Goal: Information Seeking & Learning: Learn about a topic

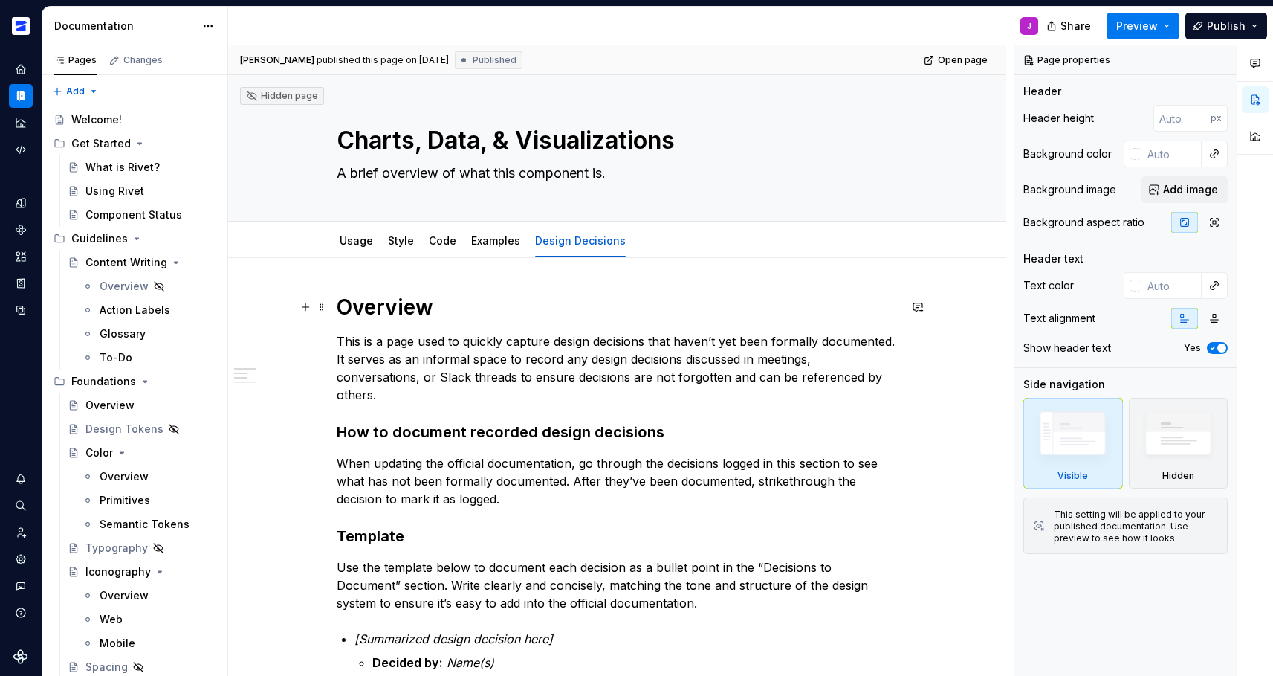
click at [407, 358] on p "This is a page used to quickly capture design decisions that haven’t yet been f…" at bounding box center [618, 367] width 562 height 71
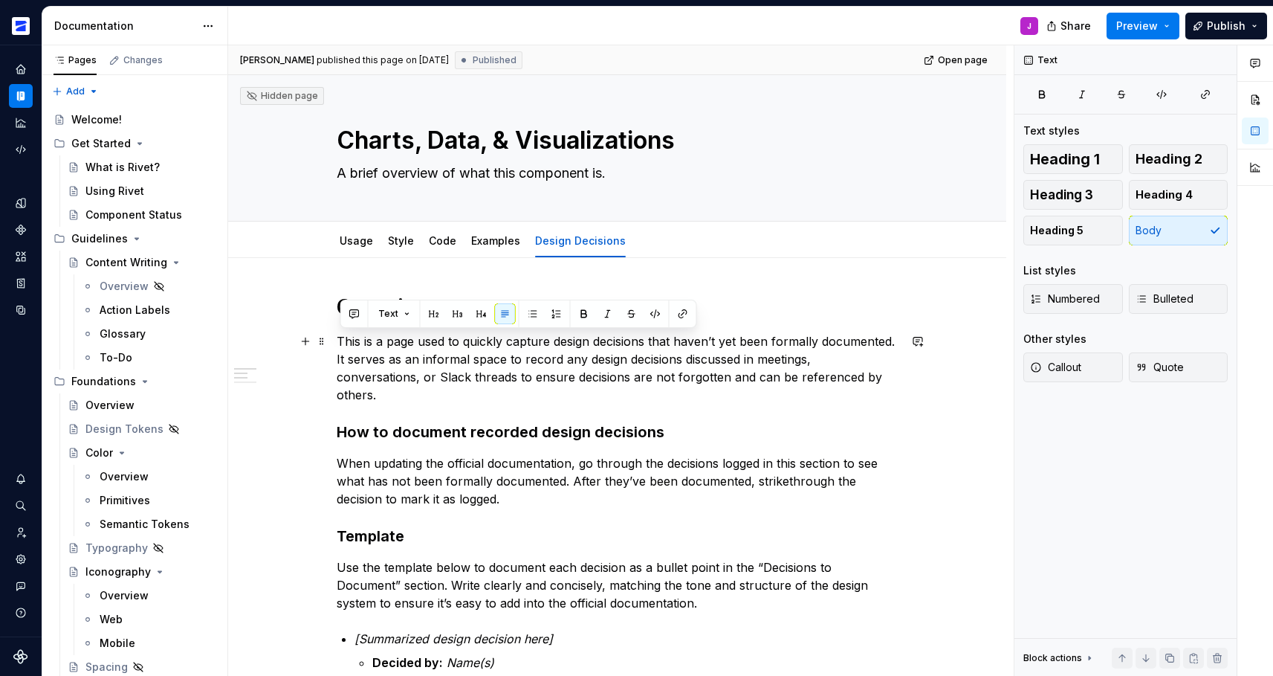
drag, startPoint x: 373, startPoint y: 357, endPoint x: 362, endPoint y: 356, distance: 11.2
click at [373, 357] on p "This is a page used to quickly capture design decisions that haven’t yet been f…" at bounding box center [618, 367] width 562 height 71
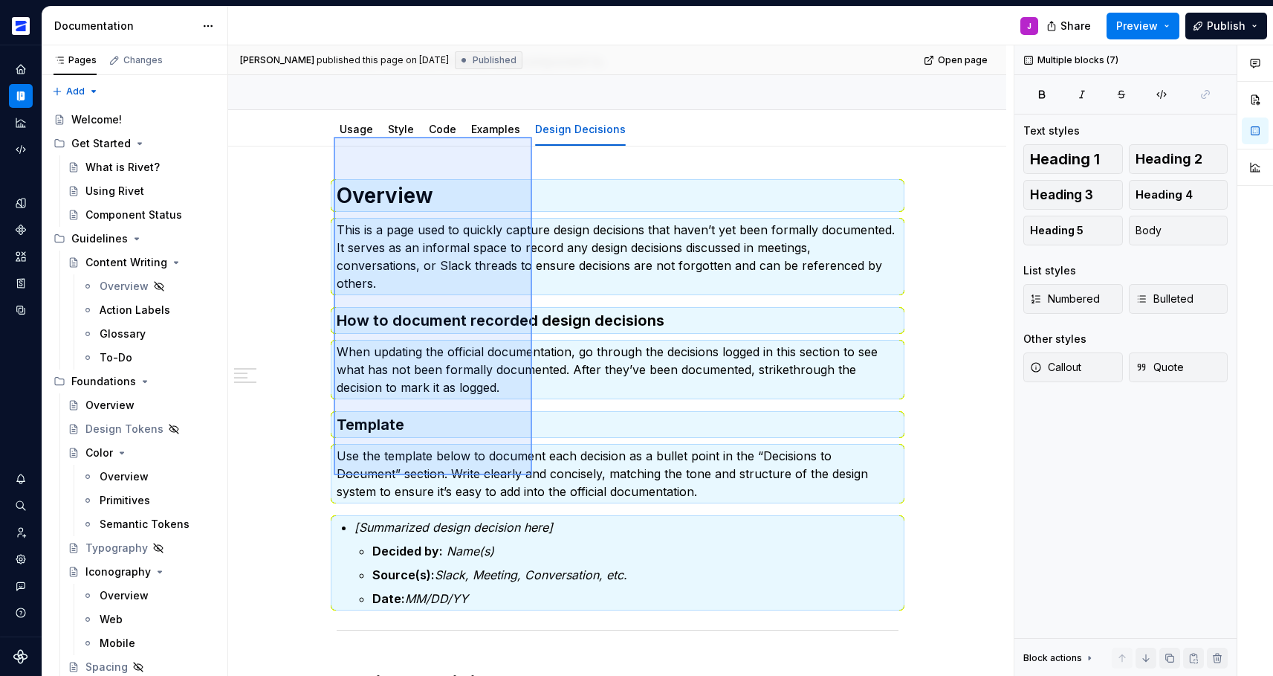
scroll to position [334, 0]
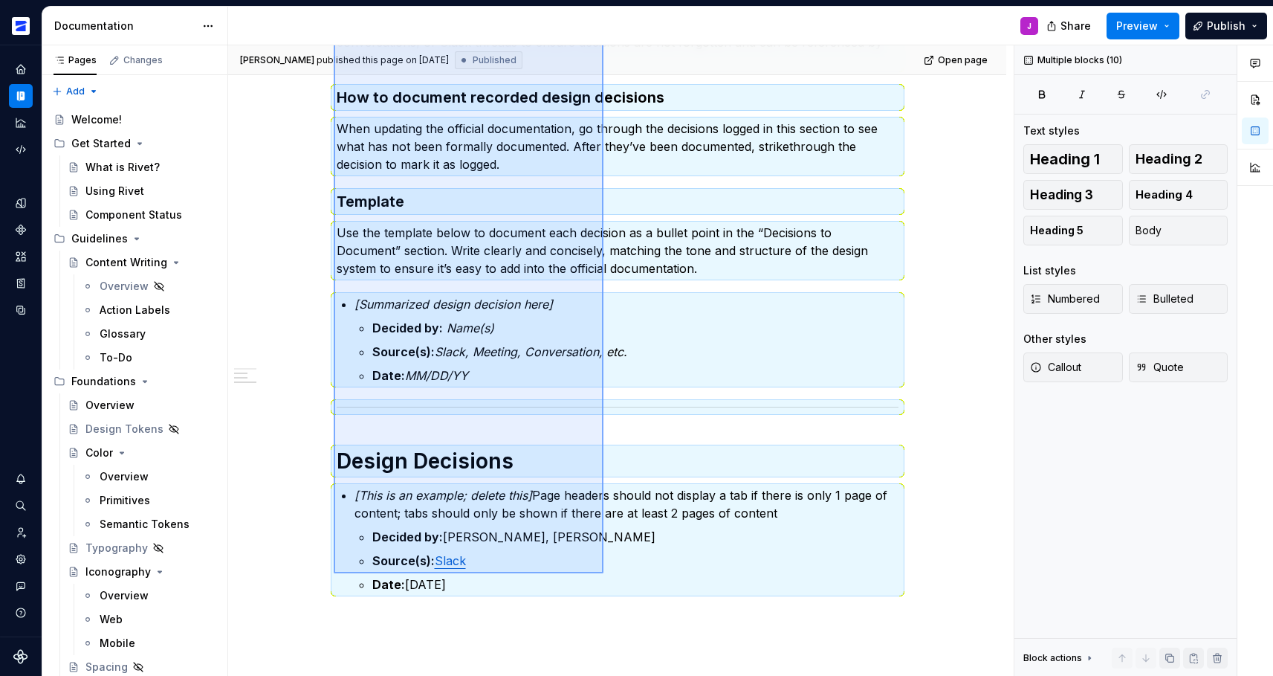
drag, startPoint x: 334, startPoint y: 304, endPoint x: 603, endPoint y: 573, distance: 381.0
click at [603, 573] on div "[PERSON_NAME] published this page on [DATE] Published Open page Hidden page Cha…" at bounding box center [620, 360] width 785 height 631
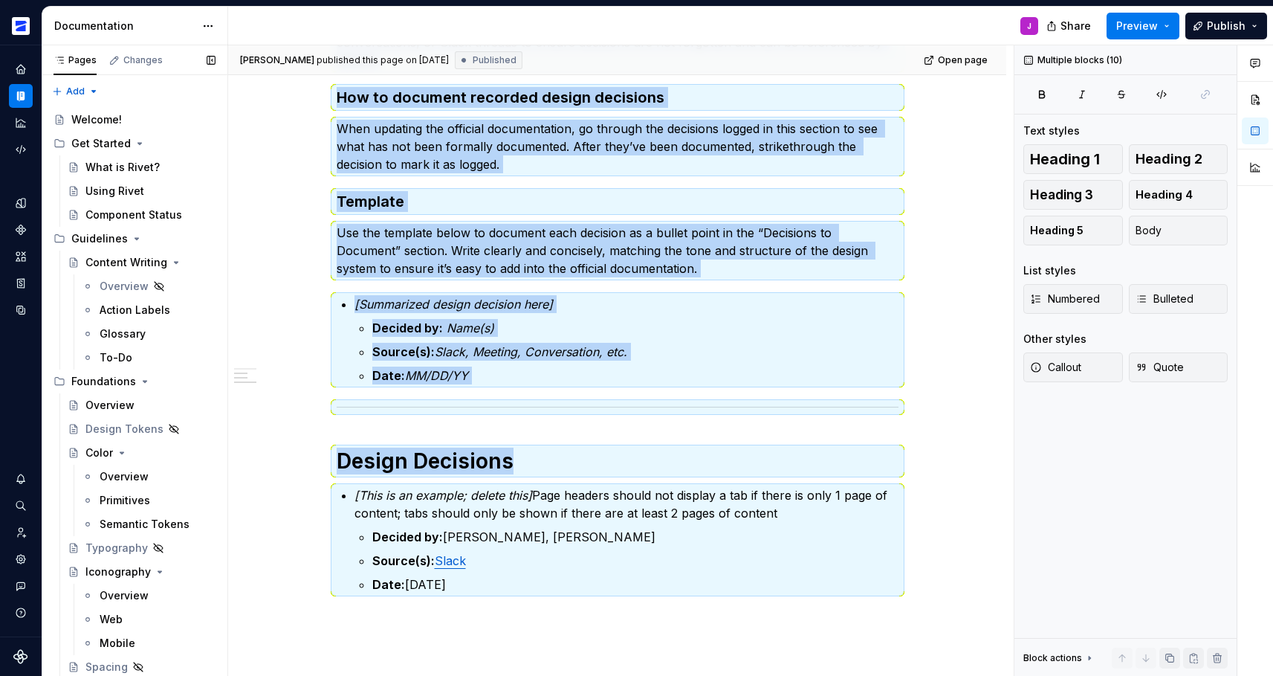
copy div "Overview This is a page used to quickly capture design decisions that haven’t y…"
click at [121, 312] on div "Action Labels" at bounding box center [135, 309] width 71 height 15
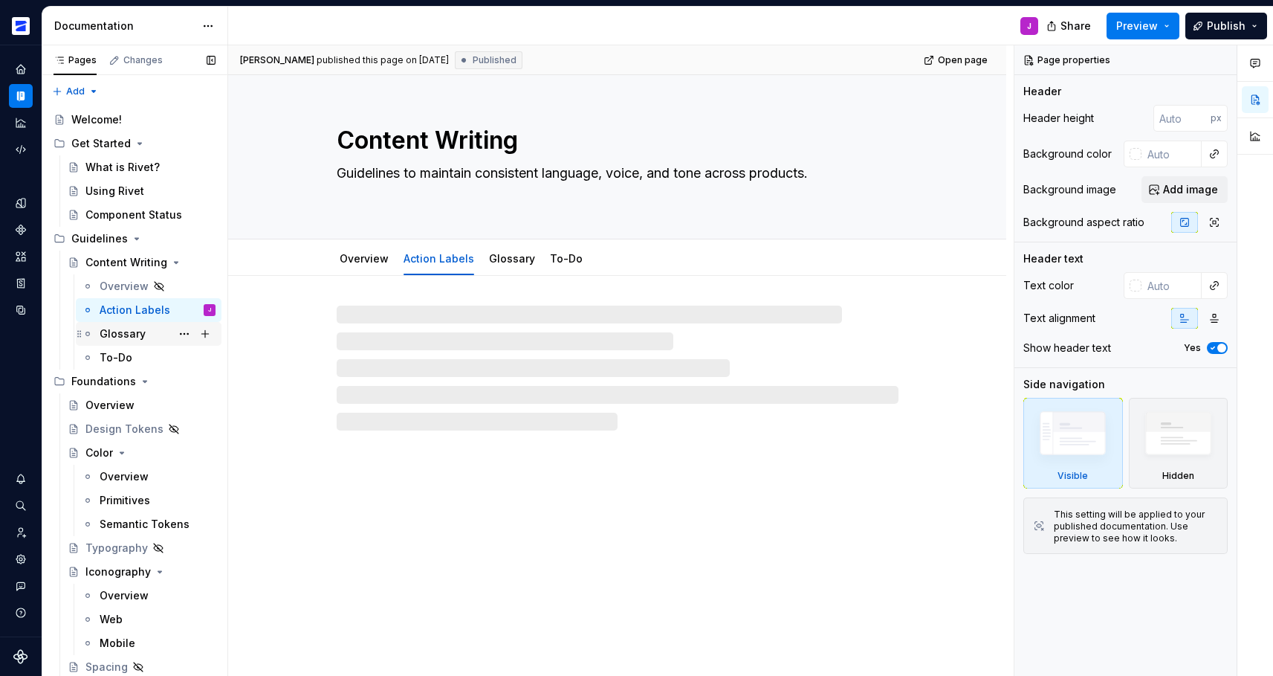
click at [111, 343] on div "Glossary" at bounding box center [158, 333] width 116 height 21
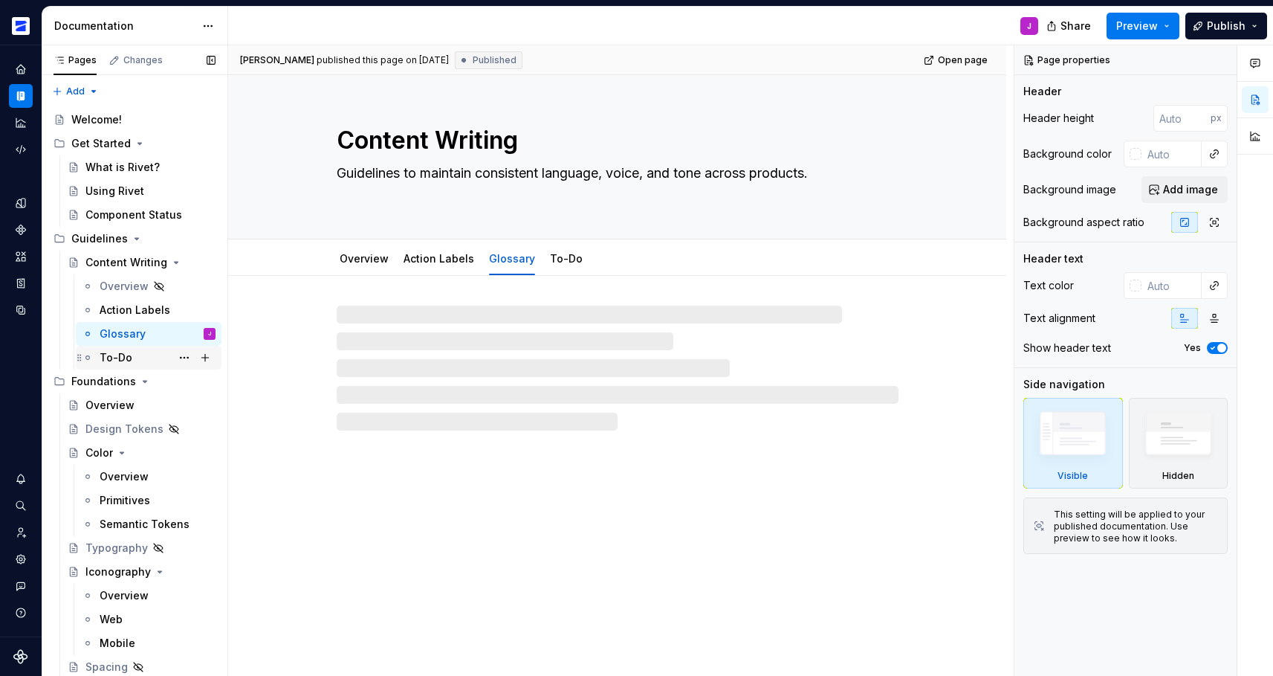
click at [120, 361] on div "To-Do" at bounding box center [116, 357] width 33 height 15
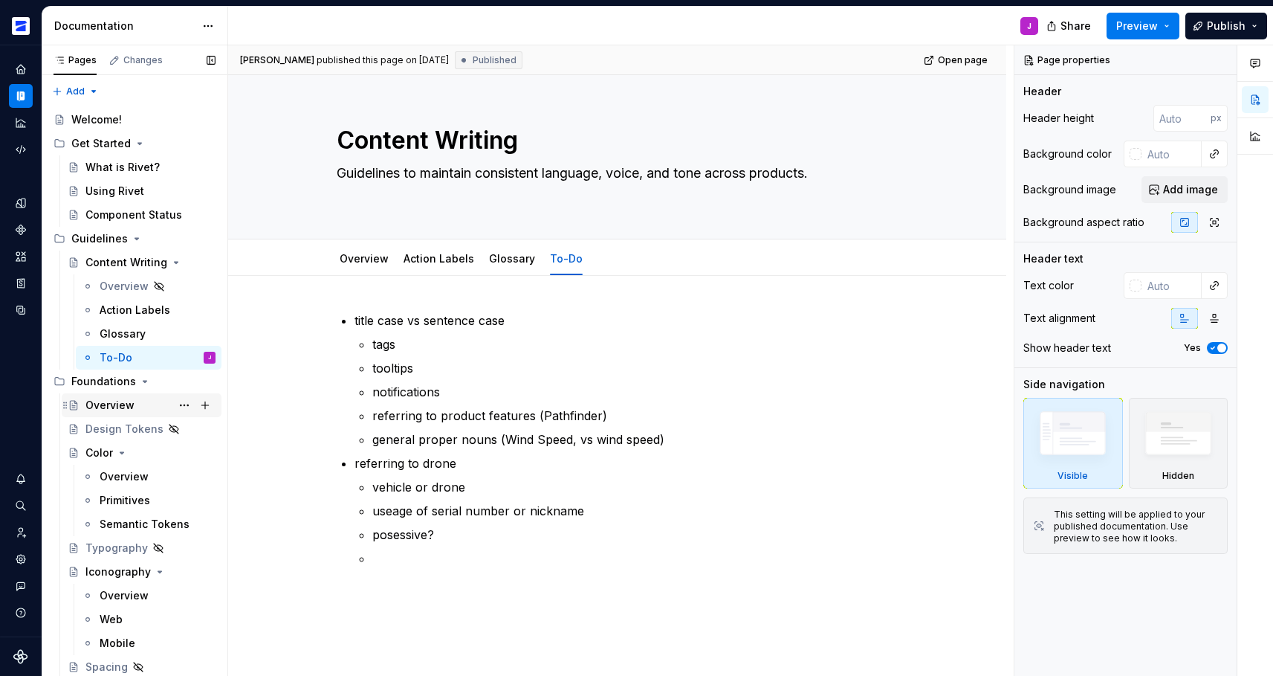
click at [98, 412] on div "Overview" at bounding box center [150, 405] width 130 height 21
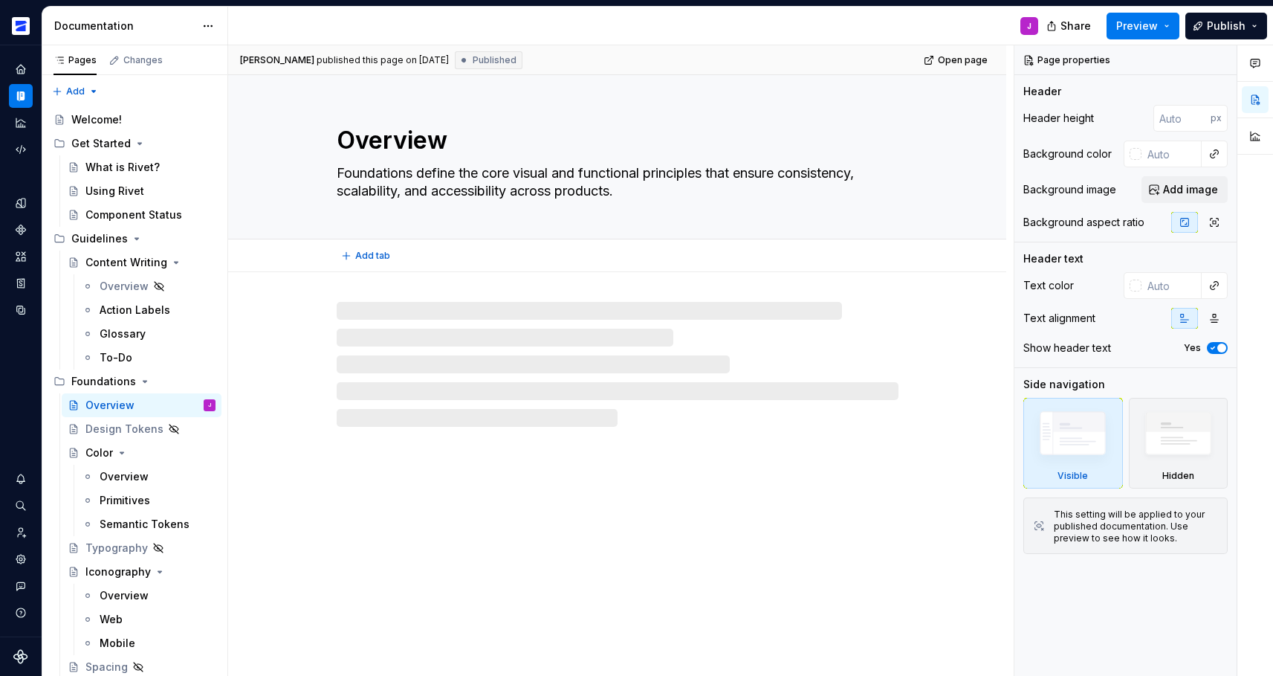
click at [467, 169] on textarea "Foundations define the core visual and functional principles that ensure consis…" at bounding box center [615, 182] width 562 height 42
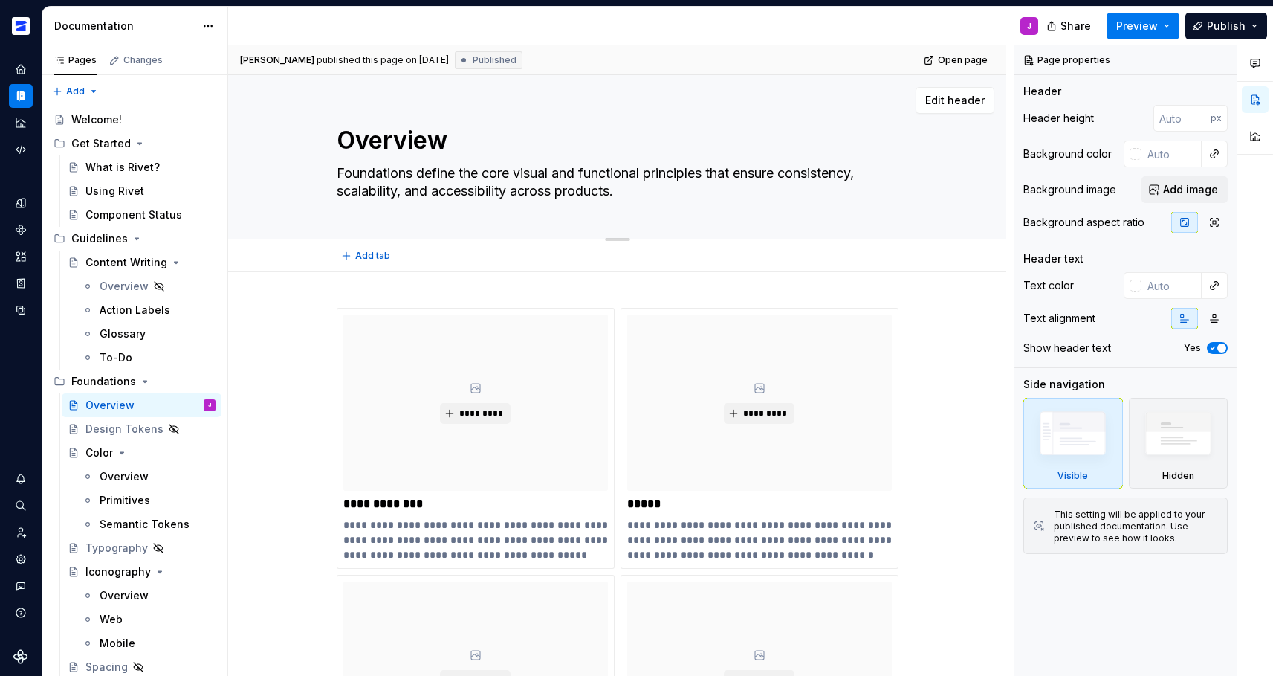
click at [467, 169] on textarea "Foundations define the core visual and functional principles that ensure consis…" at bounding box center [615, 182] width 562 height 42
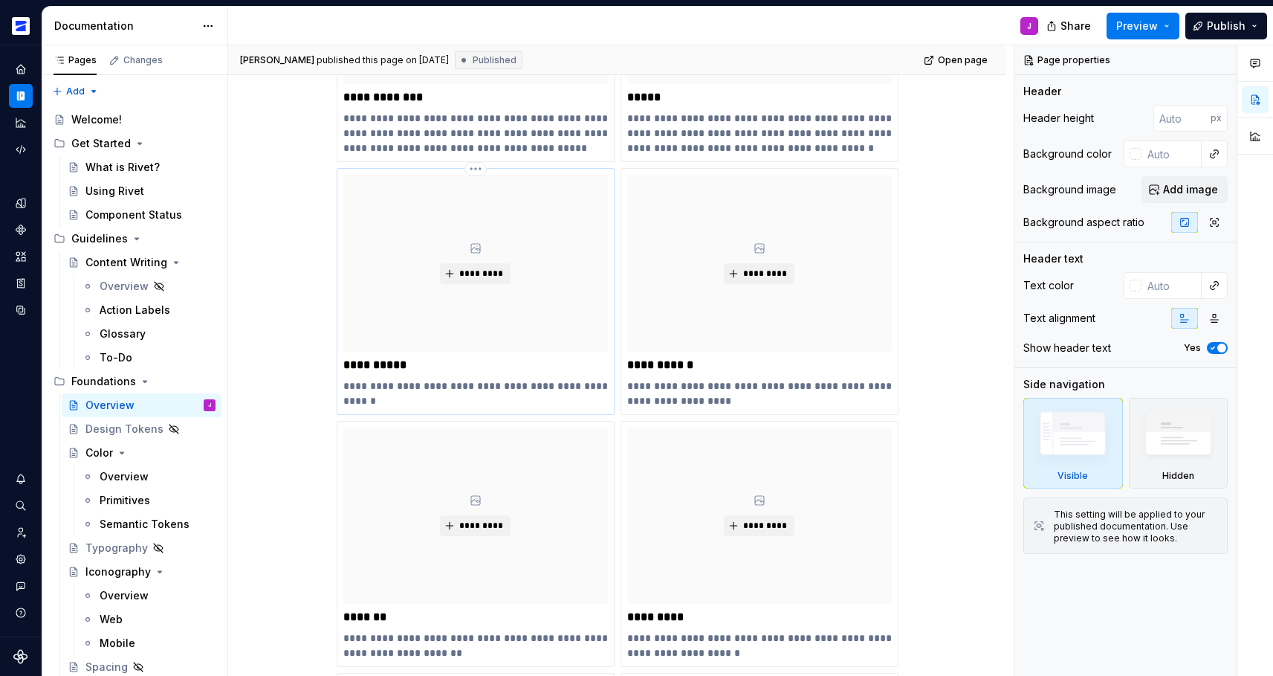
scroll to position [85, 0]
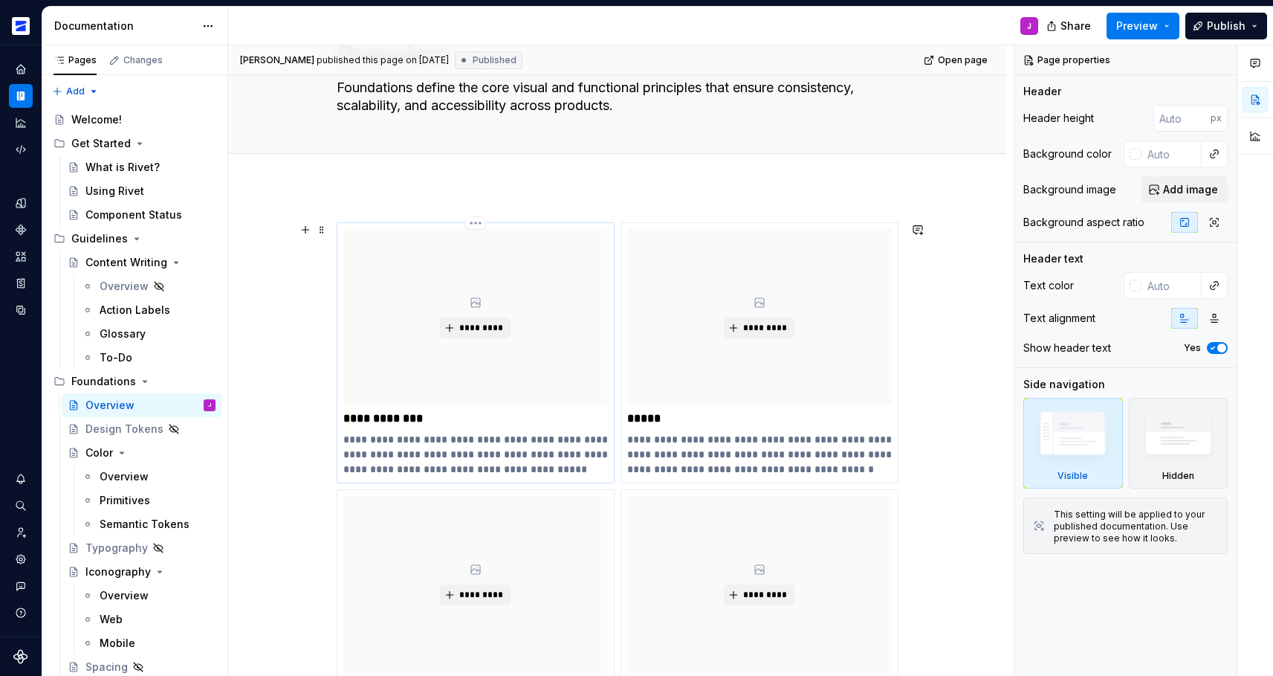
click at [444, 453] on p "**********" at bounding box center [475, 454] width 265 height 45
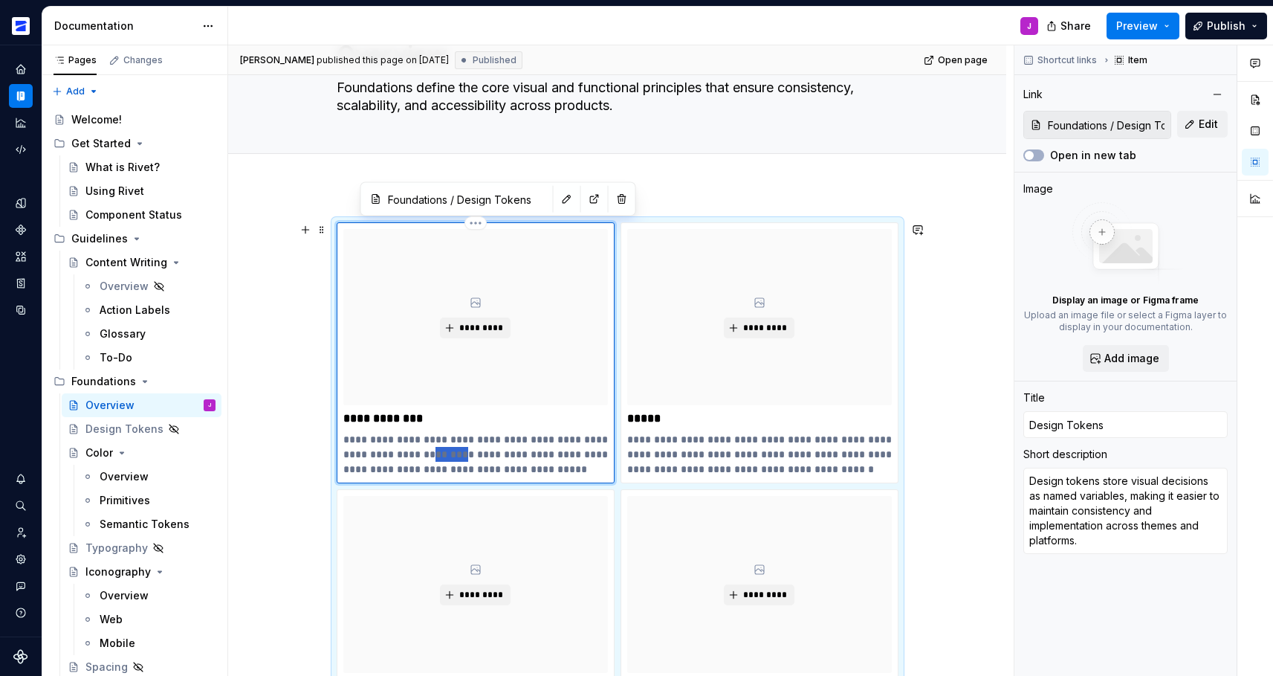
click at [444, 453] on p "**********" at bounding box center [475, 454] width 265 height 45
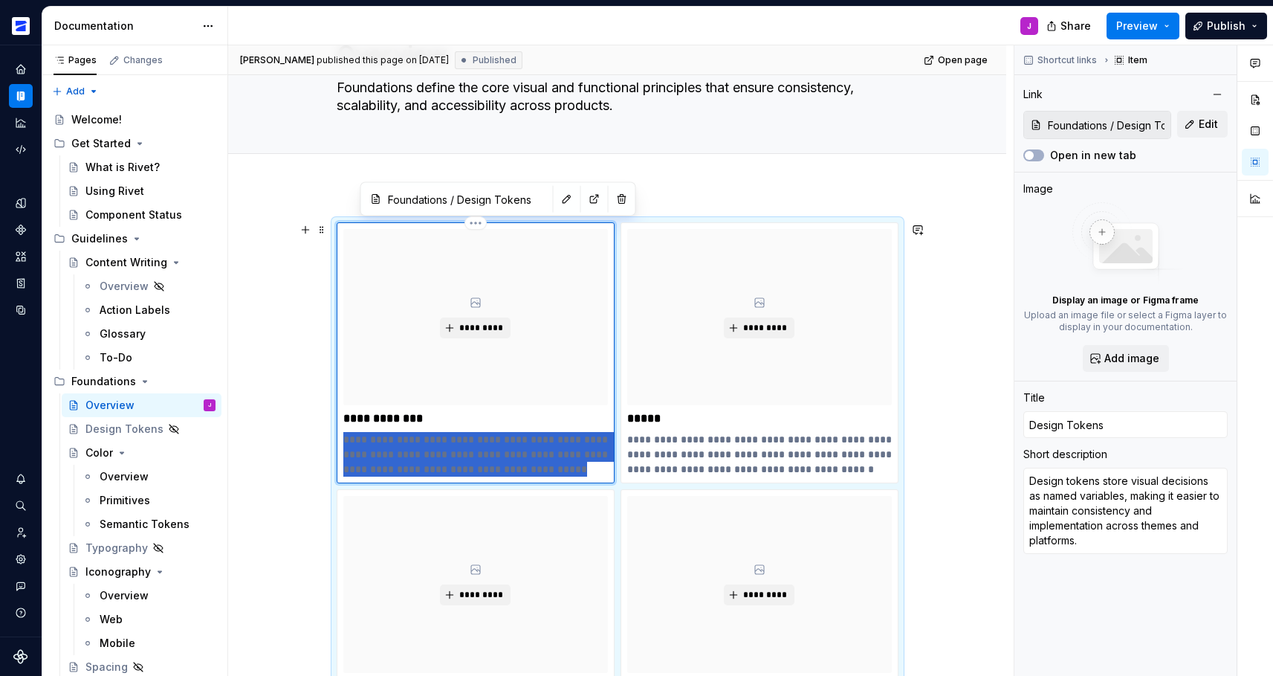
click at [444, 453] on p "**********" at bounding box center [475, 454] width 265 height 45
click at [693, 439] on p "**********" at bounding box center [759, 454] width 265 height 45
type textarea "*"
type input "Color / Primitives"
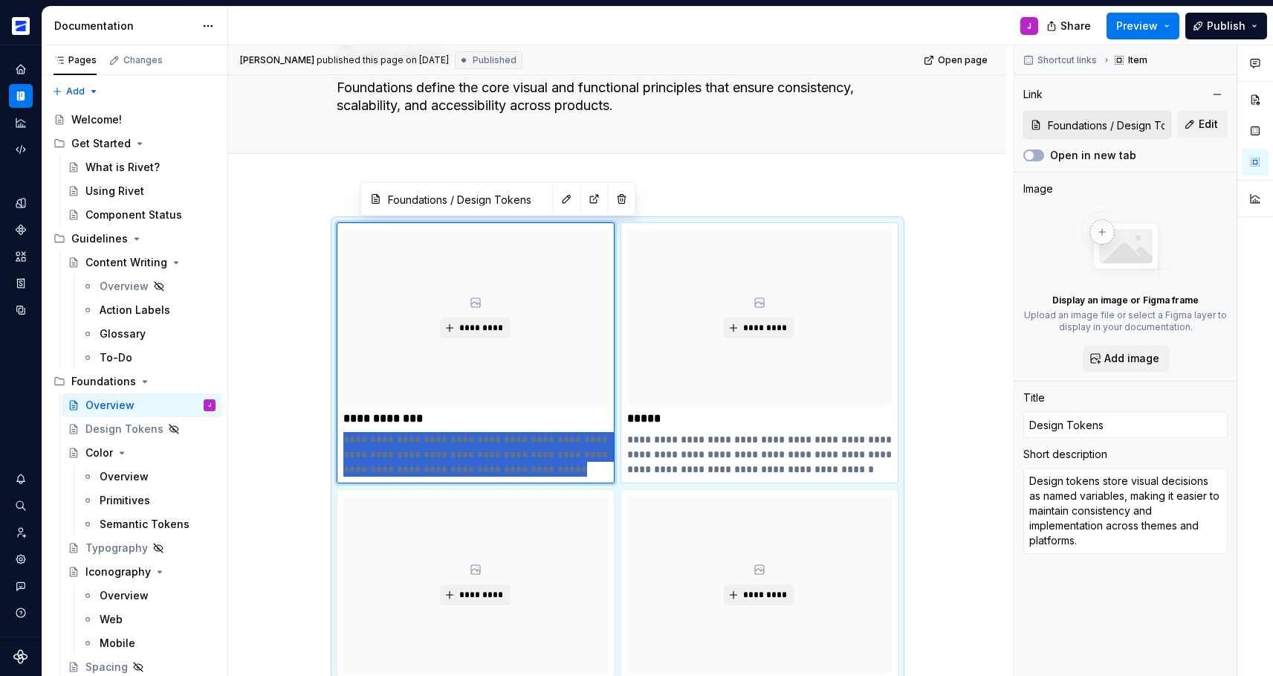
type input "Color / Primitives"
type input "Color"
type textarea "Colors are organized into functional categories, to make them adaptable across …"
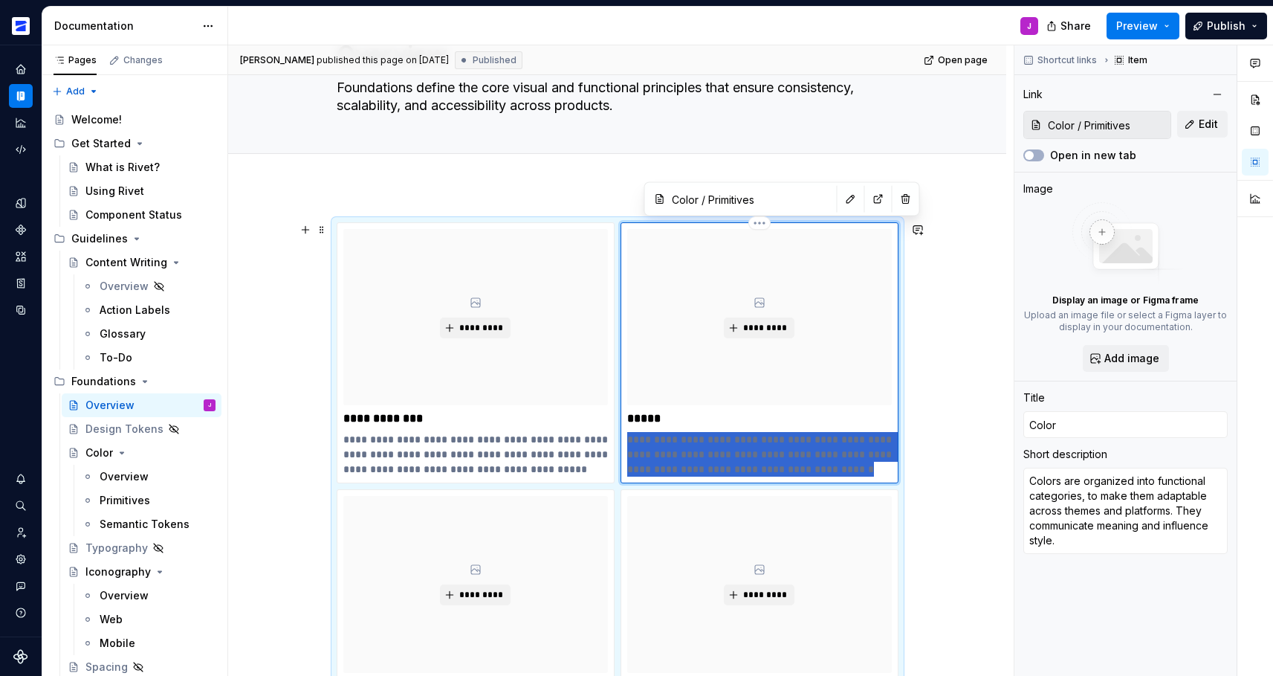
click at [693, 439] on p "**********" at bounding box center [759, 454] width 265 height 45
click at [94, 454] on div "Color" at bounding box center [98, 452] width 27 height 15
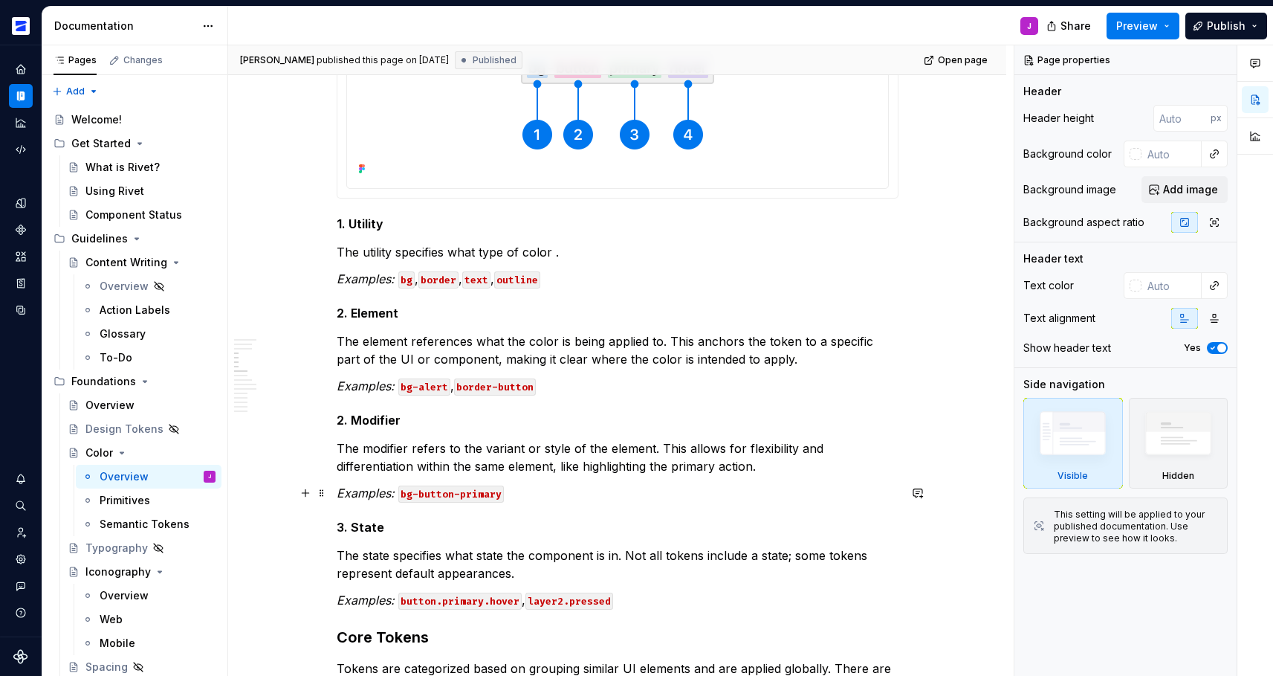
scroll to position [2, 0]
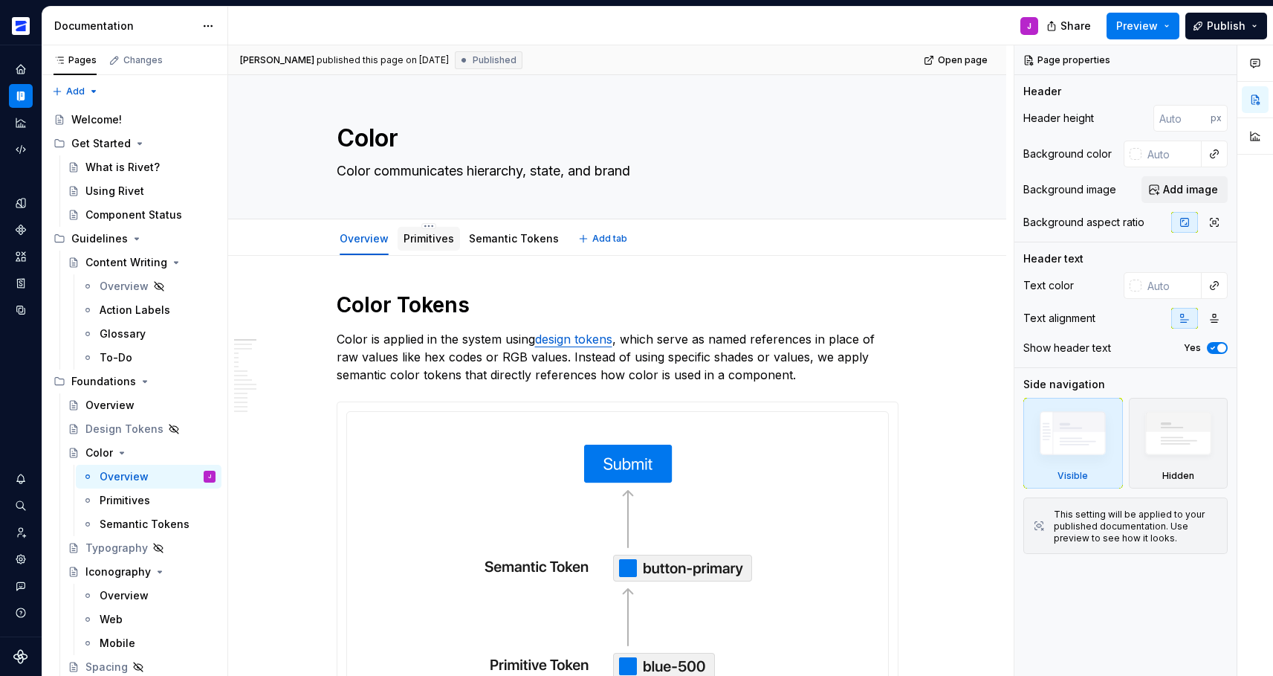
click at [418, 248] on div "Primitives" at bounding box center [429, 239] width 62 height 24
click at [444, 237] on link "Primitives" at bounding box center [429, 238] width 51 height 13
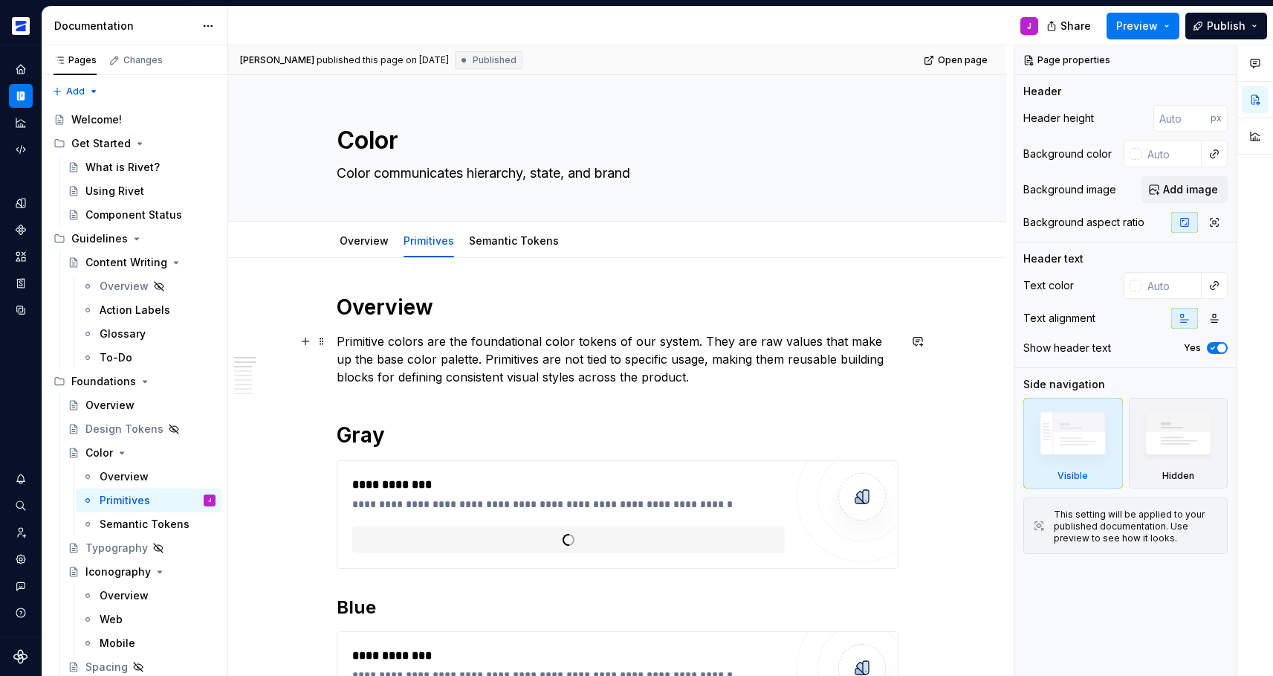
click at [484, 349] on p "Primitive colors are the foundational color tokens of our system. They are raw …" at bounding box center [618, 359] width 562 height 54
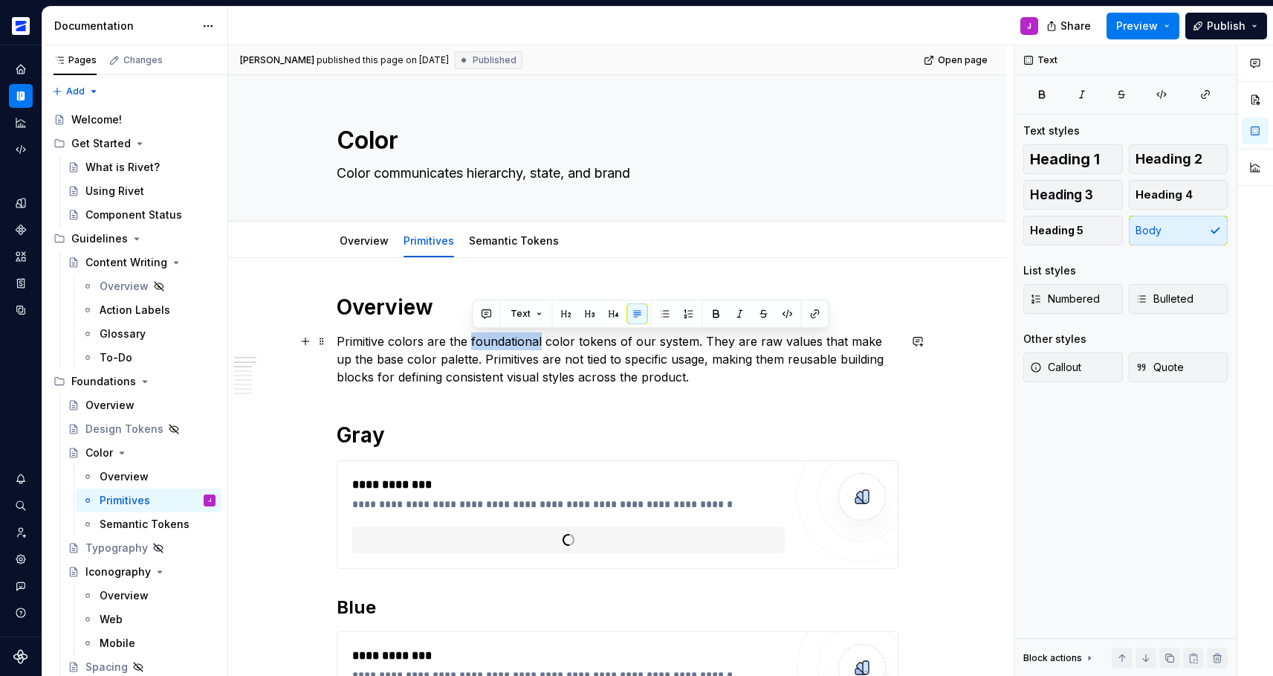
click at [484, 349] on p "Primitive colors are the foundational color tokens of our system. They are raw …" at bounding box center [618, 359] width 562 height 54
click at [725, 364] on p "Primitive colors are the foundational color tokens of our system. They are raw …" at bounding box center [618, 359] width 562 height 54
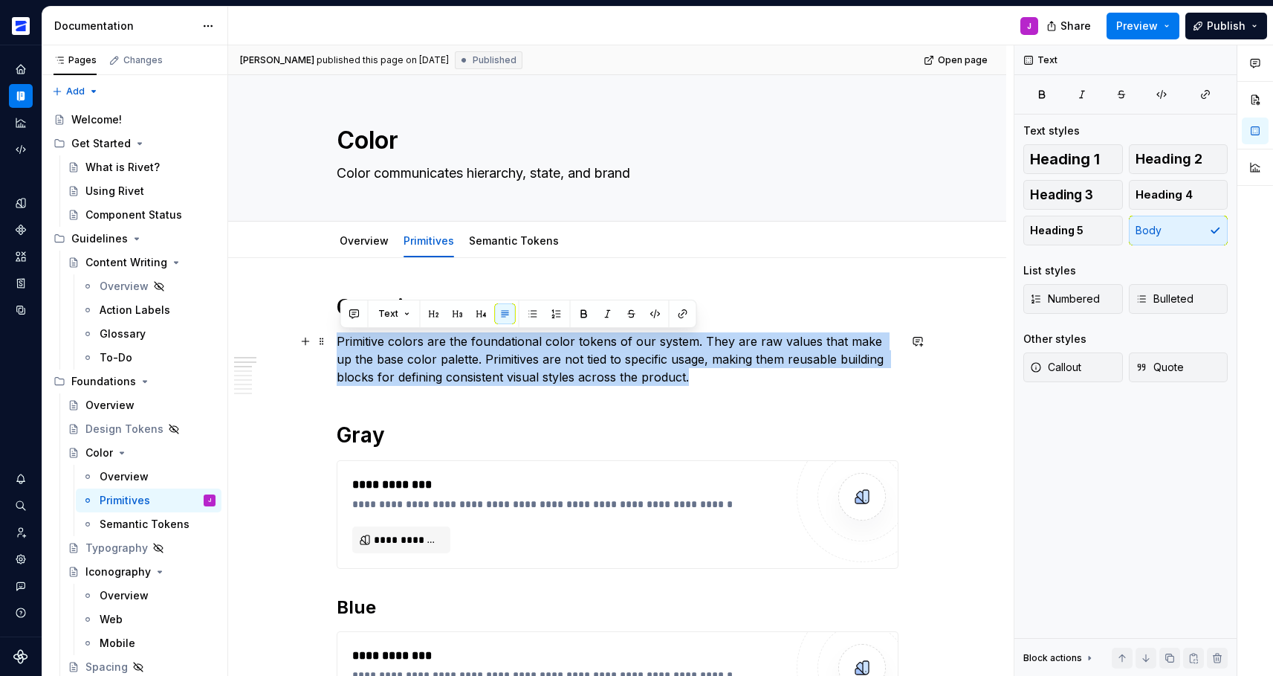
drag, startPoint x: 732, startPoint y: 369, endPoint x: 337, endPoint y: 338, distance: 396.5
copy p "Primitive colors are the foundational color tokens of our system. They are raw …"
click at [482, 239] on link "Semantic Tokens" at bounding box center [514, 240] width 90 height 13
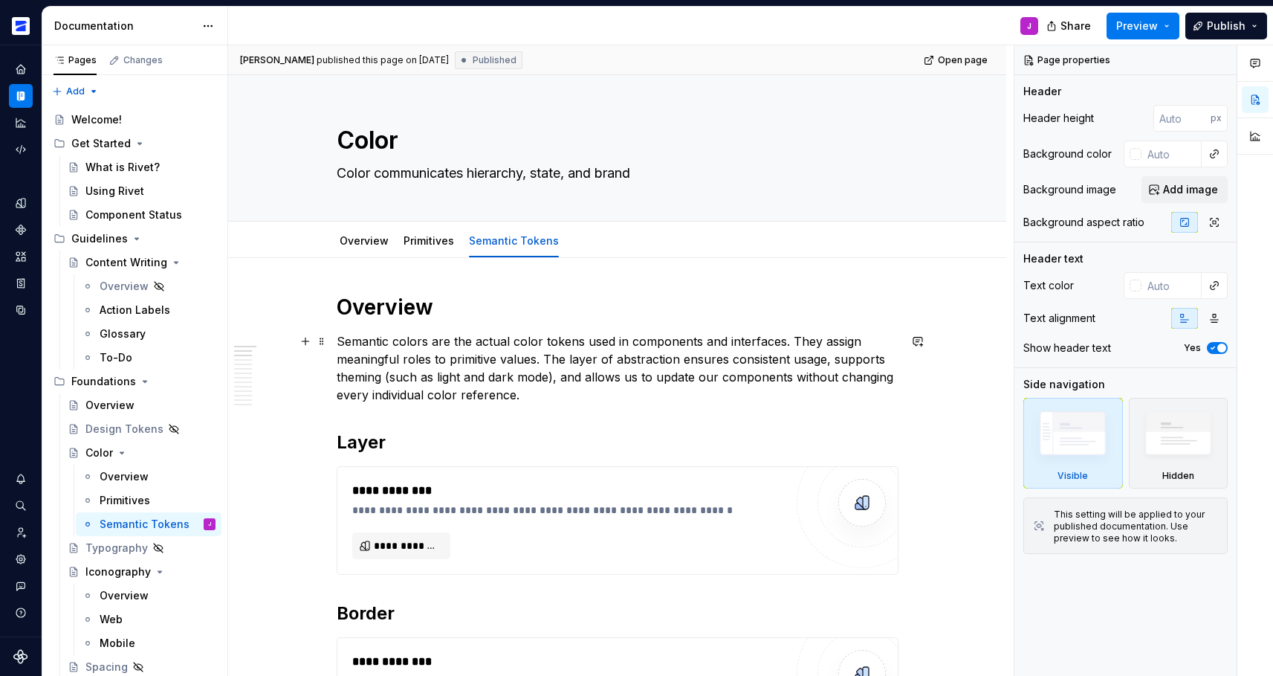
click at [413, 360] on p "Semantic colors are the actual color tokens used in components and interfaces. …" at bounding box center [618, 367] width 562 height 71
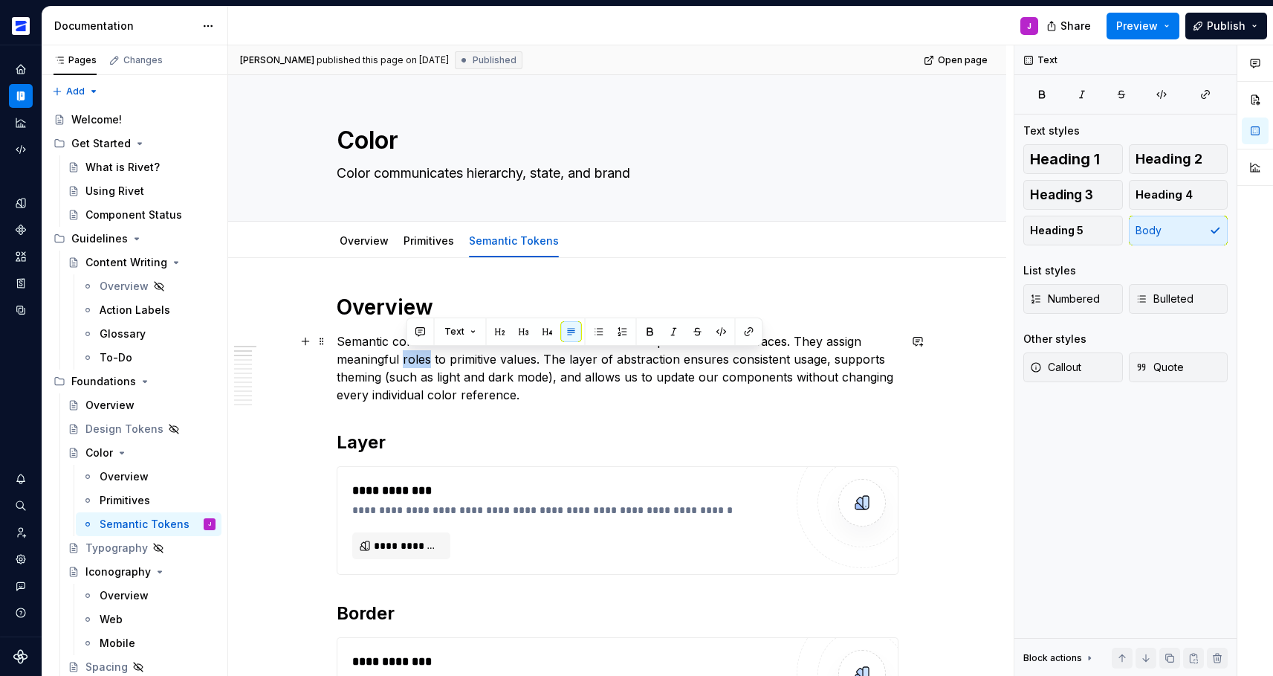
click at [413, 360] on p "Semantic colors are the actual color tokens used in components and interfaces. …" at bounding box center [618, 367] width 562 height 71
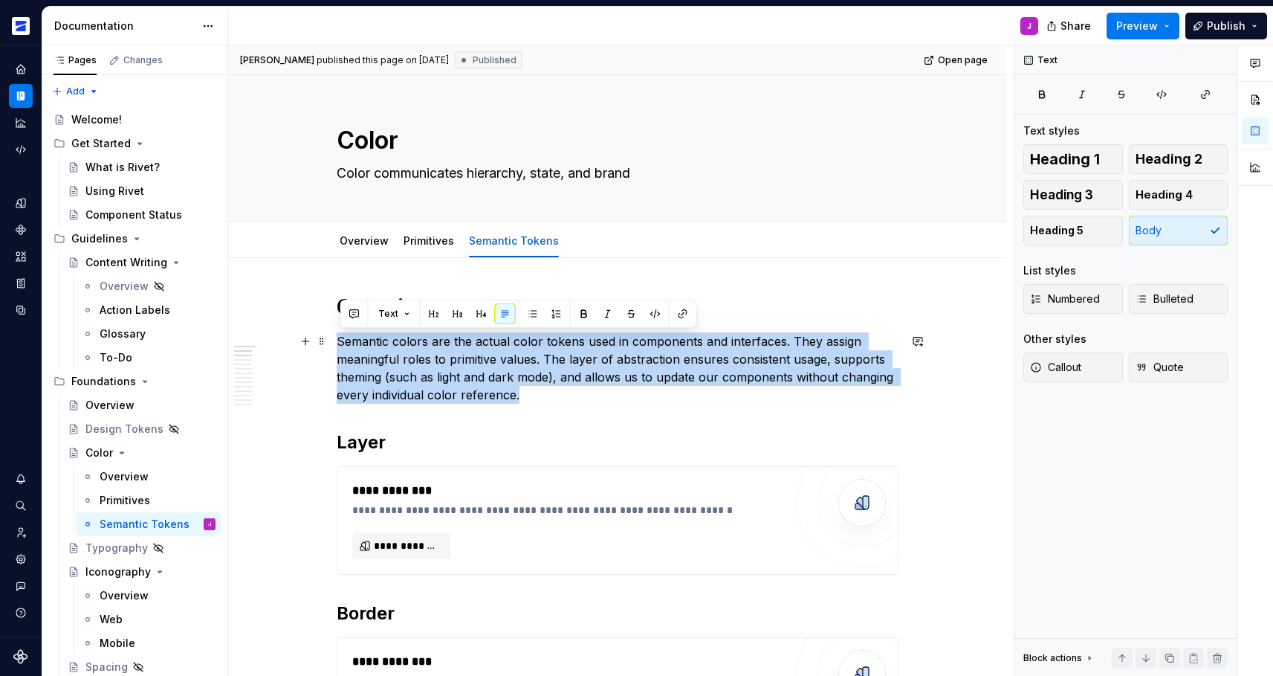
click at [413, 360] on p "Semantic colors are the actual color tokens used in components and interfaces. …" at bounding box center [618, 367] width 562 height 71
copy p "Semantic colors are the actual color tokens used in components and interfaces. …"
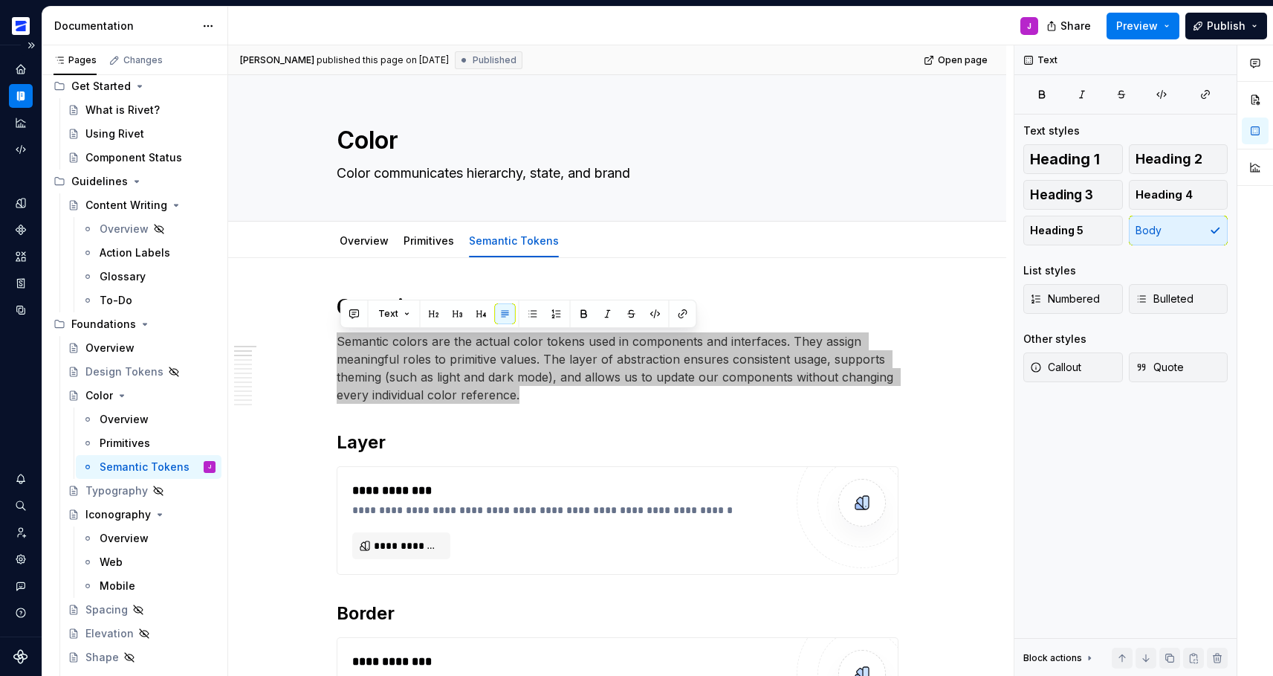
scroll to position [71, 0]
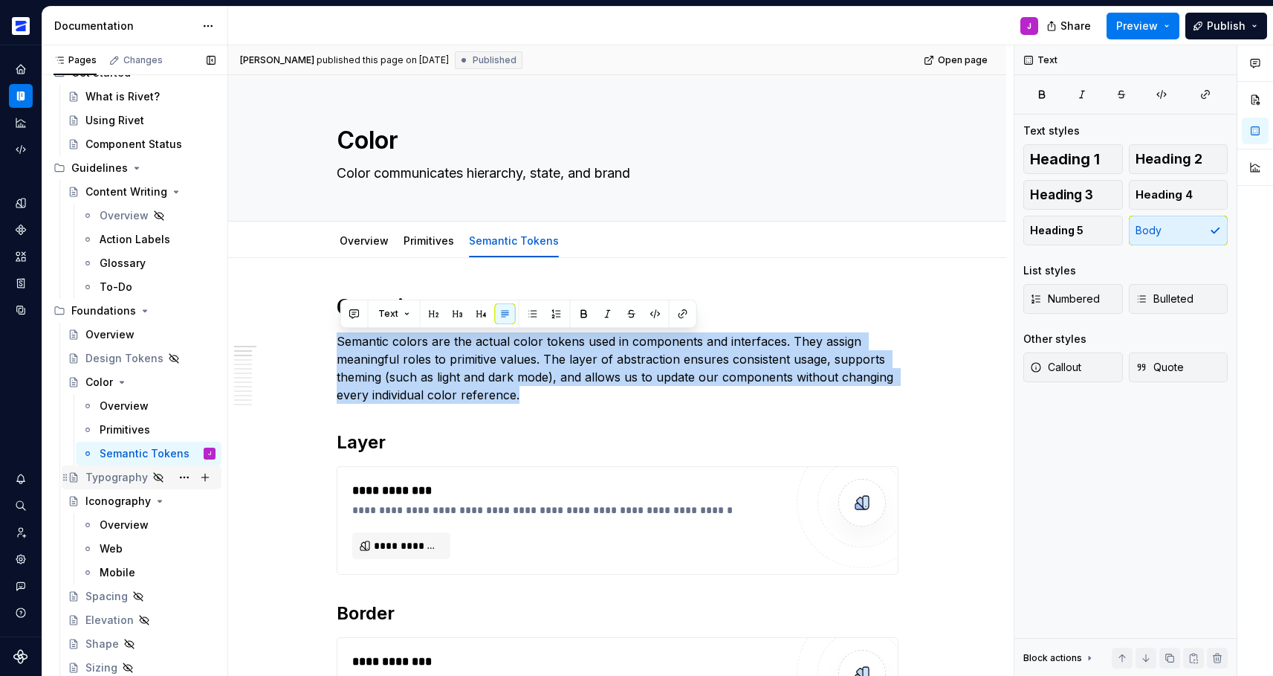
click at [105, 479] on div "Typography" at bounding box center [116, 477] width 62 height 15
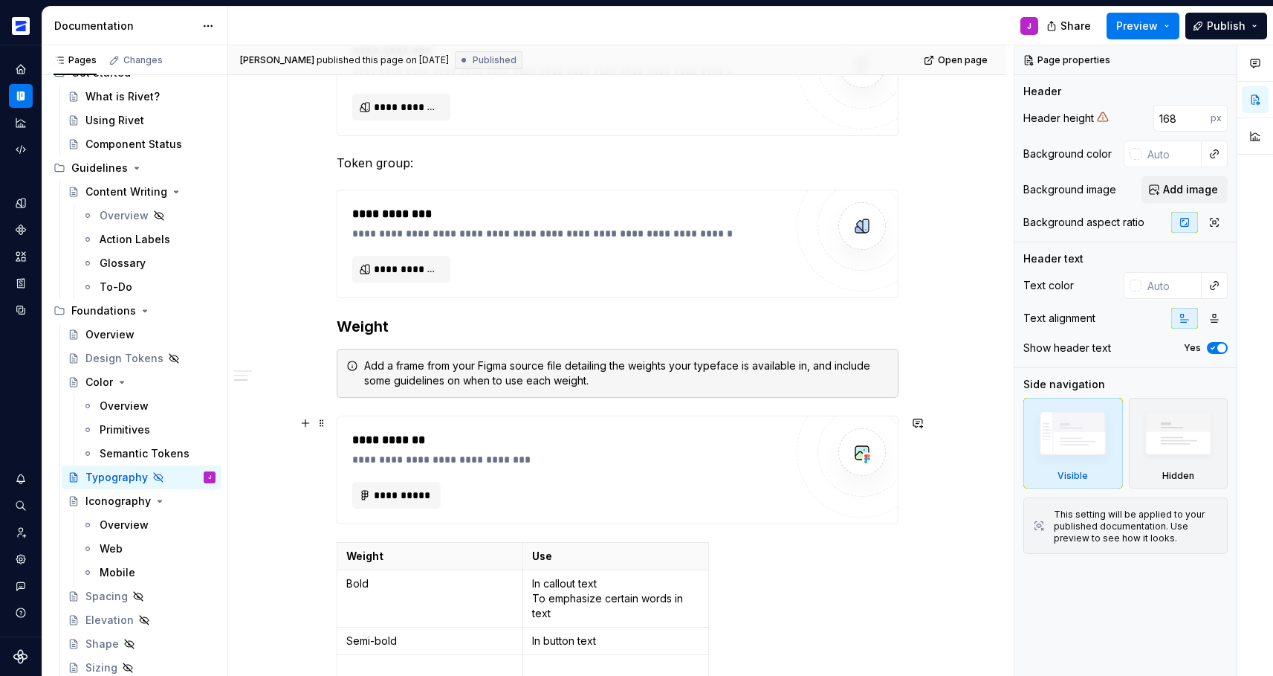
scroll to position [1013, 0]
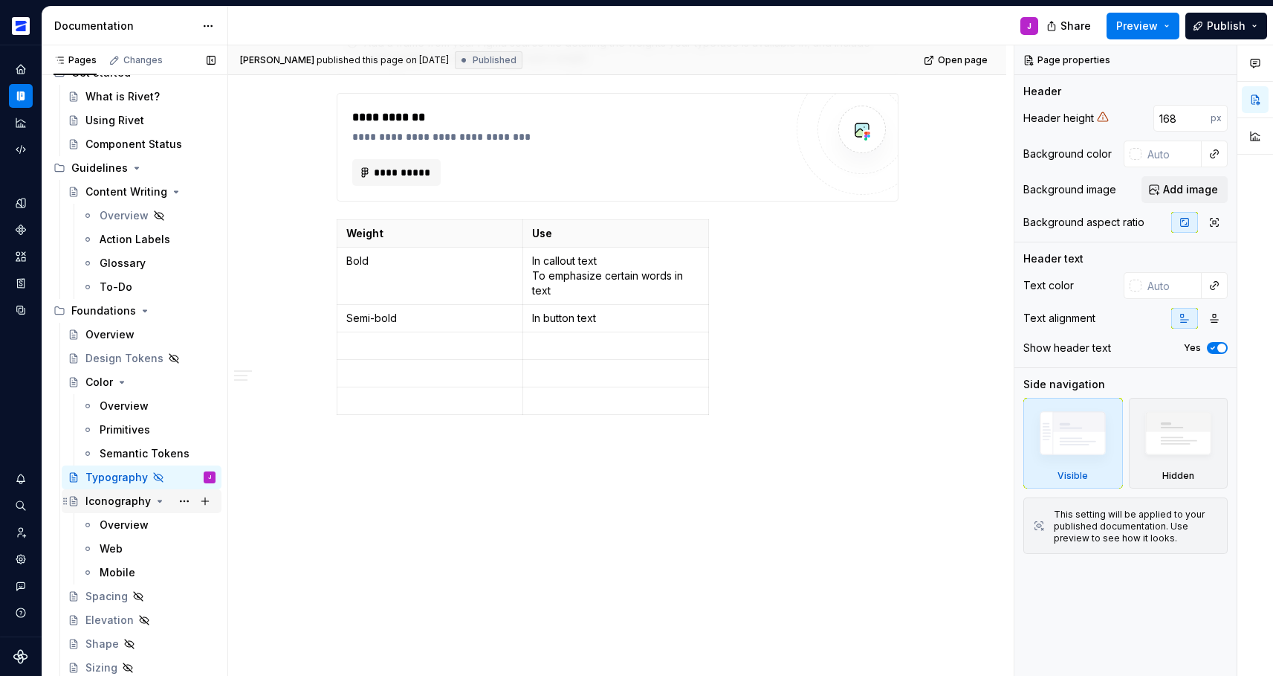
click at [109, 508] on div "Iconography" at bounding box center [150, 500] width 130 height 21
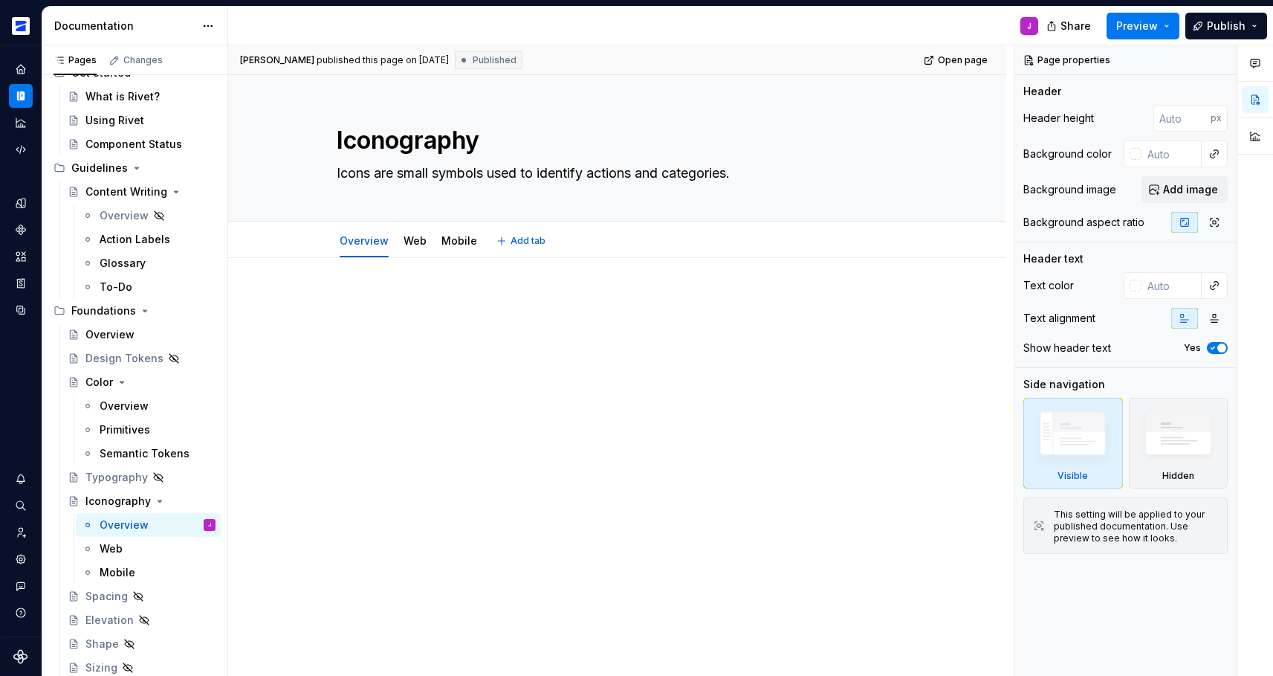
click at [398, 242] on div "Overview Web Mobile" at bounding box center [408, 244] width 161 height 40
click at [407, 242] on link "Web" at bounding box center [415, 240] width 23 height 13
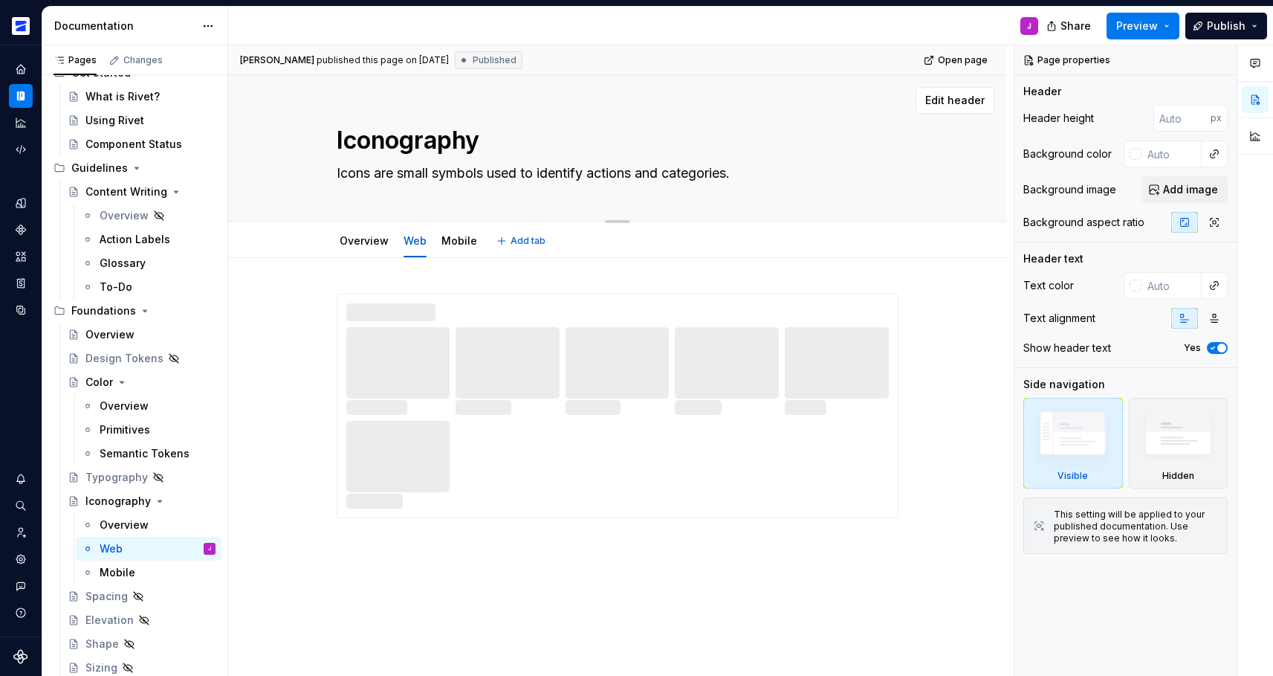
click at [502, 172] on textarea "Icons are small symbols used to identify actions and categories." at bounding box center [615, 173] width 562 height 24
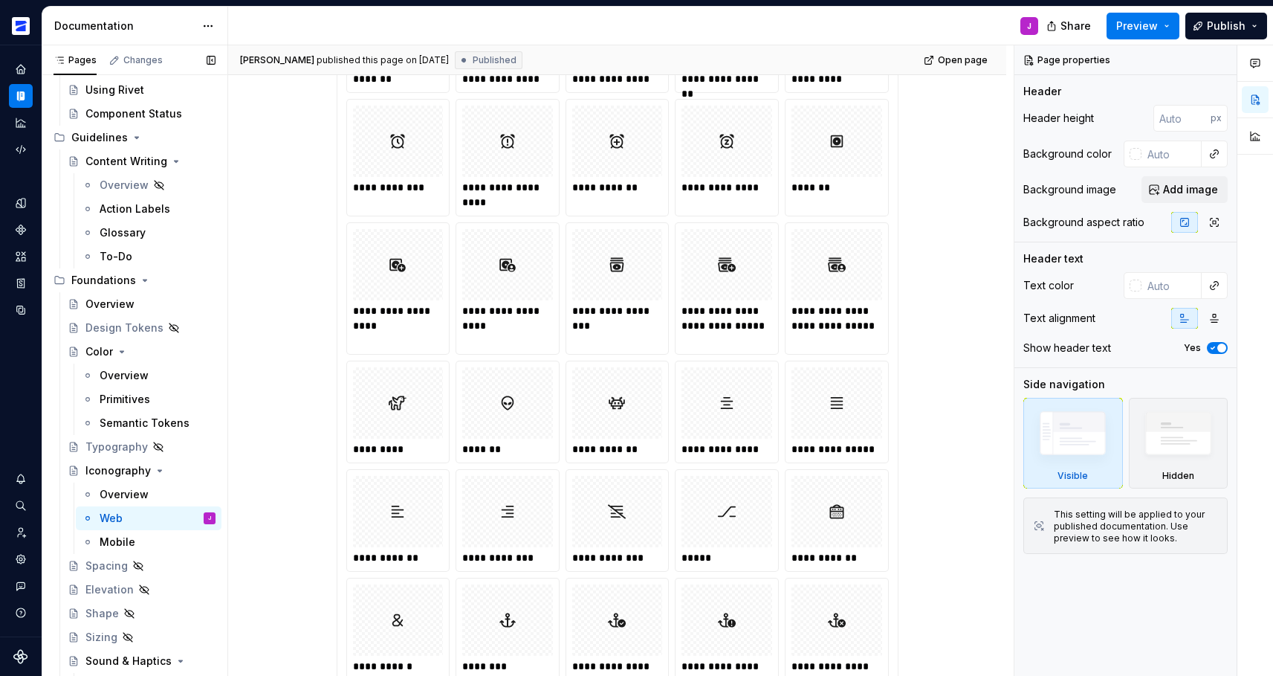
scroll to position [272, 0]
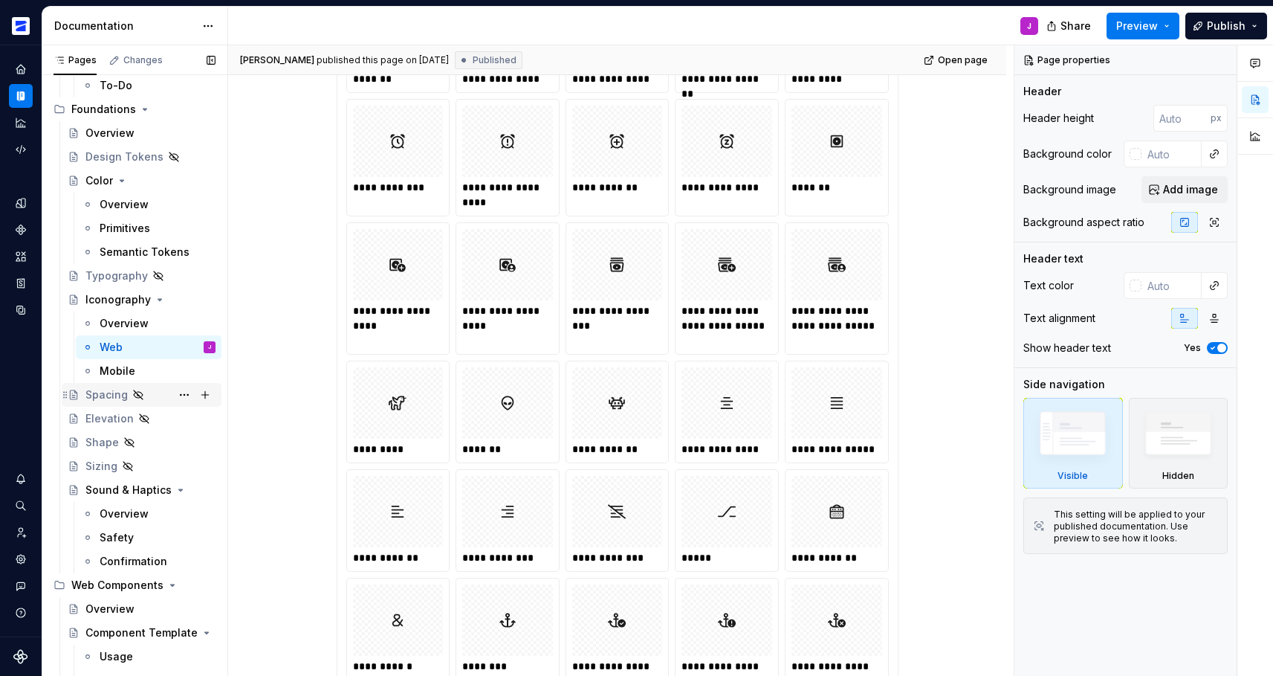
click at [100, 398] on div "Spacing" at bounding box center [106, 394] width 42 height 15
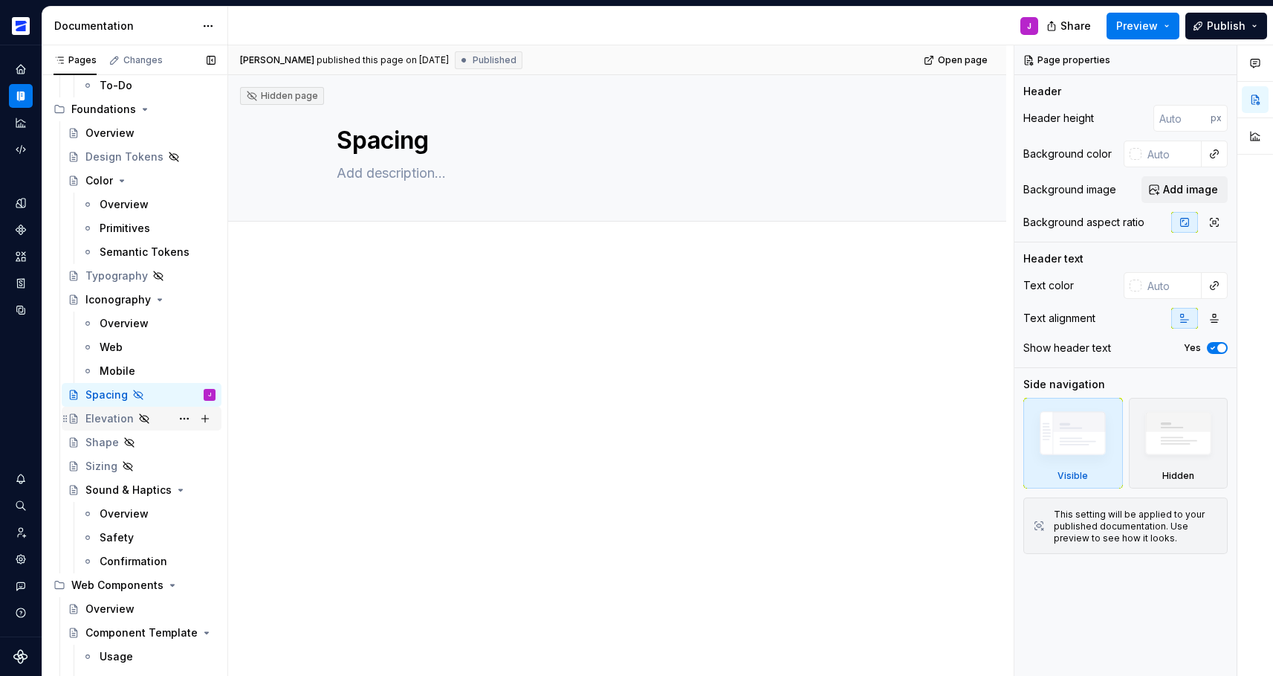
click at [97, 426] on div "Elevation" at bounding box center [150, 418] width 130 height 21
click at [100, 446] on div "Shape" at bounding box center [101, 442] width 33 height 15
click at [108, 489] on div "Sound & Haptics" at bounding box center [120, 489] width 71 height 15
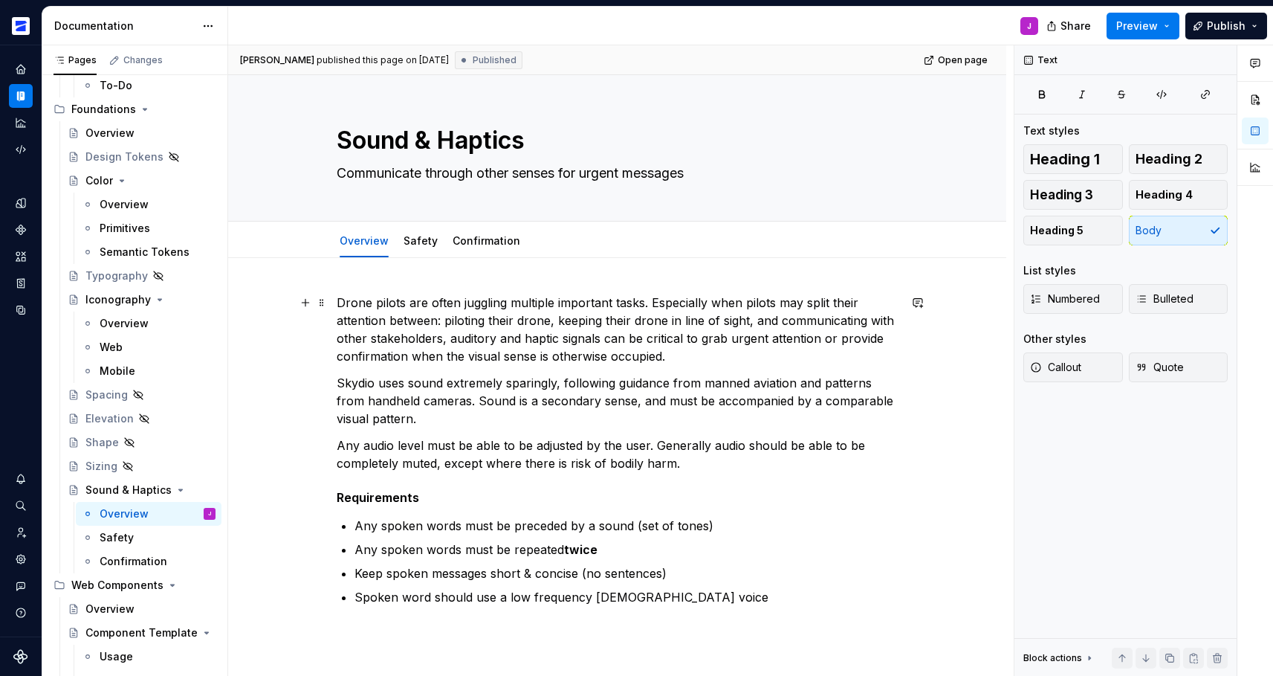
click at [464, 348] on p "Drone pilots are often juggling multiple important tasks. Especially when pilot…" at bounding box center [618, 329] width 562 height 71
click at [490, 452] on p "Any audio level must be able to be adjusted by the user. Generally audio should…" at bounding box center [618, 454] width 562 height 36
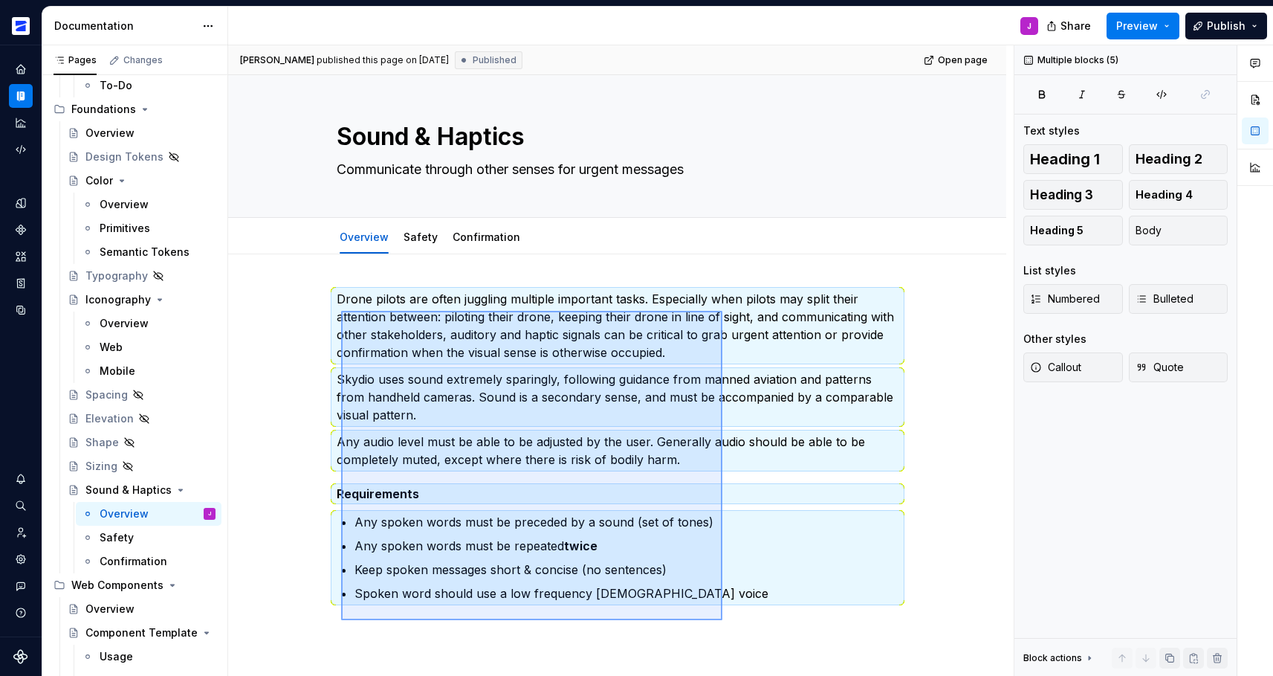
drag, startPoint x: 706, startPoint y: 606, endPoint x: 341, endPoint y: 311, distance: 469.2
click at [341, 311] on div "[PERSON_NAME] published this page on [DATE] Published Open page Sound & Haptics…" at bounding box center [620, 360] width 785 height 631
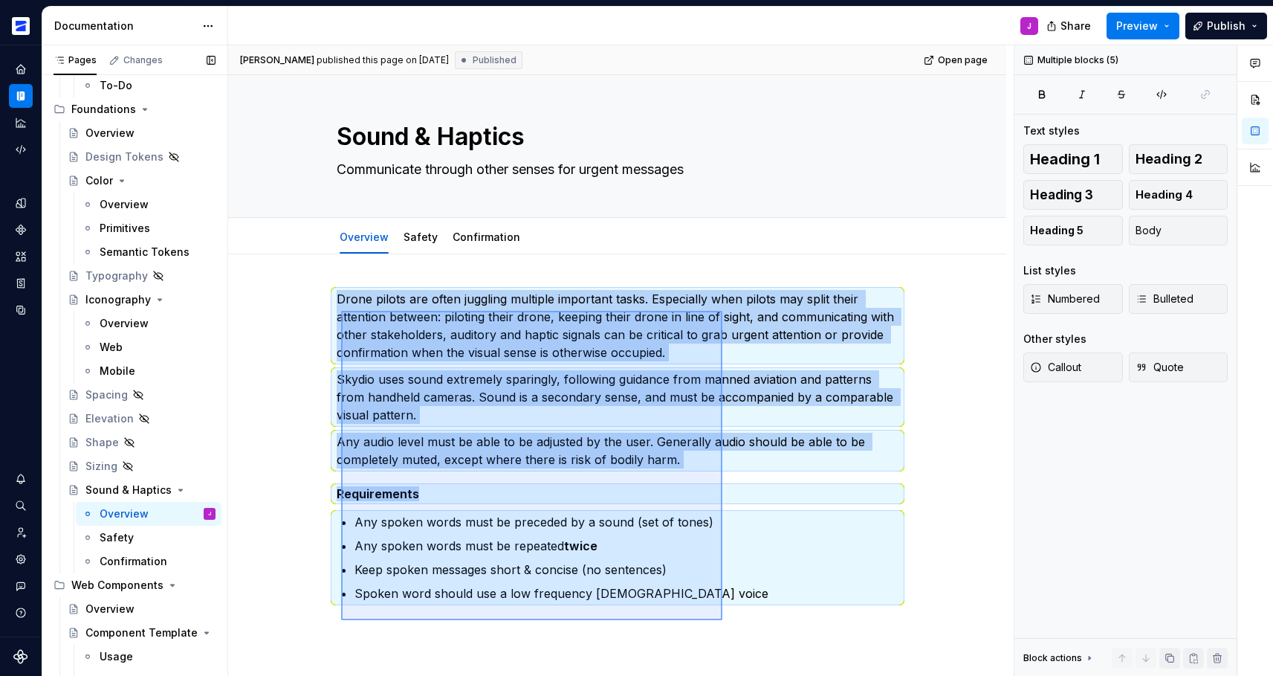
copy div "Drone pilots are often juggling multiple important tasks. Especially when pilot…"
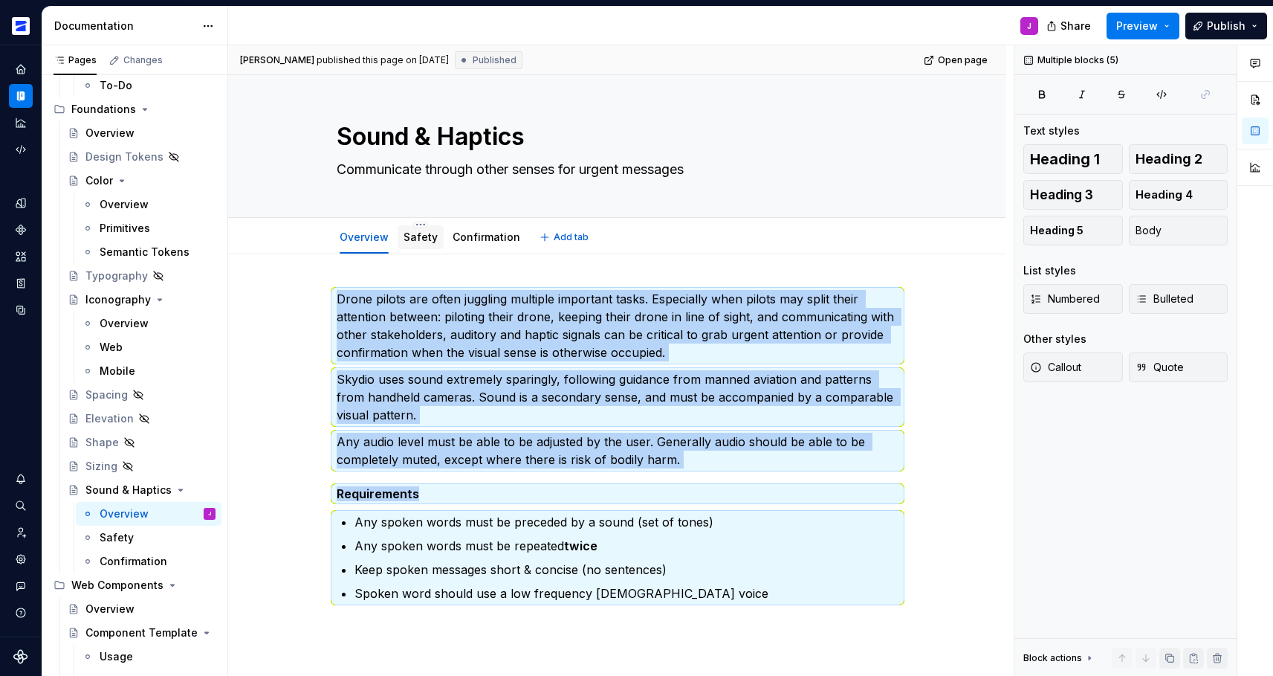
click at [424, 238] on link "Safety" at bounding box center [421, 236] width 34 height 13
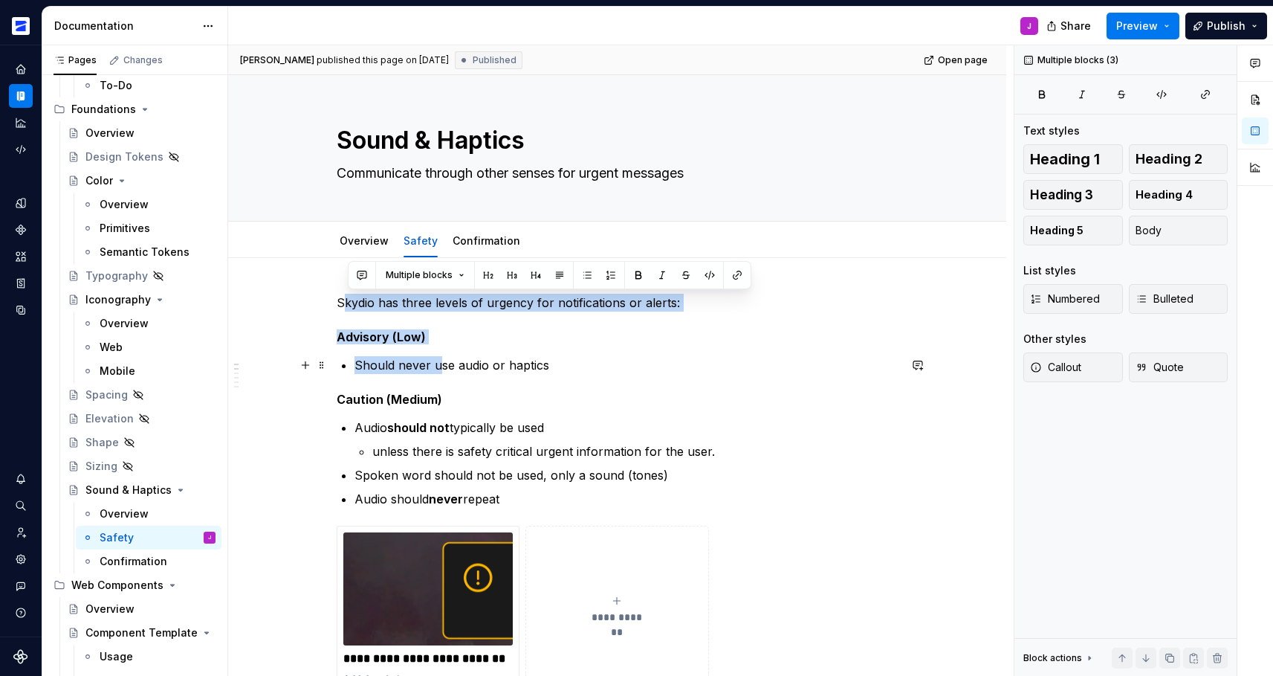
drag, startPoint x: 345, startPoint y: 298, endPoint x: 443, endPoint y: 358, distance: 115.1
click at [442, 359] on p "Should never use audio or haptics" at bounding box center [626, 365] width 544 height 18
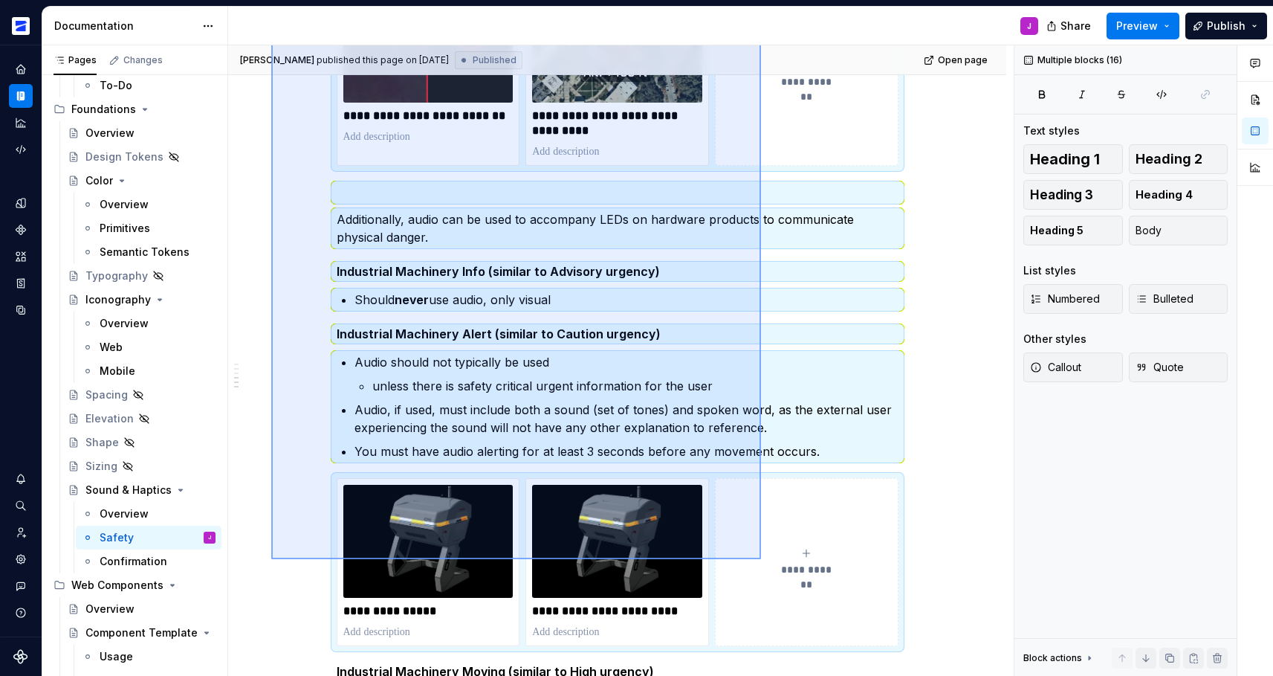
drag, startPoint x: 271, startPoint y: 295, endPoint x: 719, endPoint y: 624, distance: 556.0
click at [757, 564] on div "**********" at bounding box center [620, 360] width 785 height 631
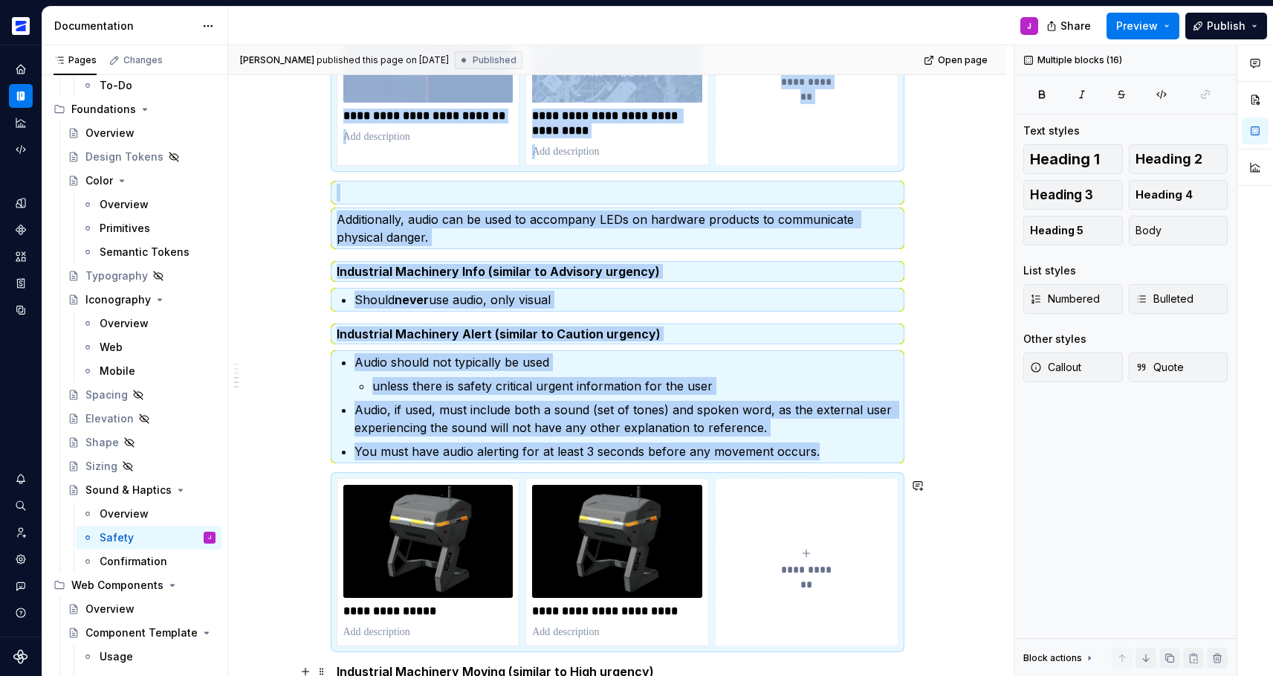
scroll to position [1429, 0]
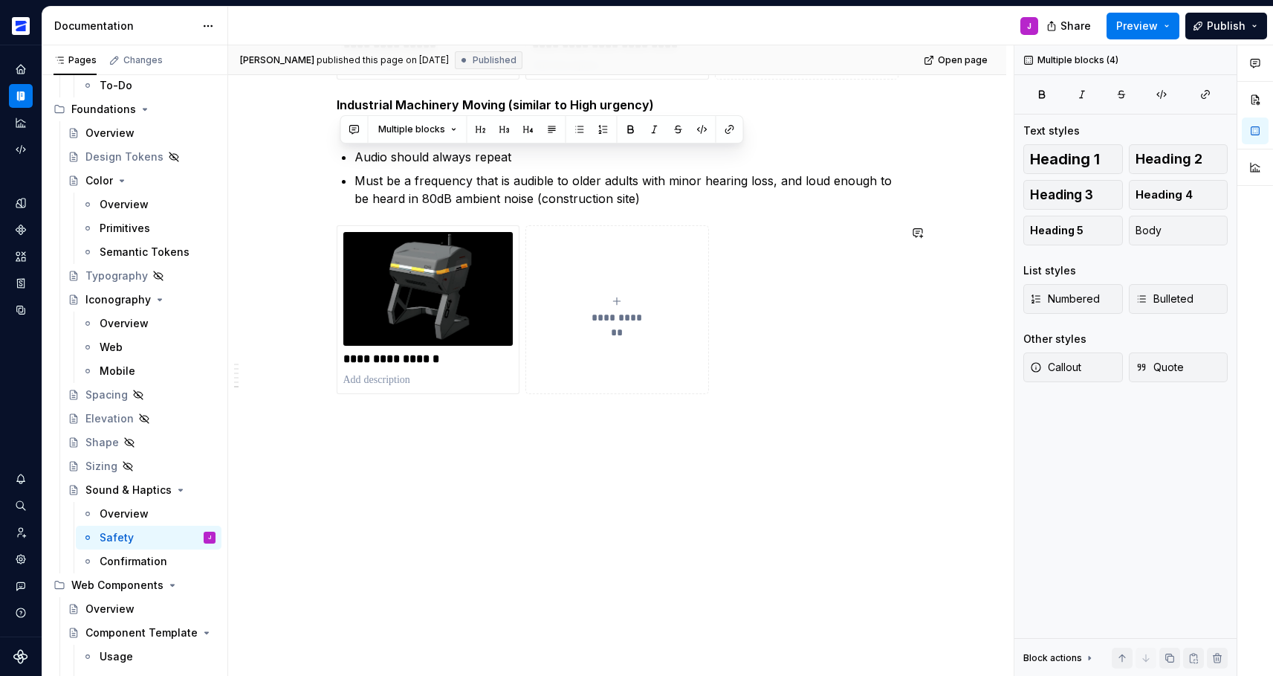
drag, startPoint x: 698, startPoint y: 665, endPoint x: 809, endPoint y: 485, distance: 211.8
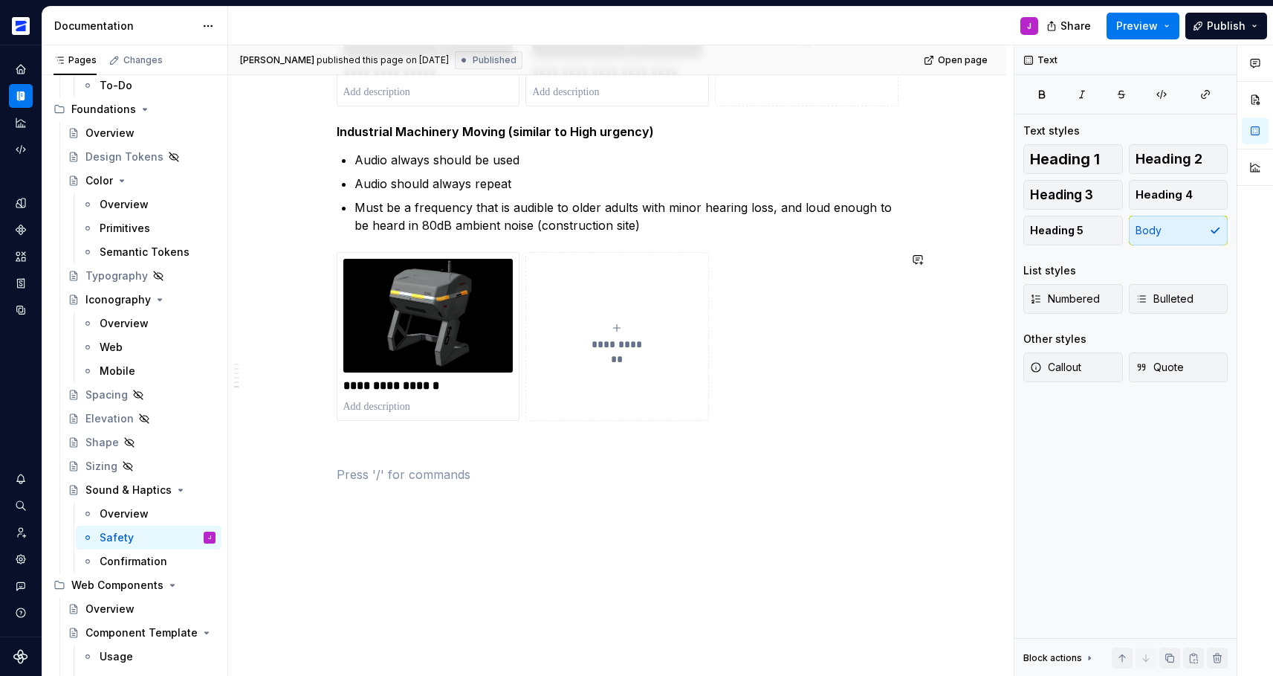
scroll to position [1399, 0]
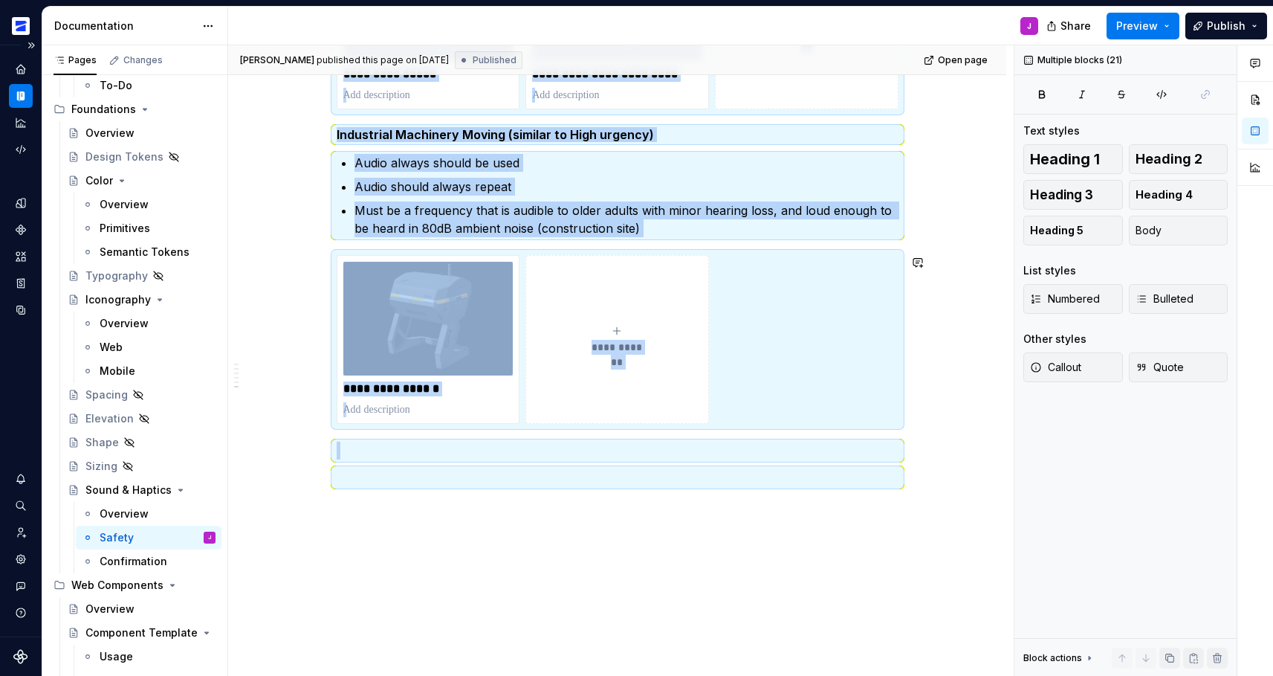
copy div "**********"
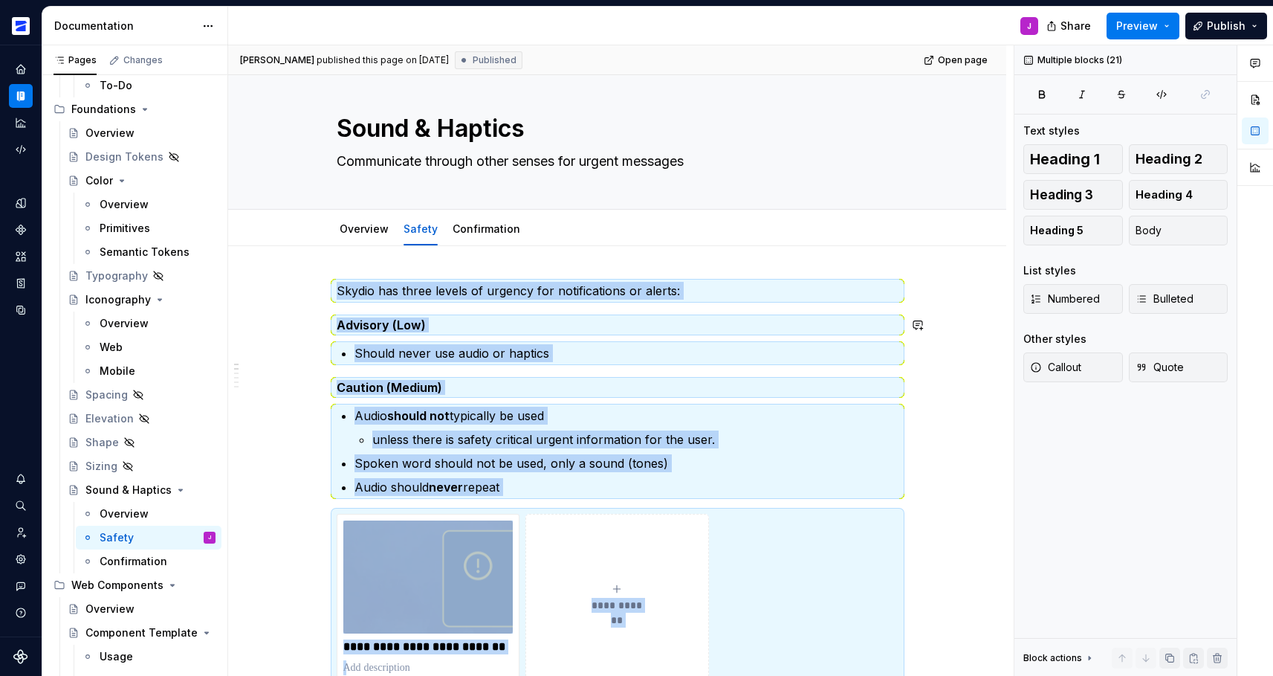
scroll to position [0, 0]
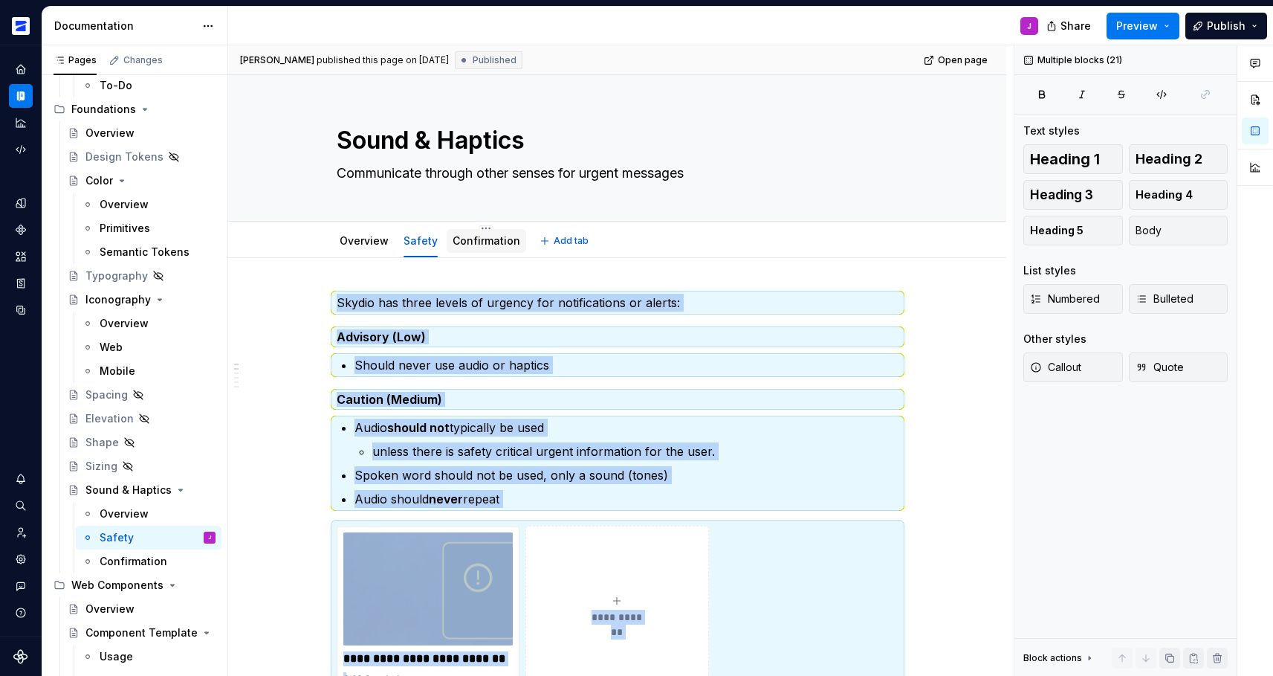
click at [478, 241] on link "Confirmation" at bounding box center [487, 240] width 68 height 13
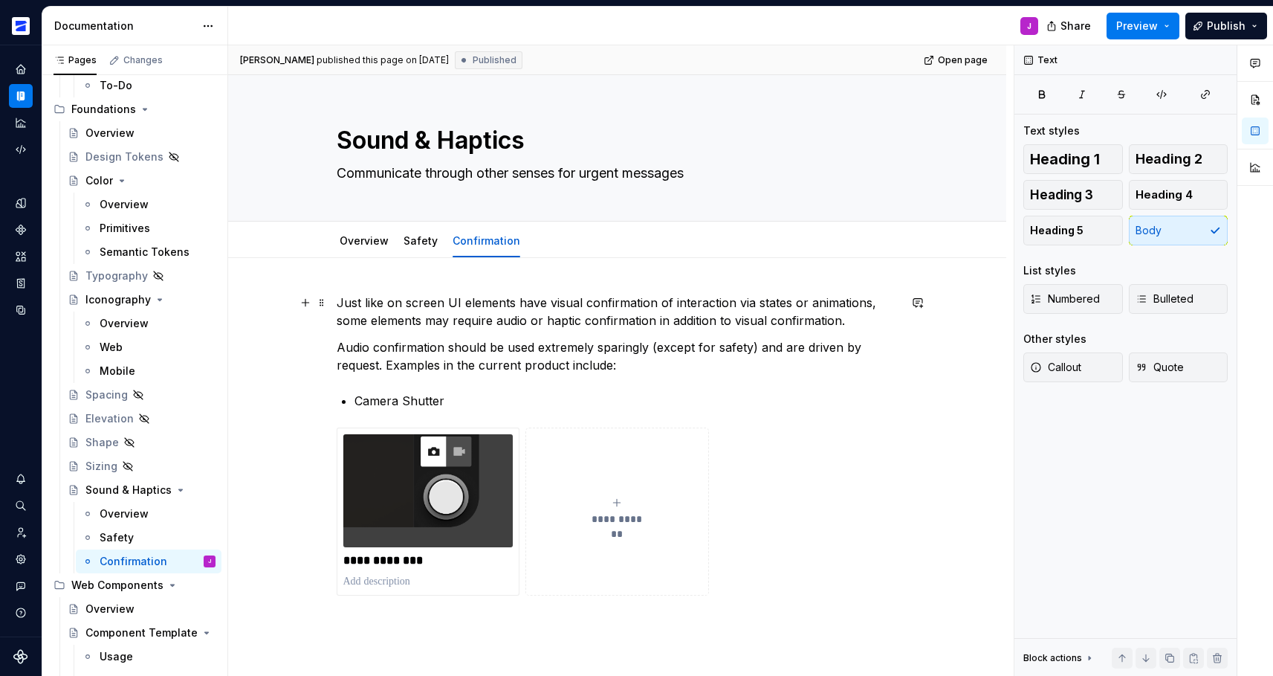
click at [427, 309] on p "Just like on screen UI elements have visual confirmation of interaction via sta…" at bounding box center [618, 312] width 562 height 36
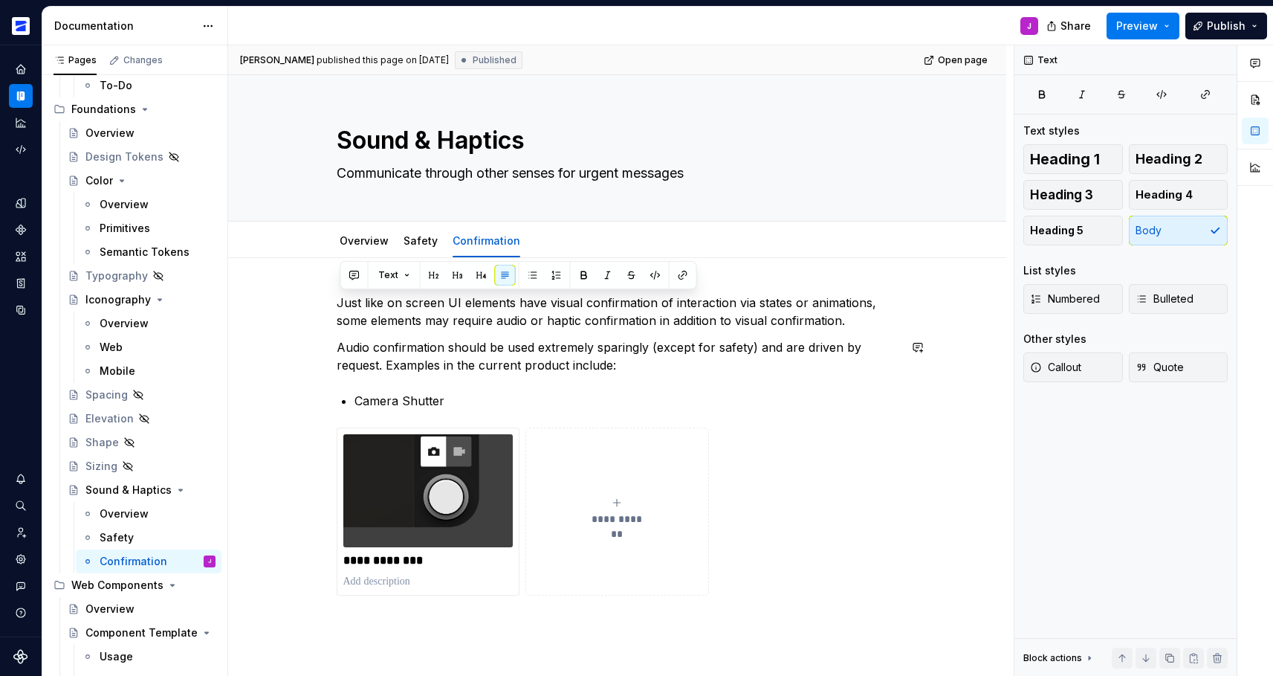
click at [488, 388] on div "**********" at bounding box center [618, 445] width 562 height 302
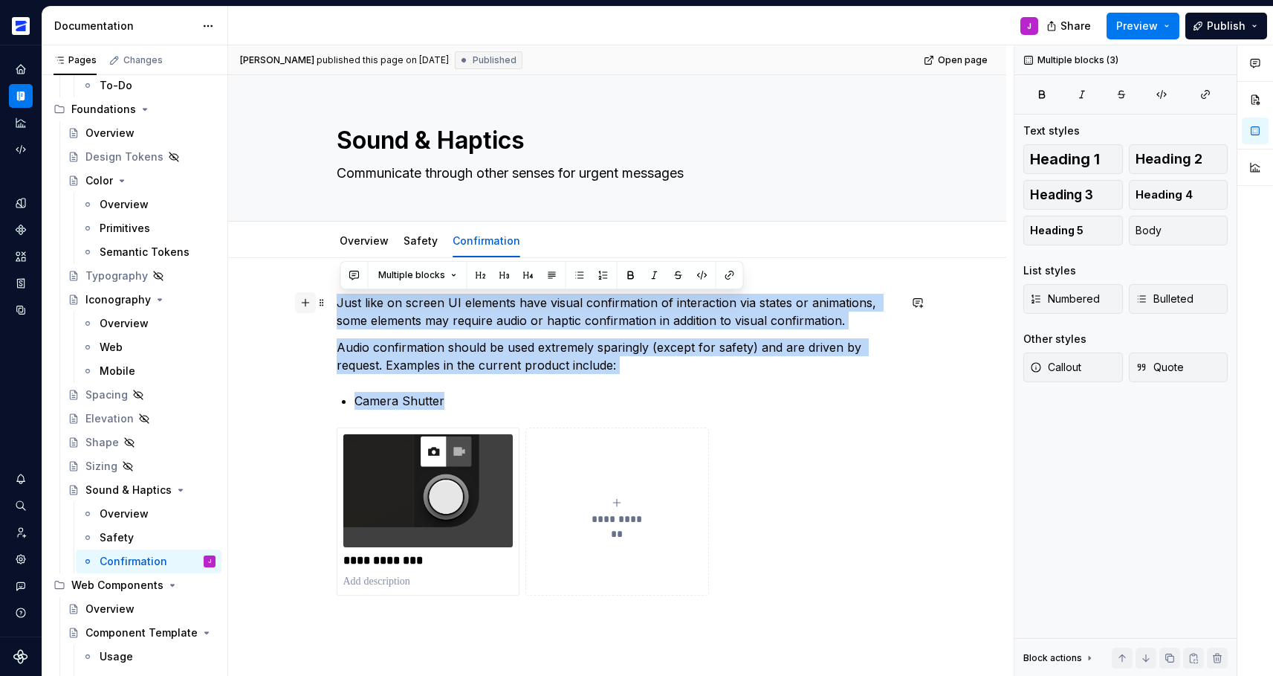
drag, startPoint x: 467, startPoint y: 401, endPoint x: 306, endPoint y: 296, distance: 192.1
click at [337, 296] on div "**********" at bounding box center [618, 454] width 562 height 320
copy div "Just like on screen UI elements have visual confirmation of interaction via sta…"
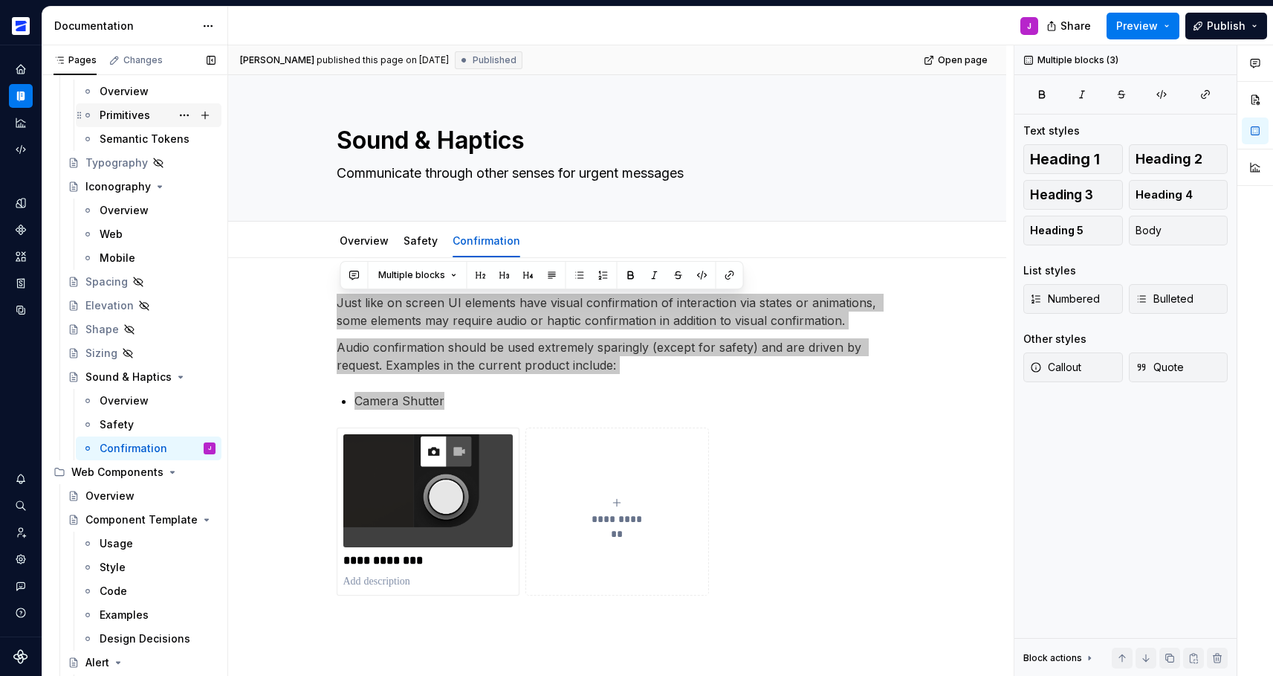
scroll to position [400, 0]
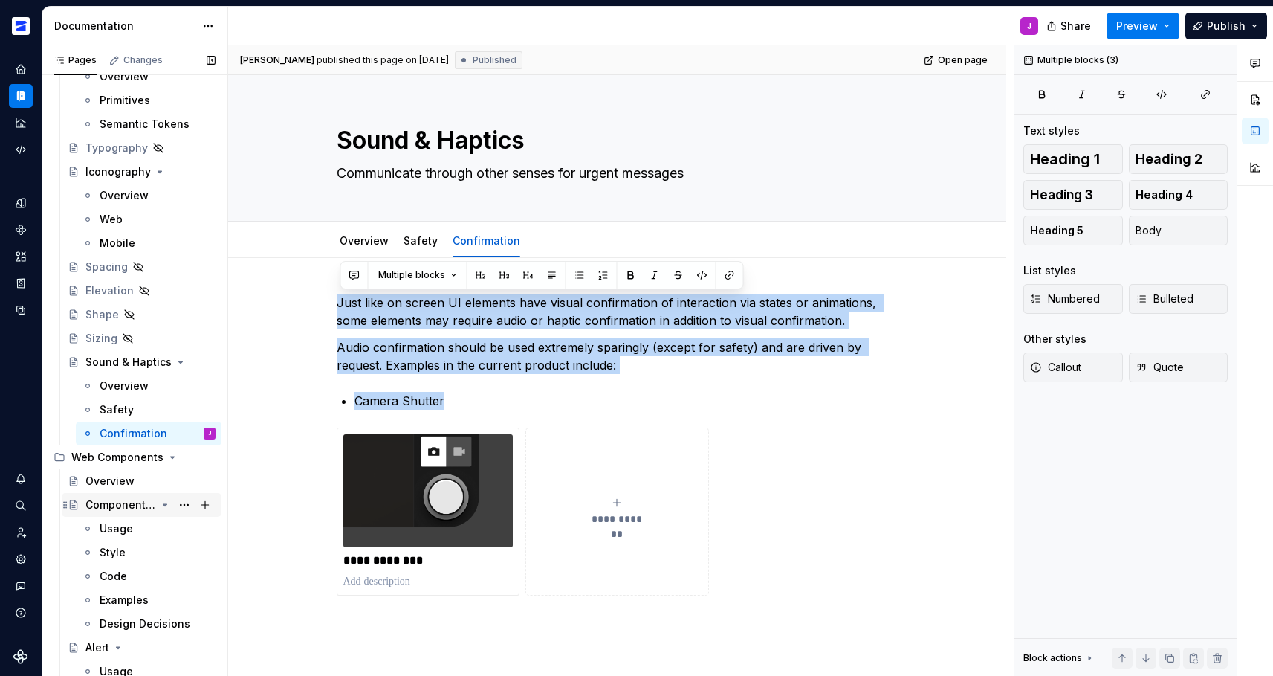
click at [112, 502] on div "Component Template" at bounding box center [120, 504] width 71 height 15
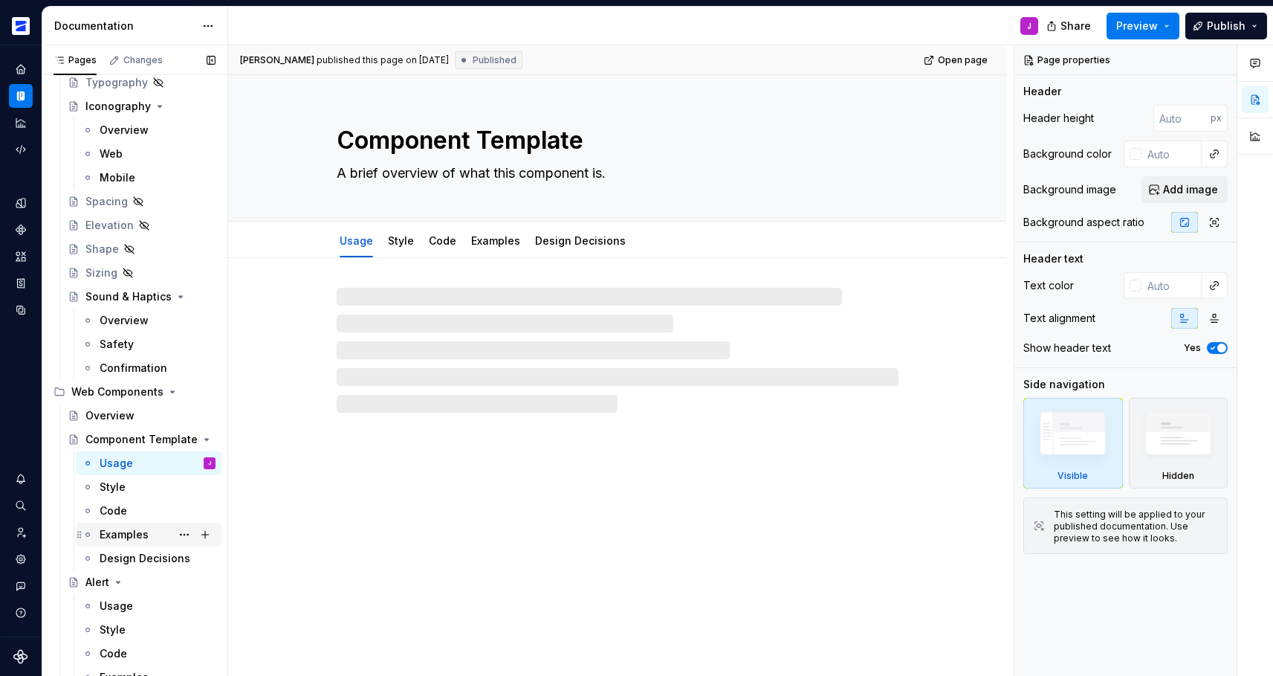
scroll to position [469, 0]
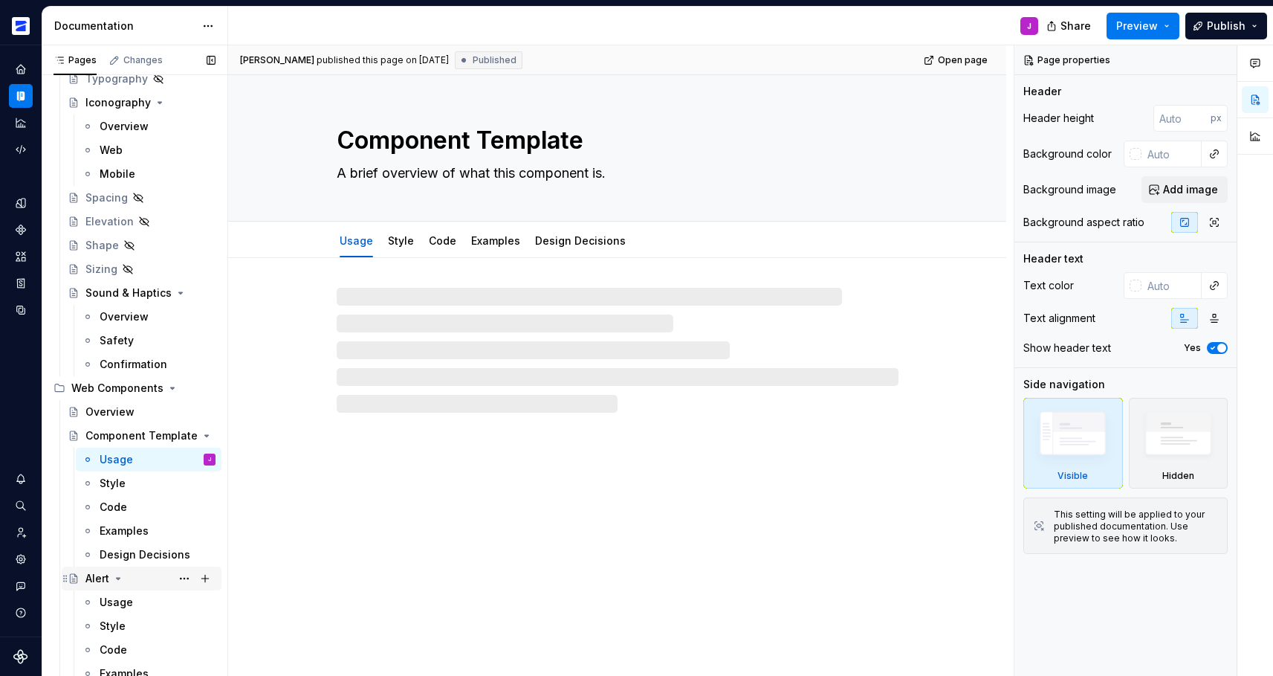
click at [87, 579] on div "Alert" at bounding box center [97, 578] width 24 height 15
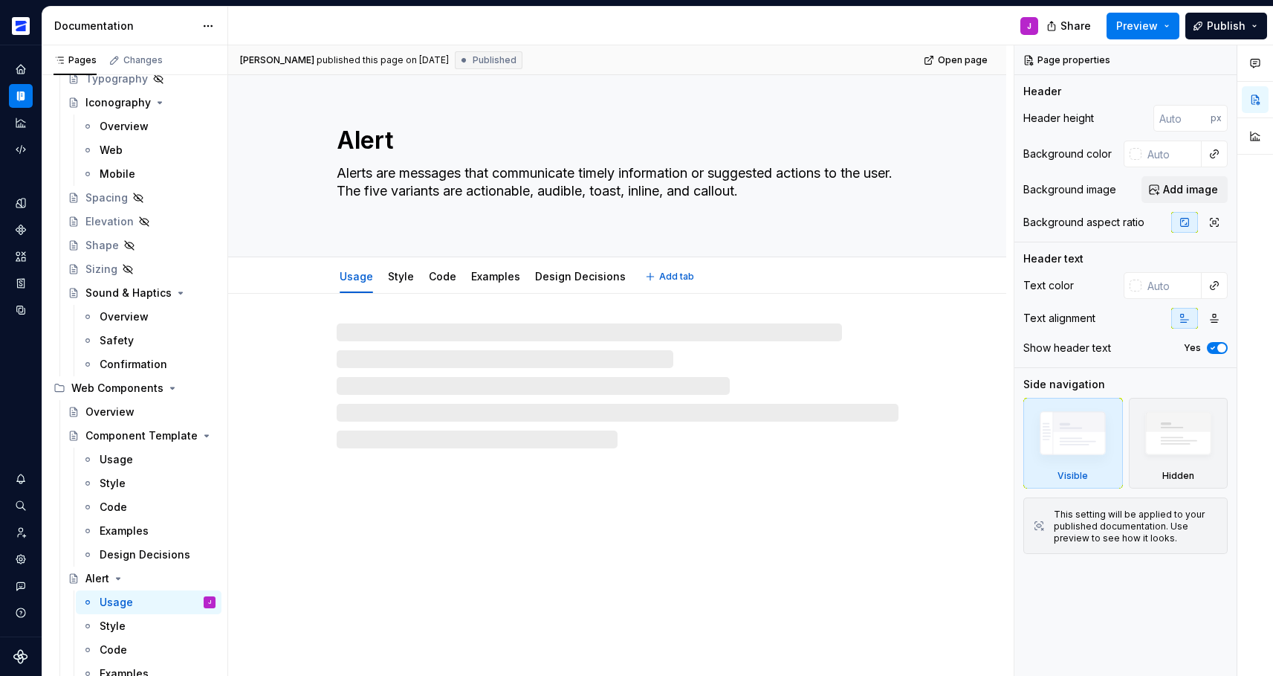
click at [570, 172] on textarea "Alerts are messages that communicate timely information or suggested actions to…" at bounding box center [615, 190] width 562 height 59
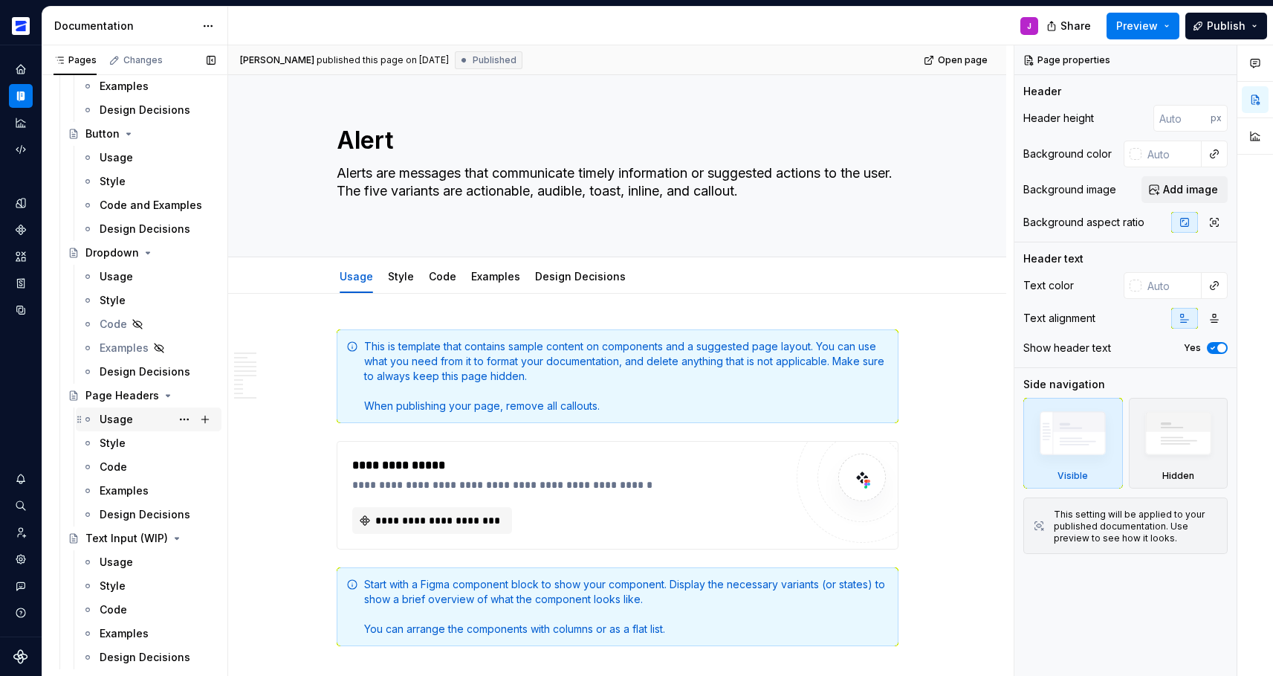
scroll to position [874, 0]
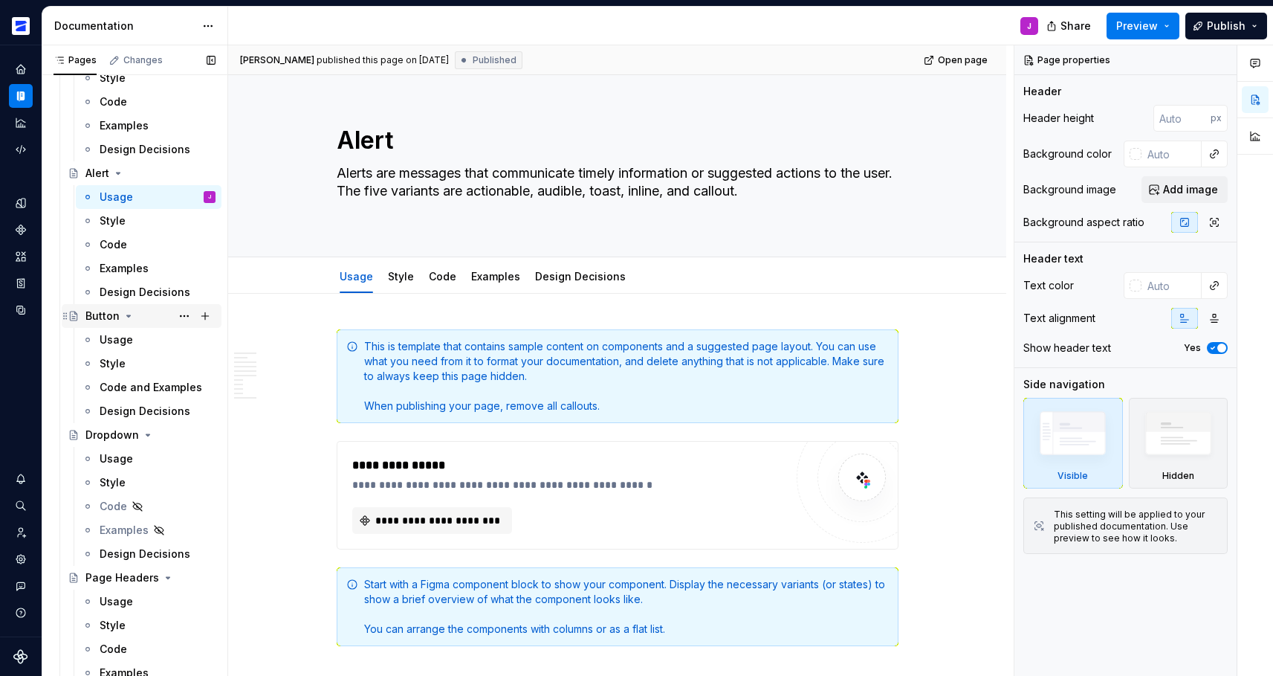
click at [99, 318] on div "Button" at bounding box center [102, 315] width 34 height 15
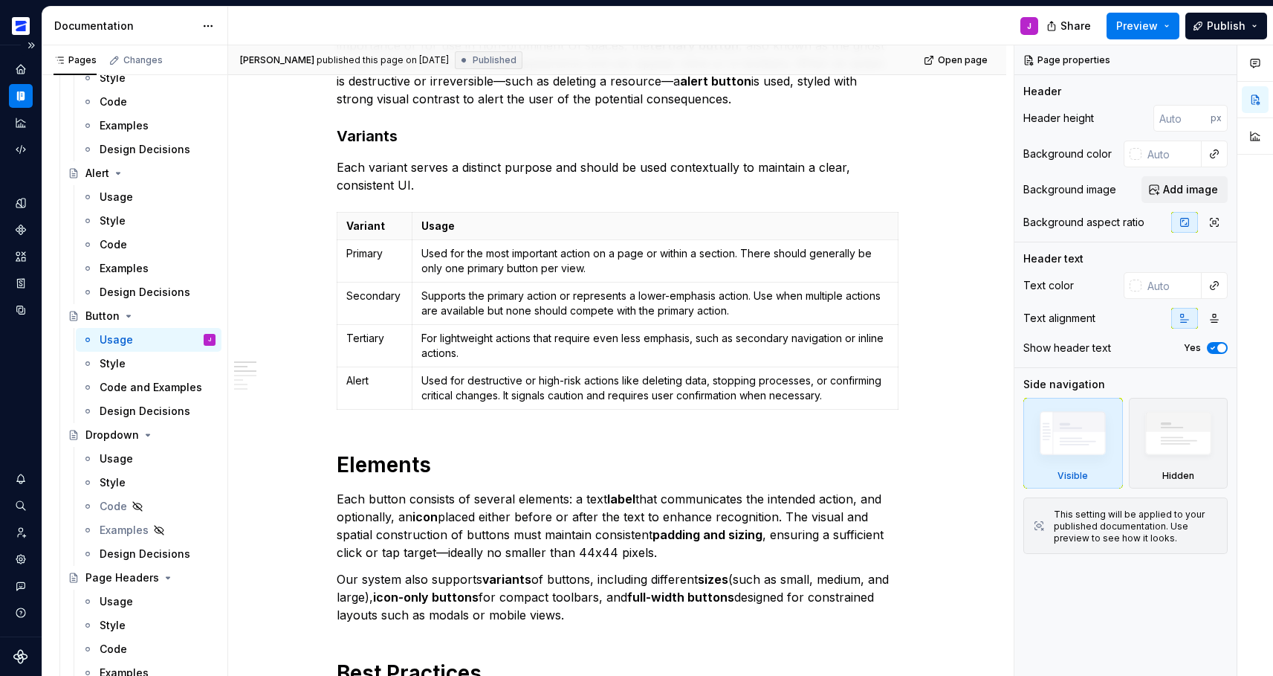
scroll to position [553, 0]
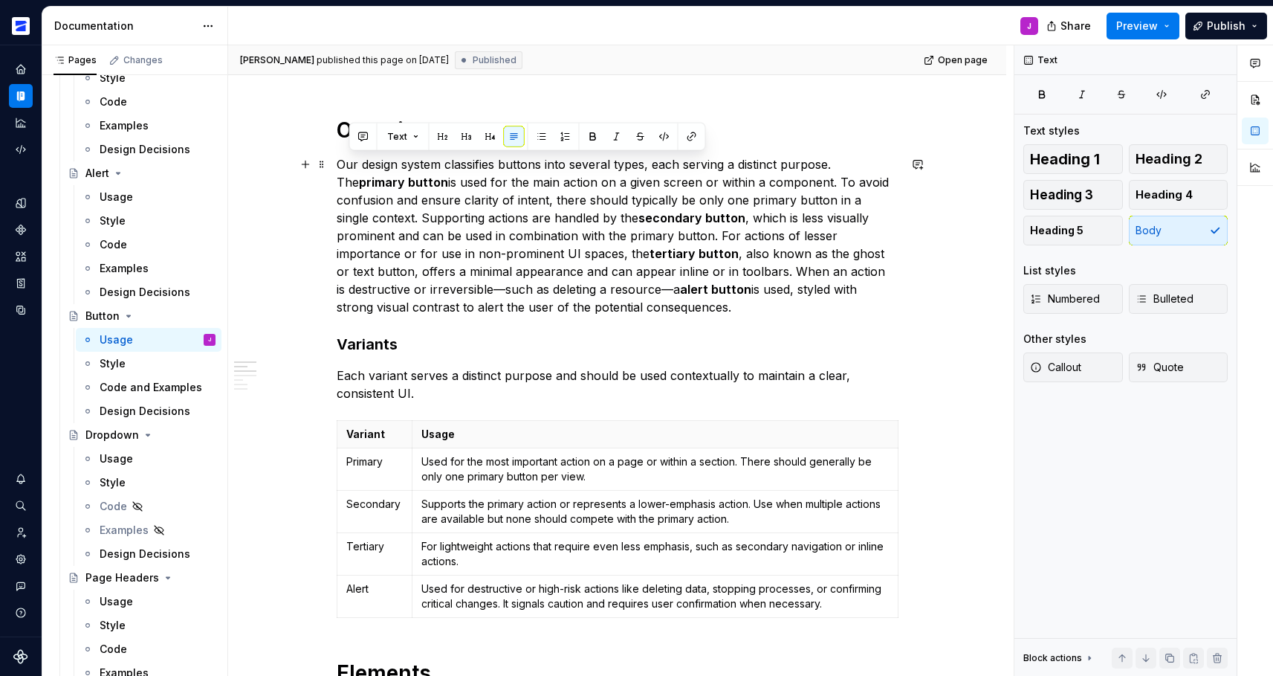
drag, startPoint x: 536, startPoint y: 260, endPoint x: 325, endPoint y: 155, distance: 235.6
click at [337, 161] on div "******* ******* ******* ********* ******* ******** Overview Our design system c…" at bounding box center [618, 688] width 562 height 1861
click at [511, 195] on p "Our design system classifies buttons into several types, each serving a distinc…" at bounding box center [618, 235] width 562 height 161
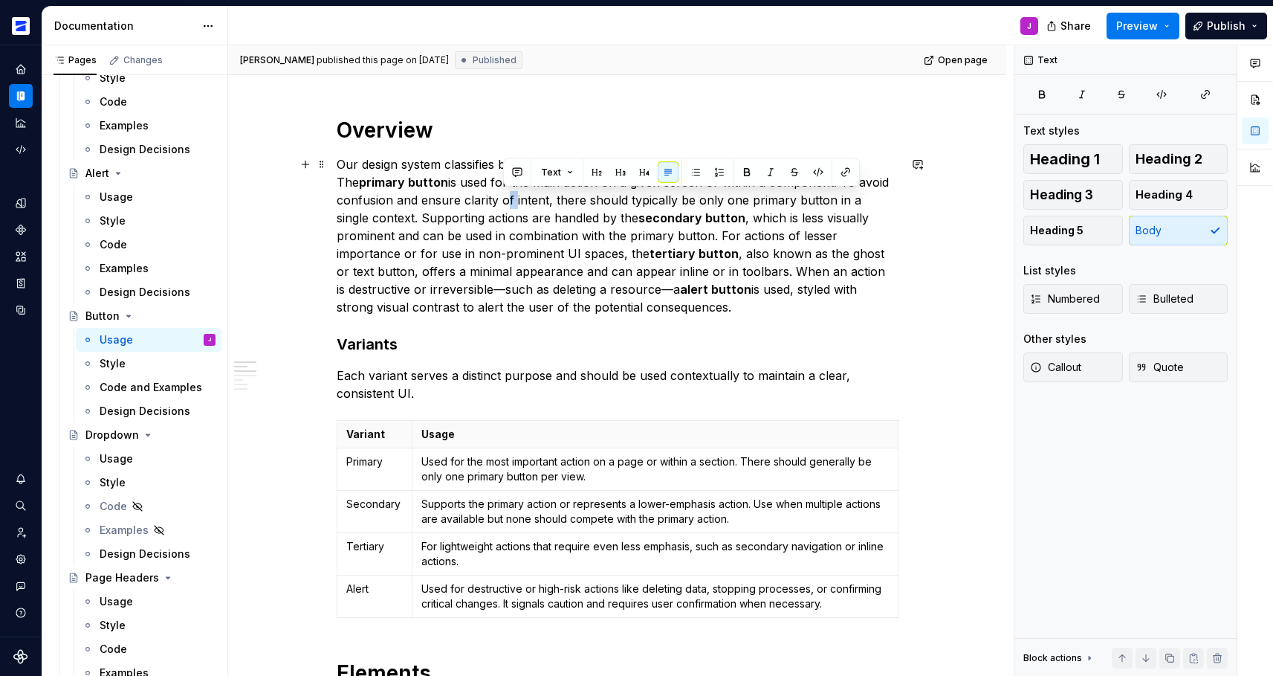
click at [511, 195] on p "Our design system classifies buttons into several types, each serving a distinc…" at bounding box center [618, 235] width 562 height 161
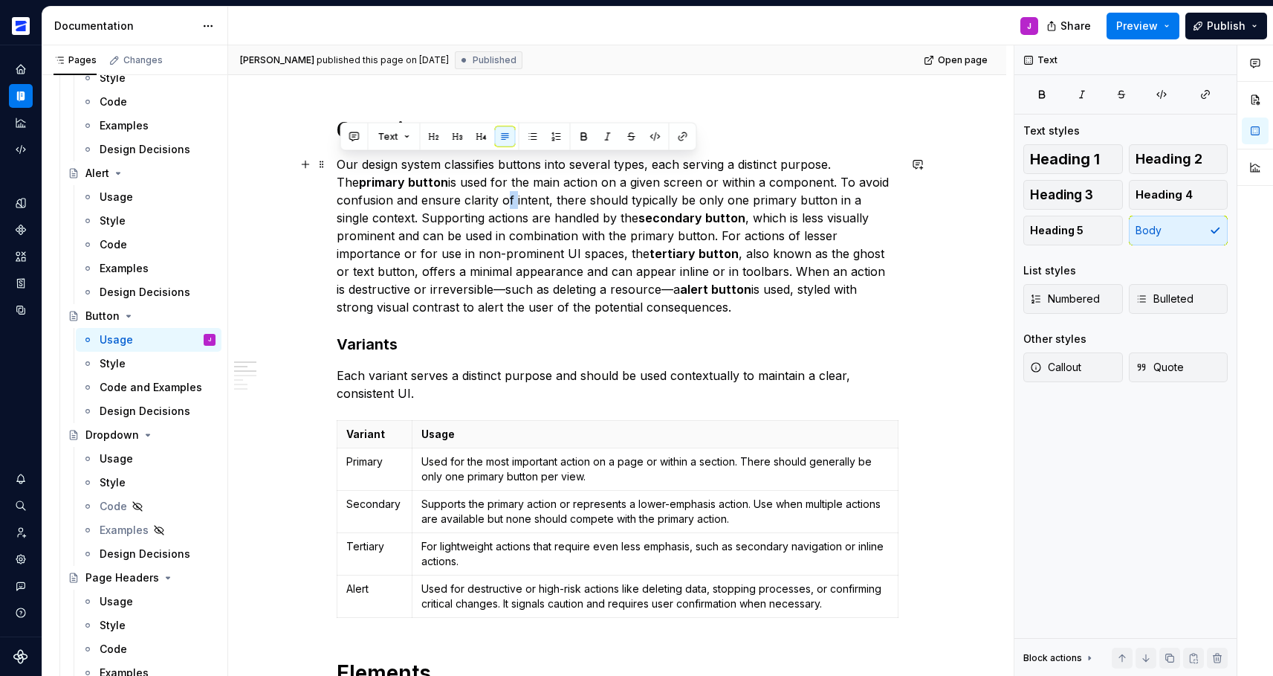
click at [511, 195] on p "Our design system classifies buttons into several types, each serving a distinc…" at bounding box center [618, 235] width 562 height 161
copy p "Our design system classifies buttons into several types, each serving a distinc…"
click at [376, 375] on p "Each variant serves a distinct purpose and should be used contextually to maint…" at bounding box center [618, 384] width 562 height 36
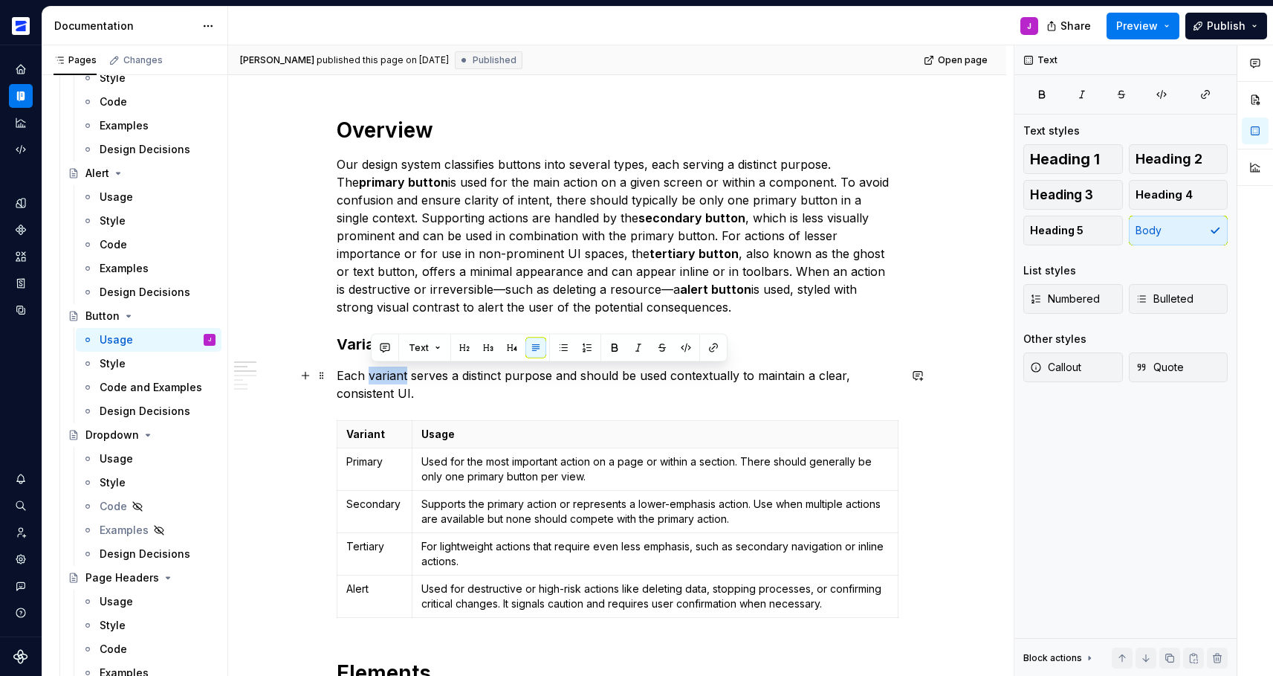
click at [376, 375] on p "Each variant serves a distinct purpose and should be used contextually to maint…" at bounding box center [618, 384] width 562 height 36
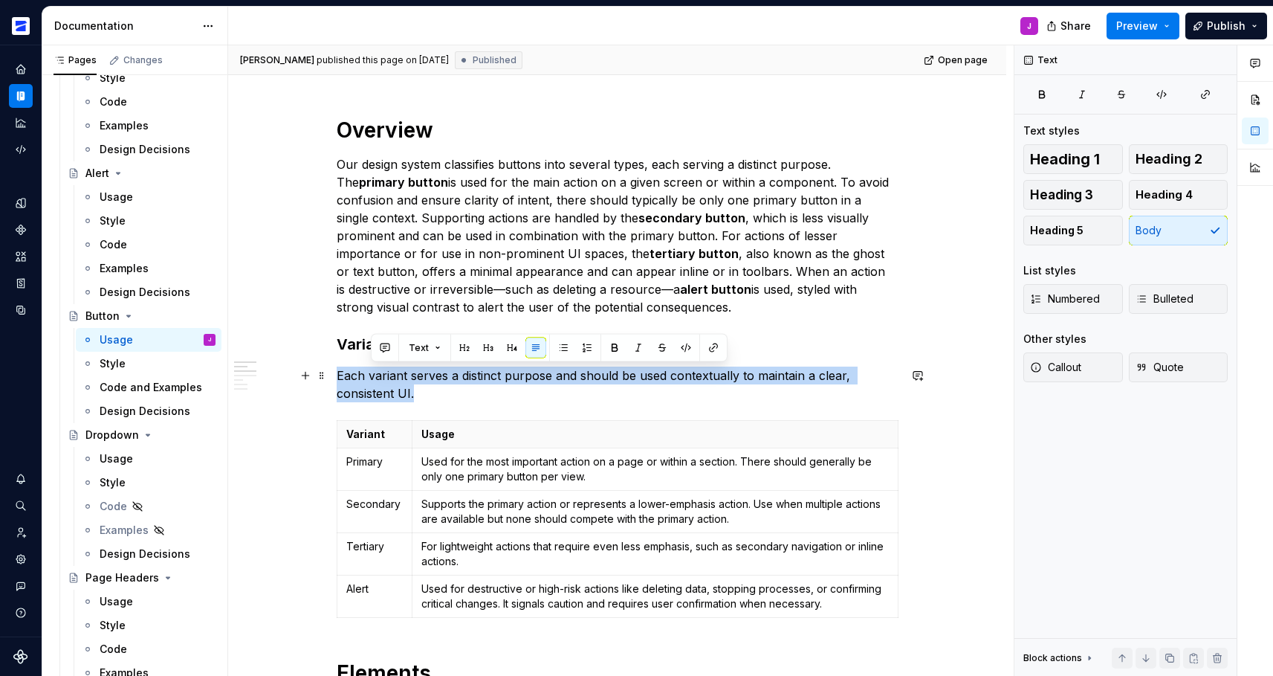
click at [376, 375] on p "Each variant serves a distinct purpose and should be used contextually to maint…" at bounding box center [618, 384] width 562 height 36
copy p "Each variant serves a distinct purpose and should be used contextually to maint…"
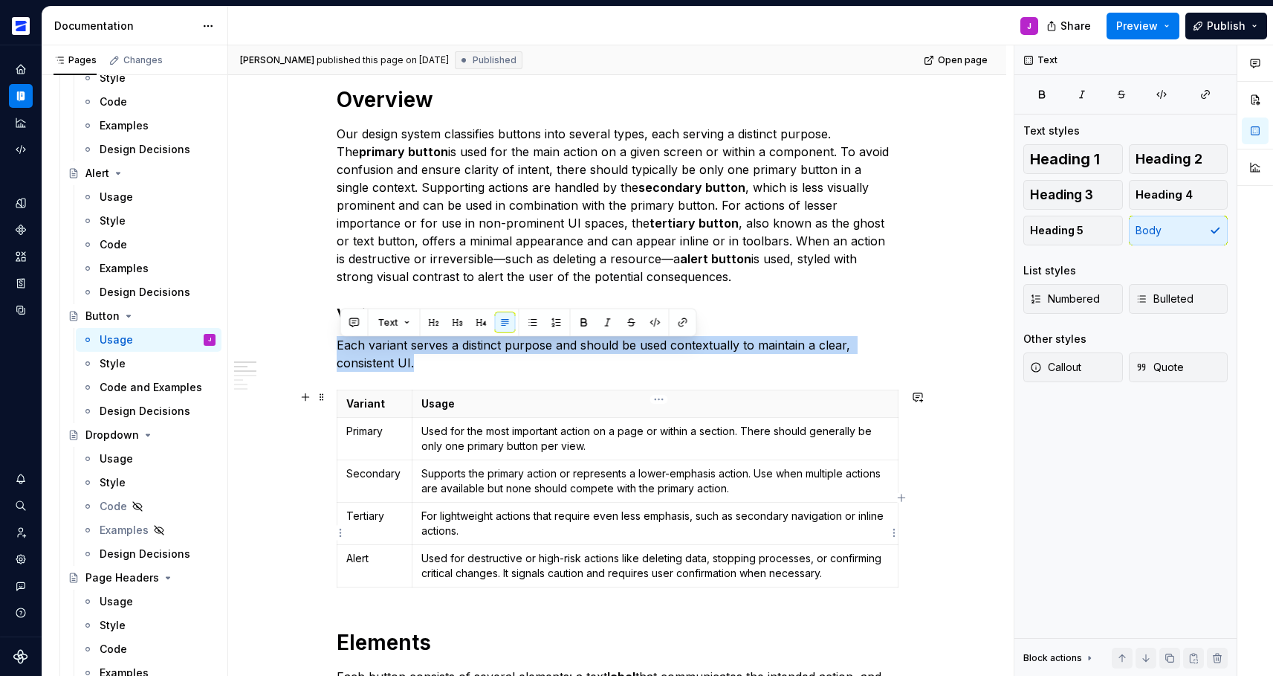
scroll to position [586, 0]
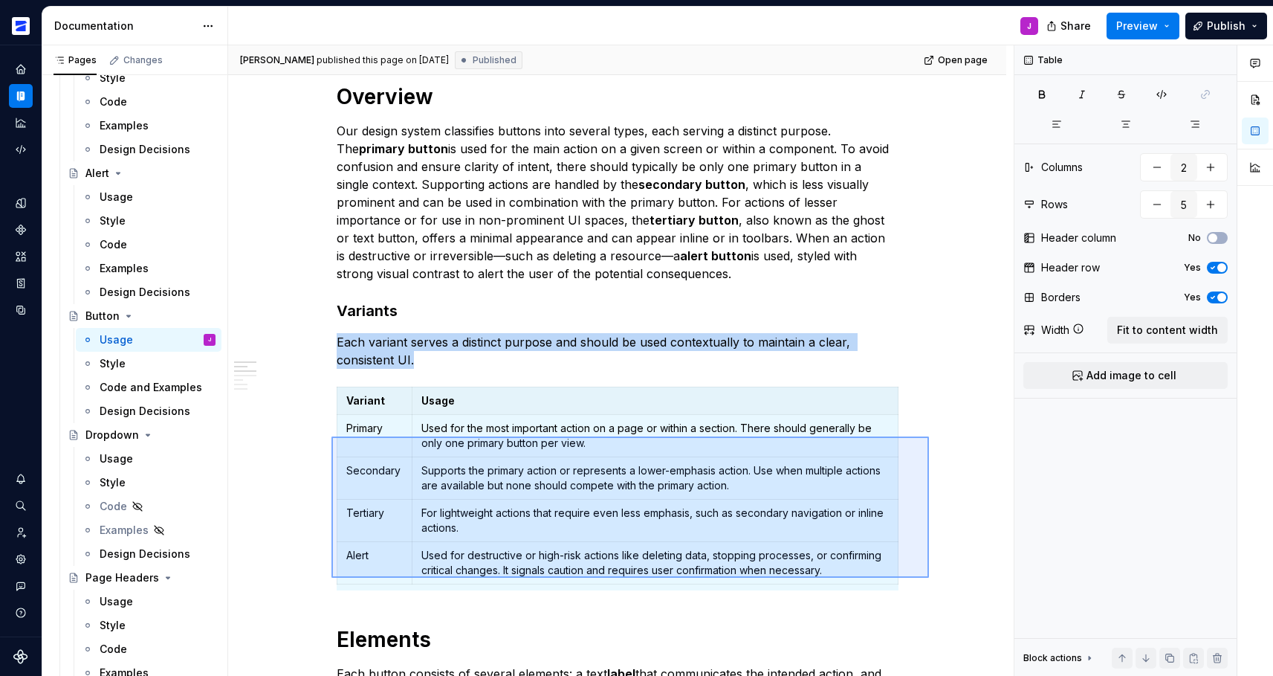
drag, startPoint x: 702, startPoint y: 562, endPoint x: 328, endPoint y: 427, distance: 397.3
click at [328, 427] on div "[PERSON_NAME] published this page on [DATE] Published Open page Button Buttons …" at bounding box center [620, 360] width 785 height 631
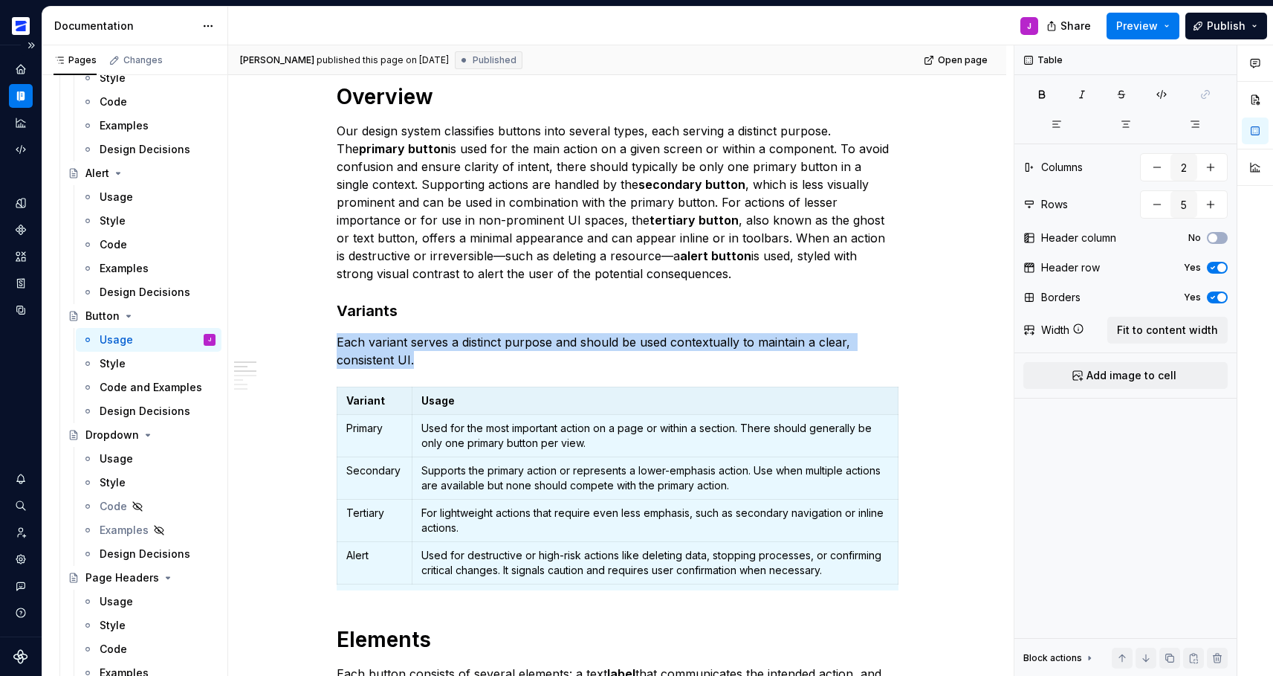
copy p "Each variant serves a distinct purpose and should be used contextually to maint…"
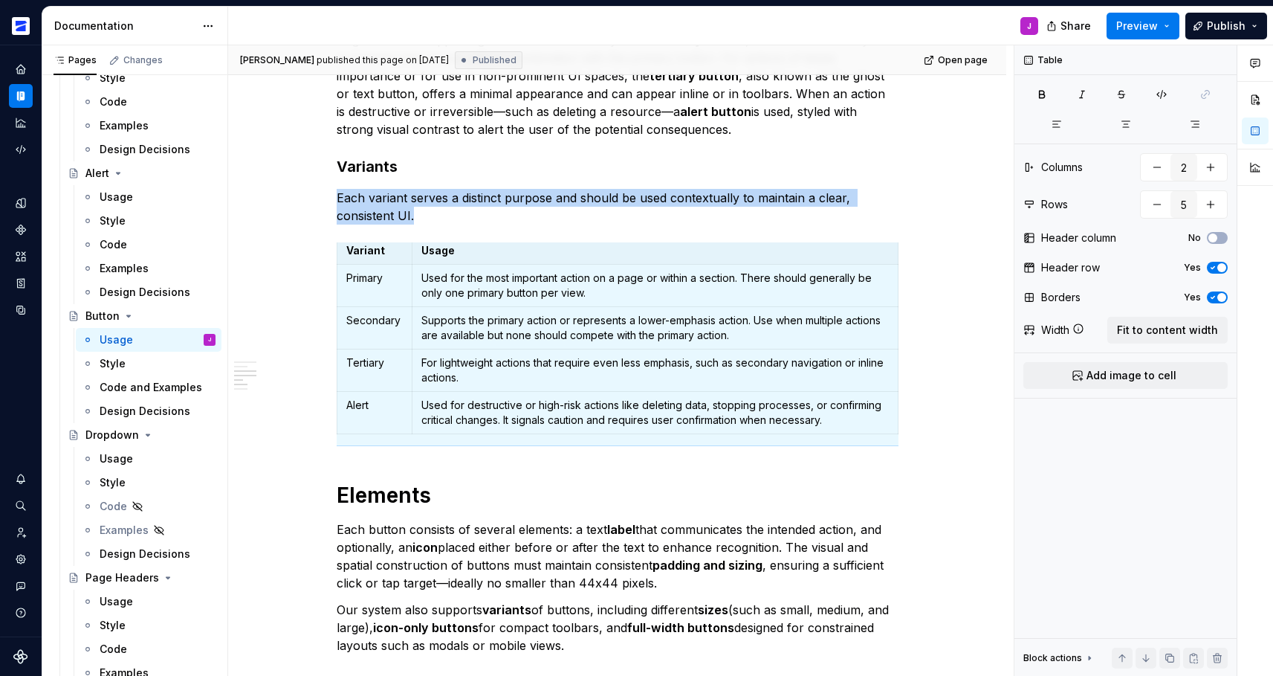
scroll to position [994, 0]
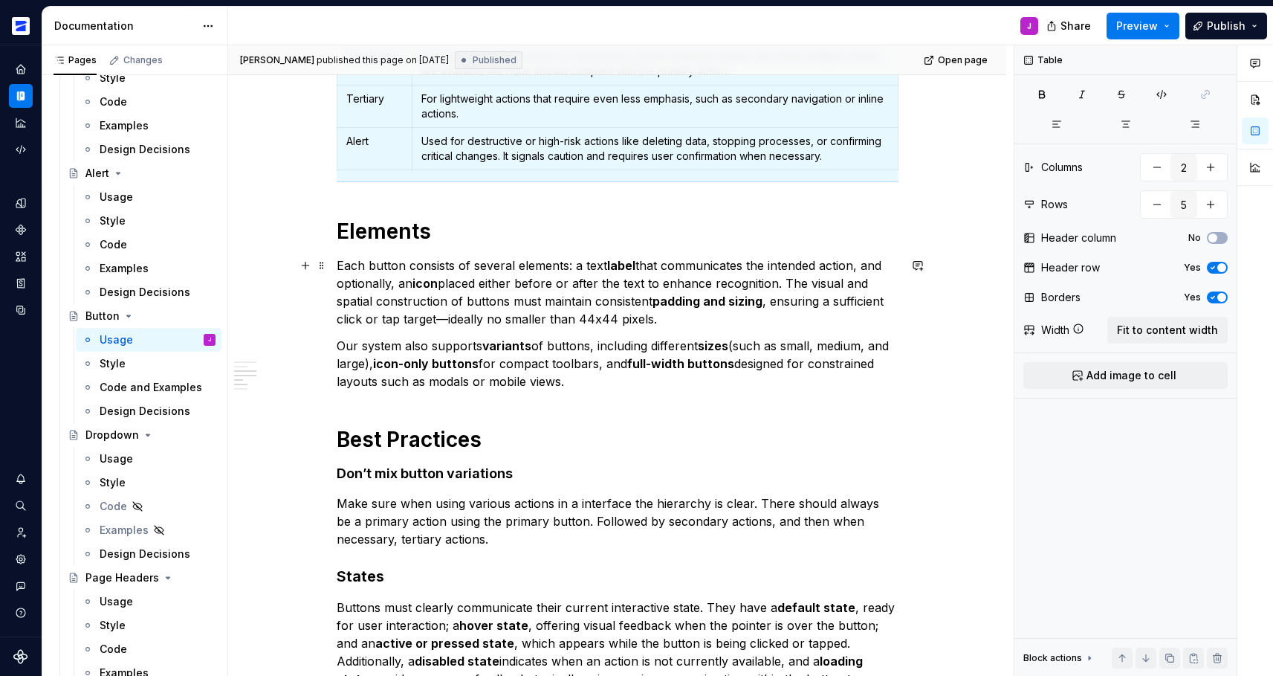
click at [437, 325] on p "Each button consists of several elements: a text label that communicates the in…" at bounding box center [618, 291] width 562 height 71
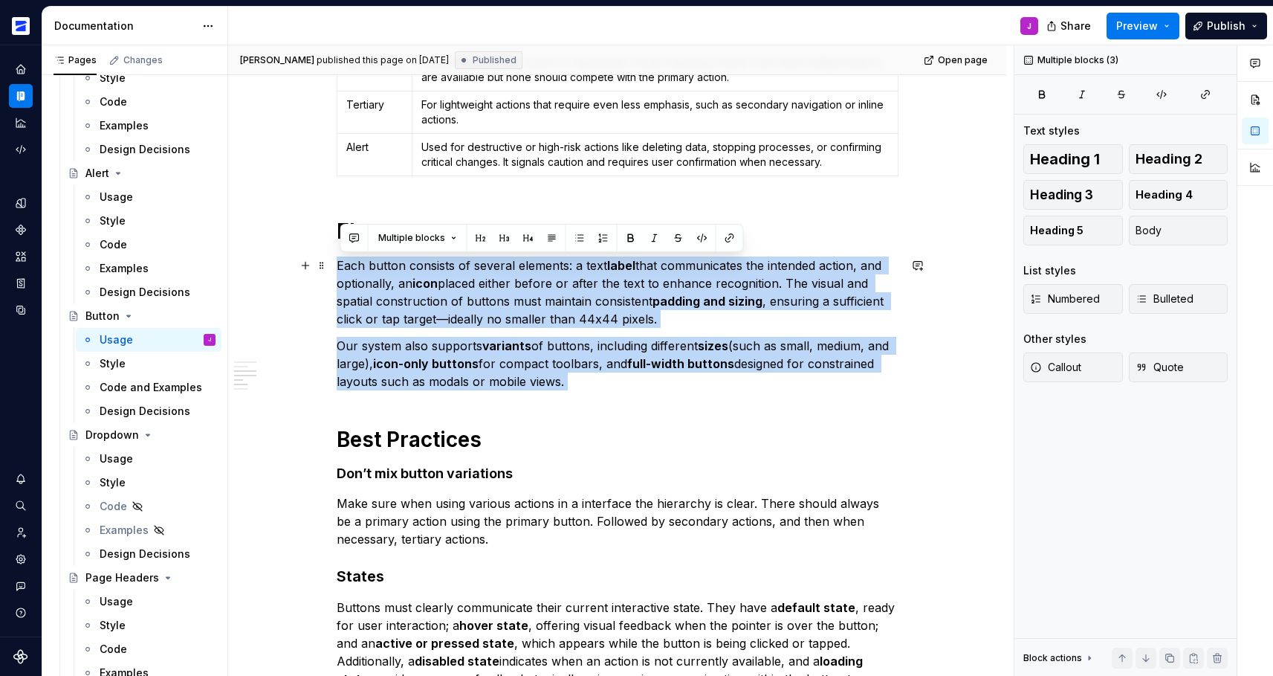
drag, startPoint x: 719, startPoint y: 392, endPoint x: 333, endPoint y: 266, distance: 406.3
click at [333, 266] on div "******* ******* ******* ********* ******* ******** Overview Our design system c…" at bounding box center [617, 330] width 778 height 2099
copy div "Each button consists of several elements: a text label that communicates the in…"
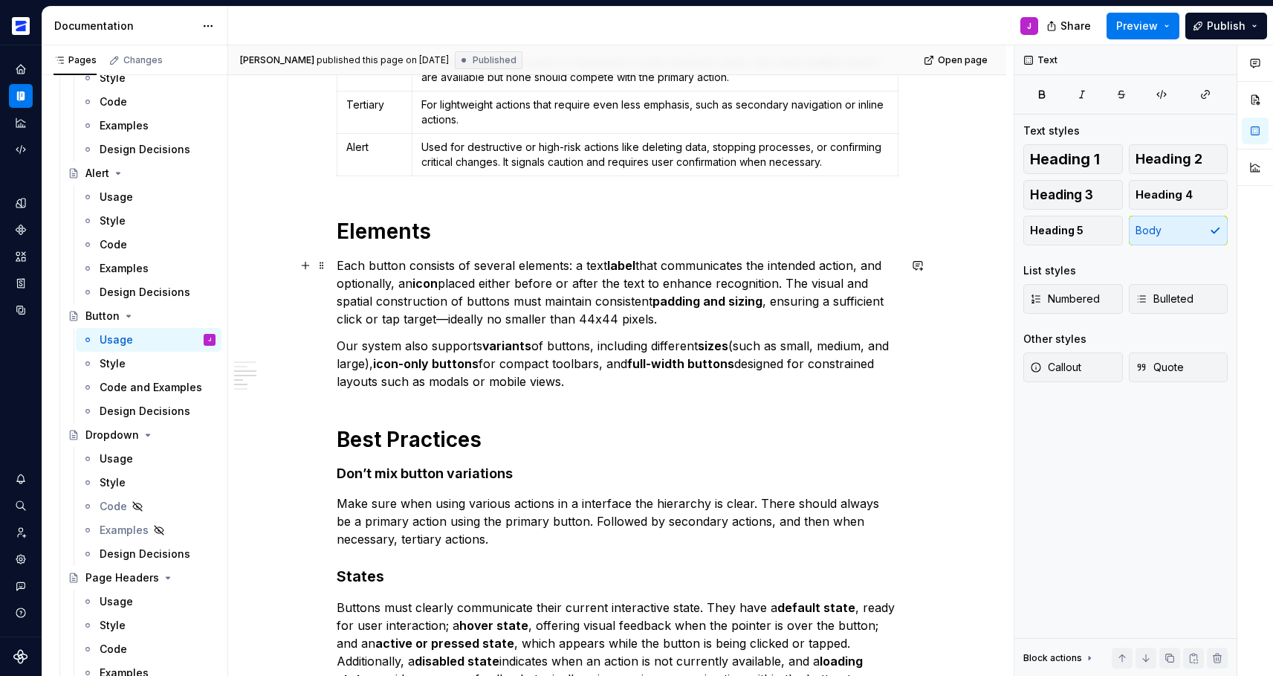
click at [433, 325] on div "******* ******* ******* ********* ******* ******** Overview Our design system c…" at bounding box center [618, 238] width 562 height 1843
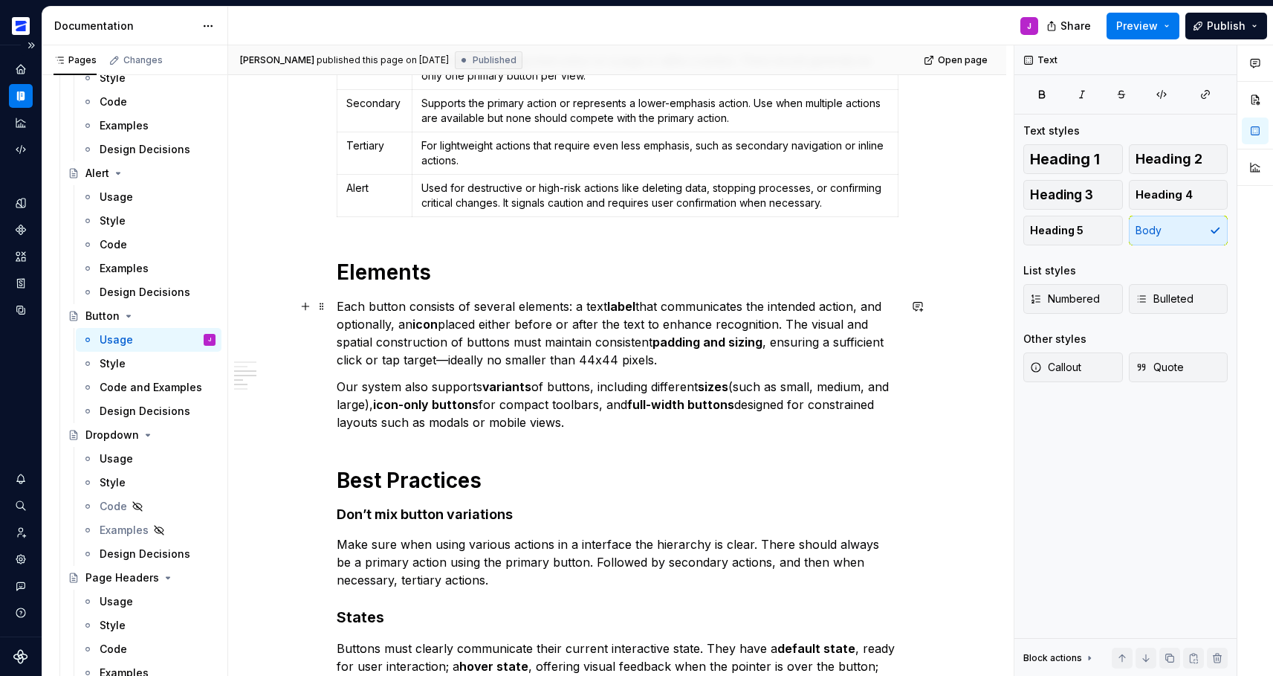
scroll to position [950, 0]
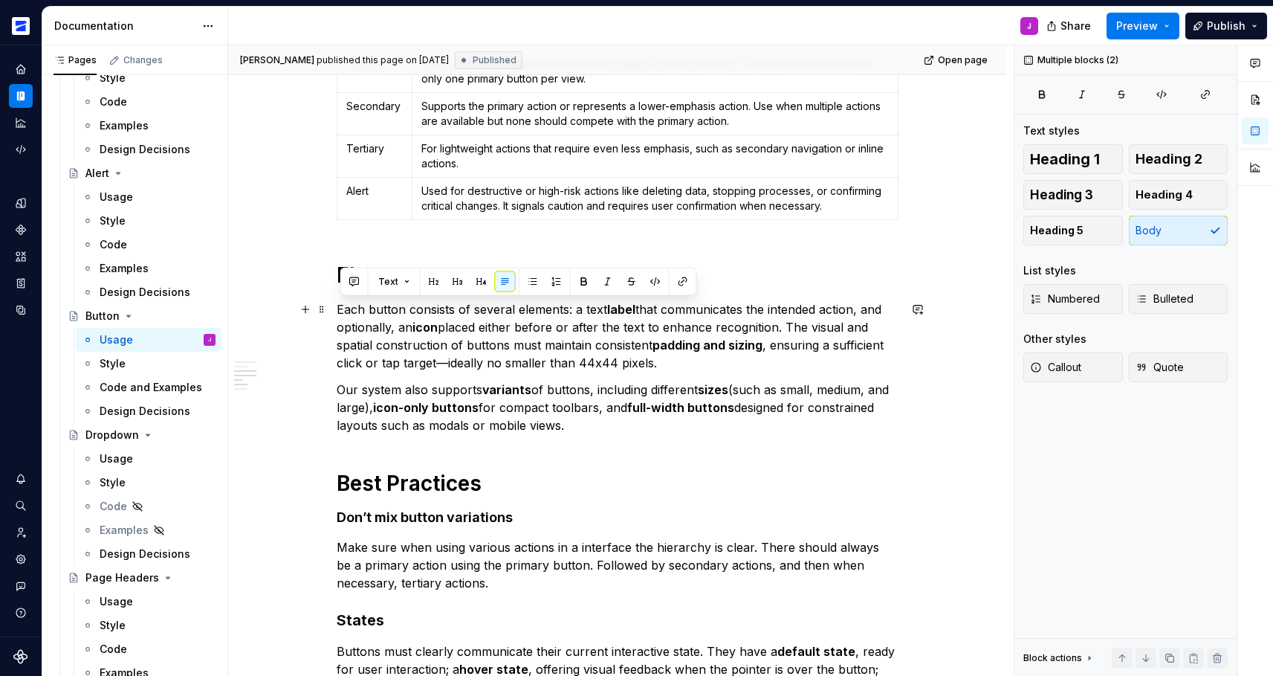
drag, startPoint x: 649, startPoint y: 430, endPoint x: 343, endPoint y: 308, distance: 329.5
click at [343, 308] on div "******* ******* ******* ********* ******* ******** Overview Our design system c…" at bounding box center [618, 282] width 562 height 1843
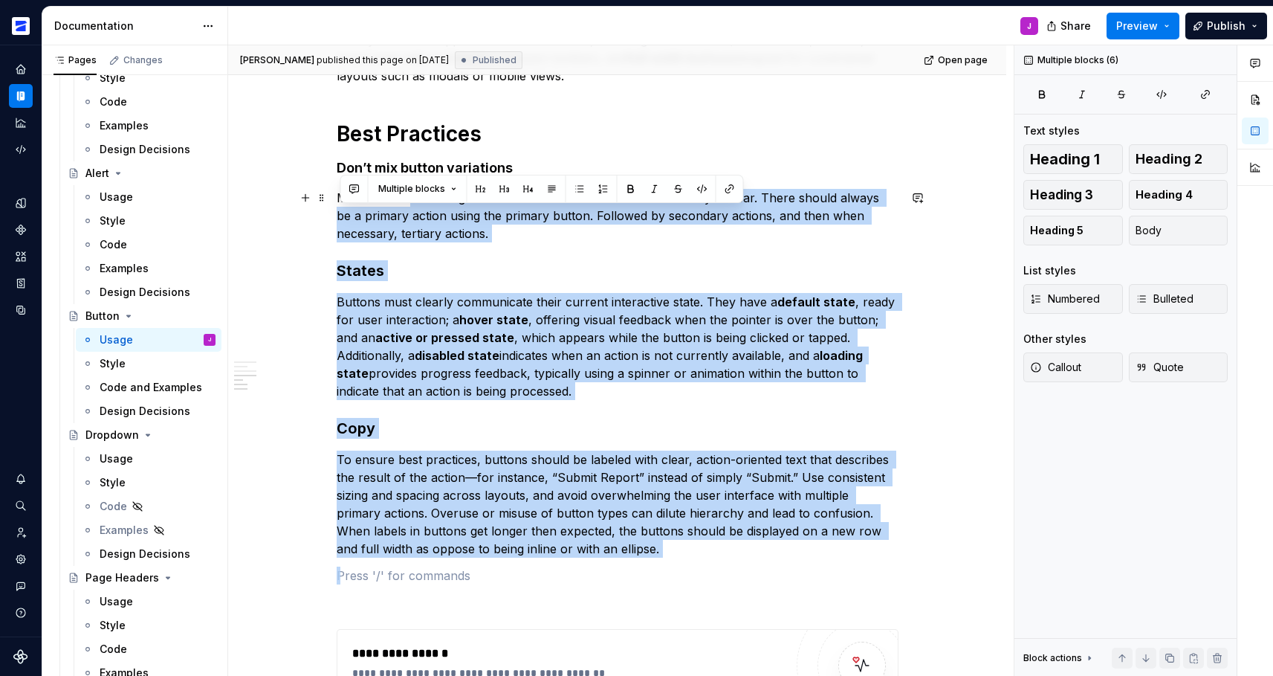
scroll to position [1297, 0]
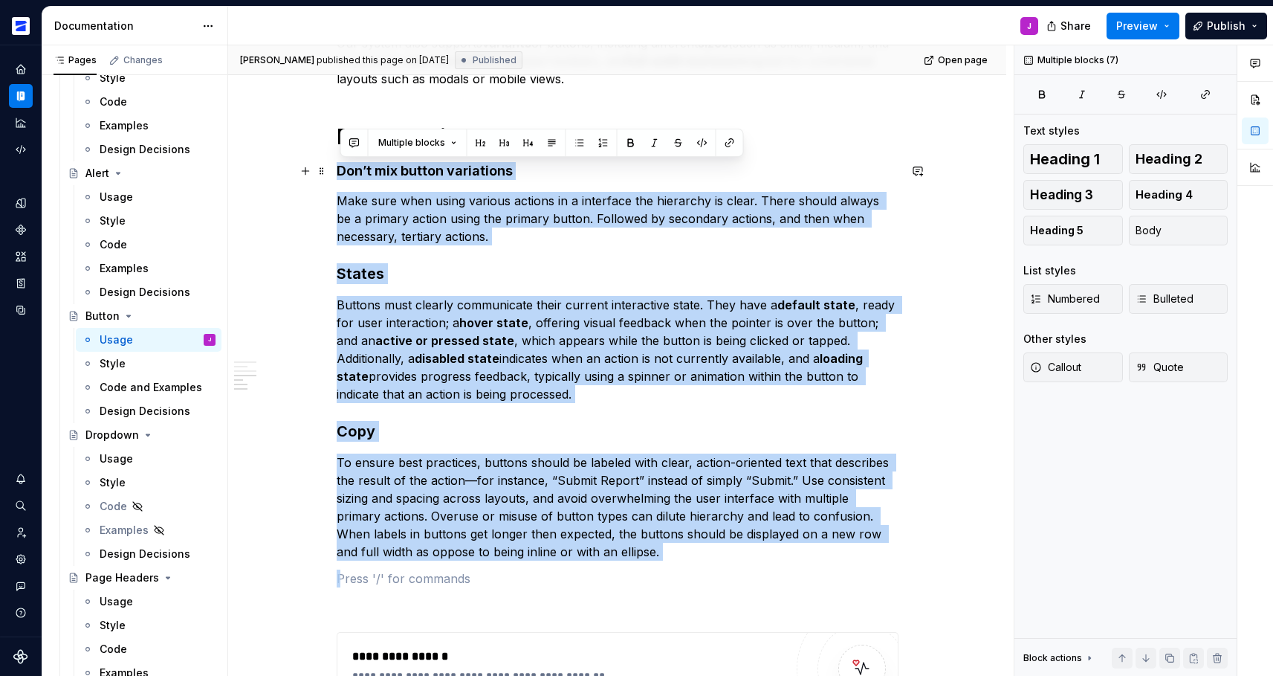
drag, startPoint x: 644, startPoint y: 566, endPoint x: 343, endPoint y: 172, distance: 496.3
click at [650, 346] on p "Buttons must clearly communicate their current interactive state. They have a d…" at bounding box center [618, 349] width 562 height 107
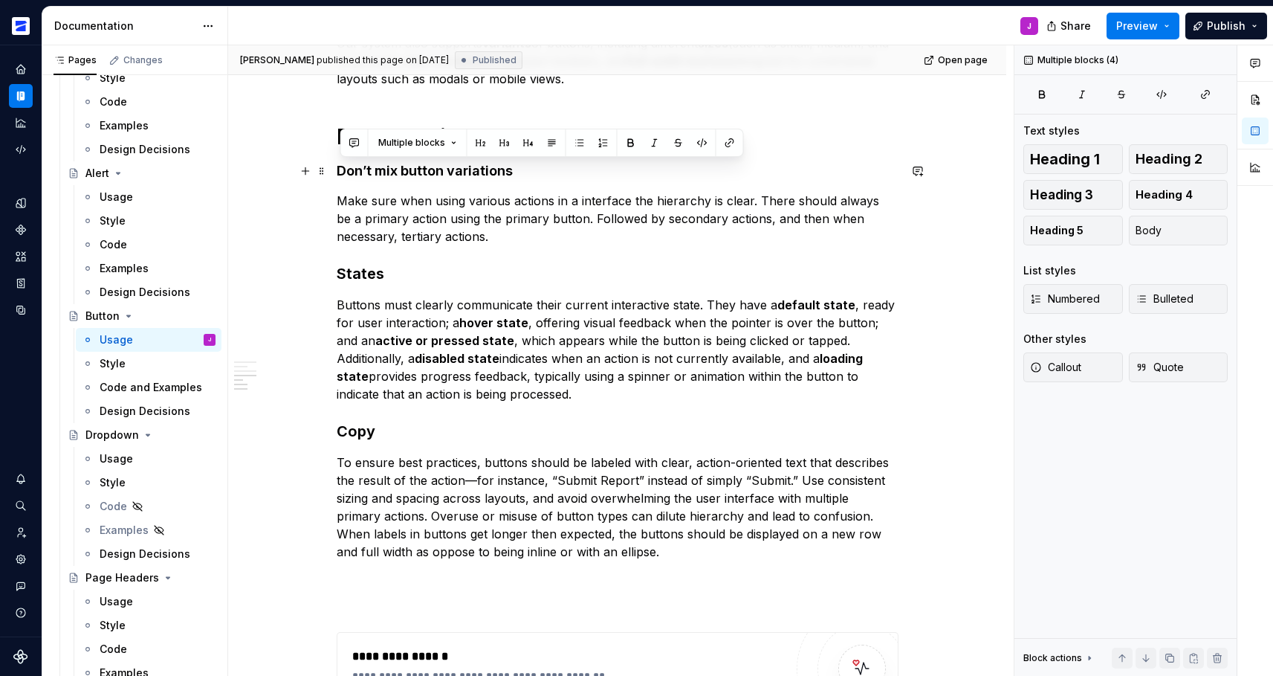
drag, startPoint x: 598, startPoint y: 388, endPoint x: 336, endPoint y: 173, distance: 339.0
click at [336, 173] on div "******* ******* ******* ********* ******* ******** Overview Our design system c…" at bounding box center [617, 28] width 778 height 2099
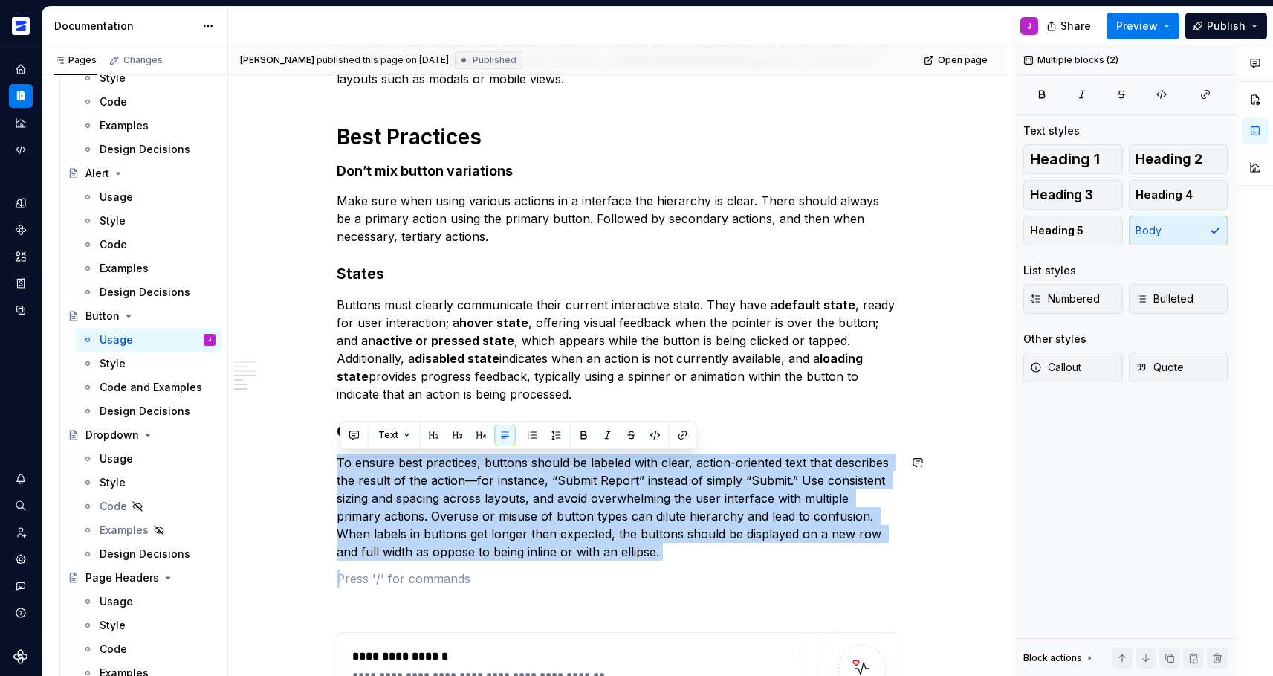
drag, startPoint x: 612, startPoint y: 563, endPoint x: 320, endPoint y: 450, distance: 313.8
click at [320, 450] on div "******* ******* ******* ********* ******* ******** Overview Our design system c…" at bounding box center [617, 28] width 778 height 2099
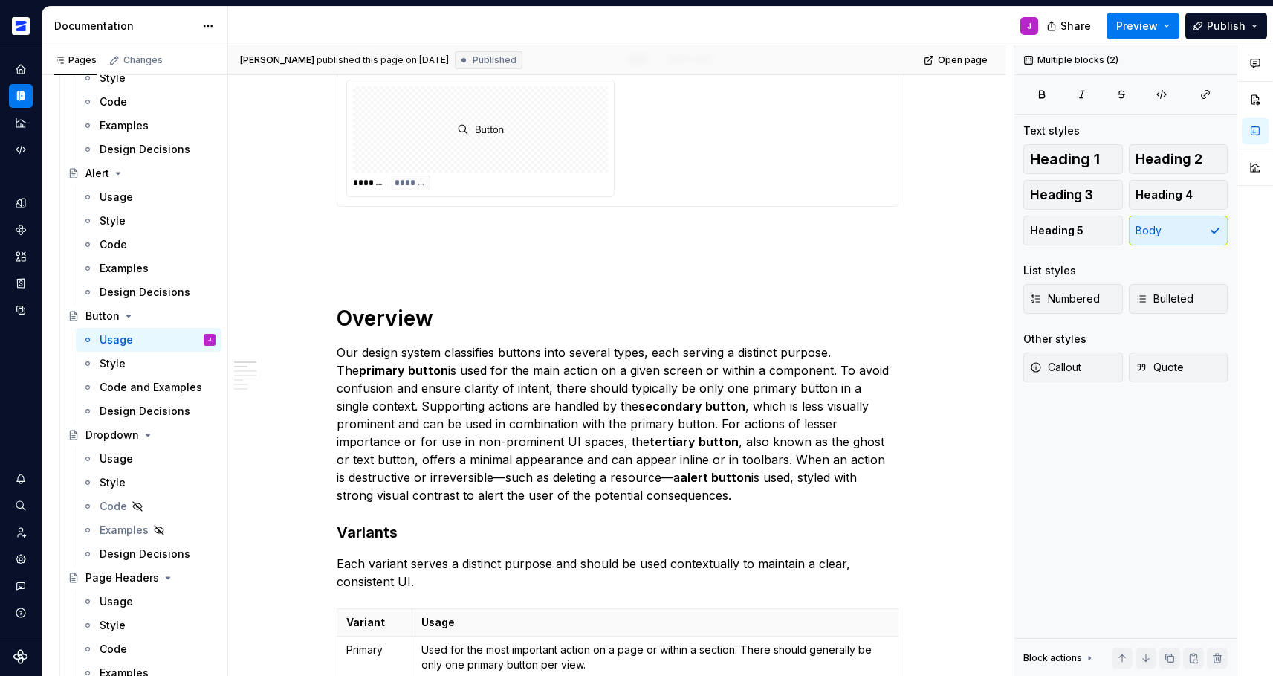
scroll to position [0, 0]
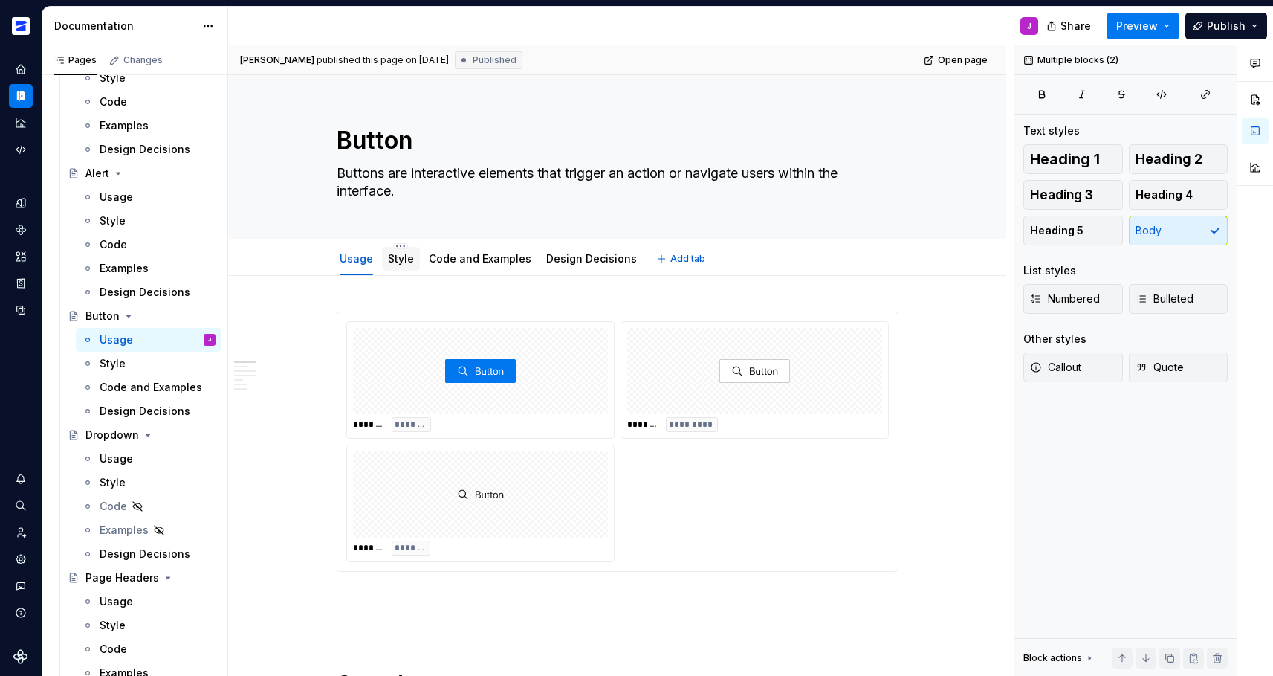
click at [400, 260] on link "Style" at bounding box center [401, 258] width 26 height 13
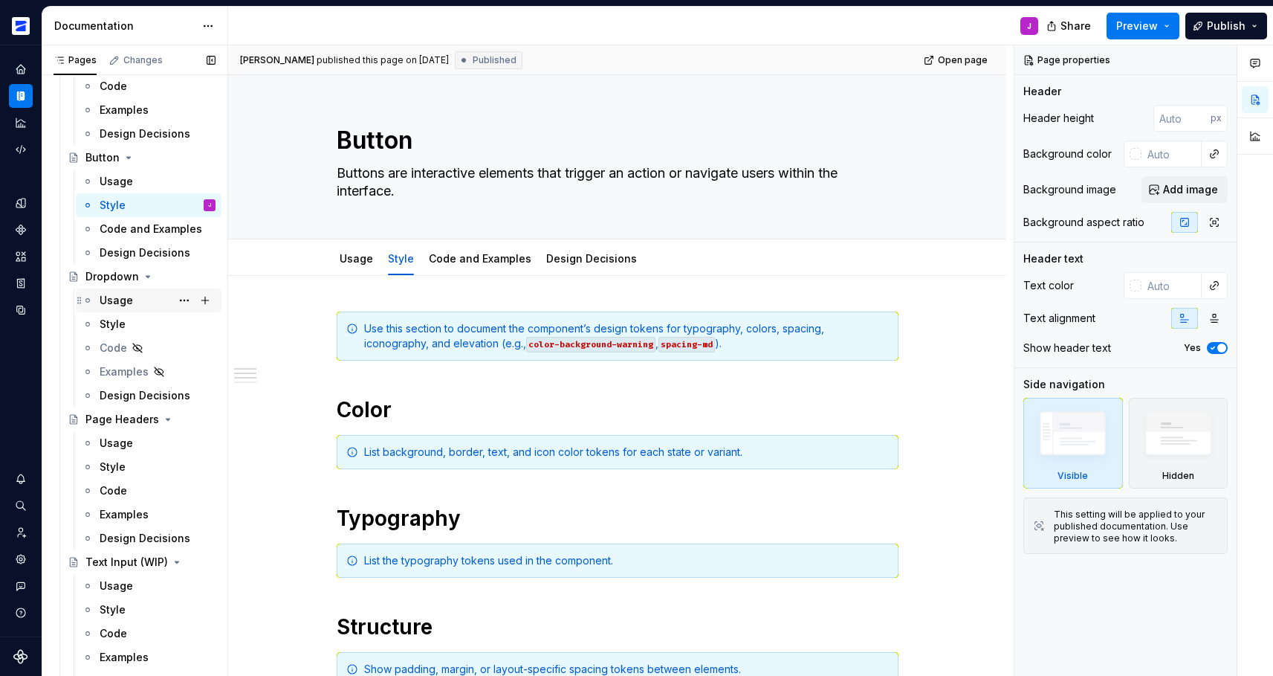
scroll to position [1035, 0]
click at [125, 592] on div "Usage" at bounding box center [158, 582] width 116 height 21
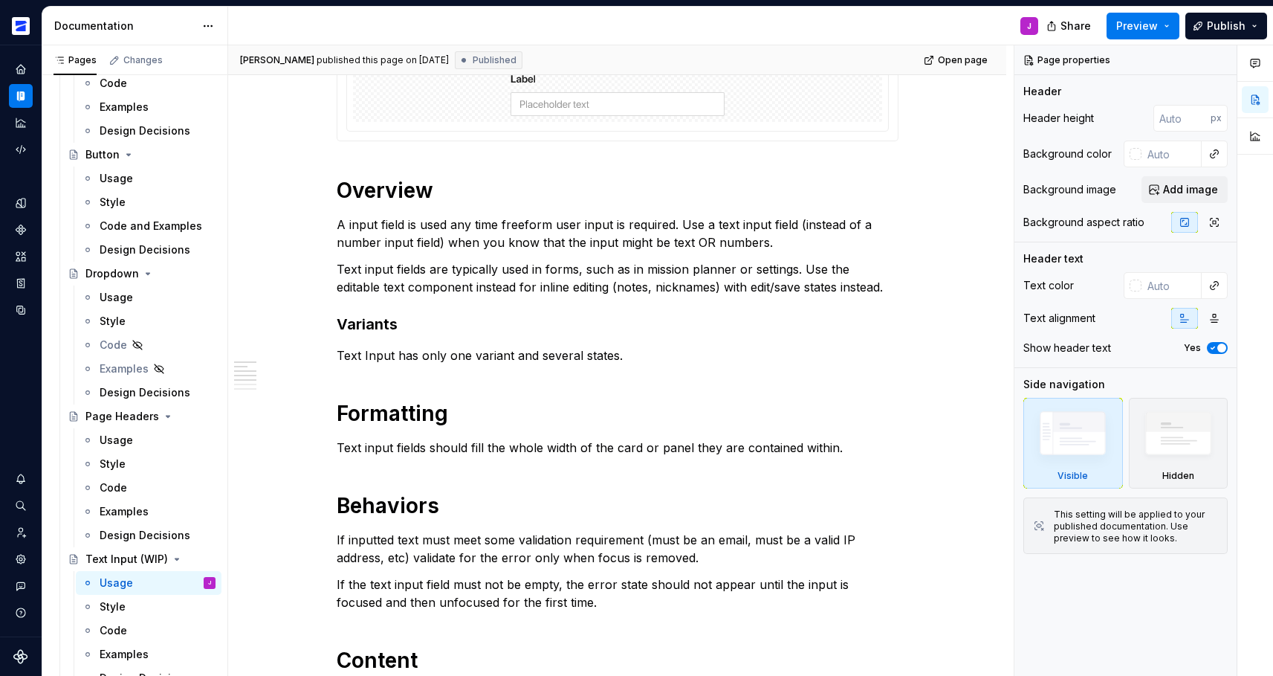
scroll to position [242, 0]
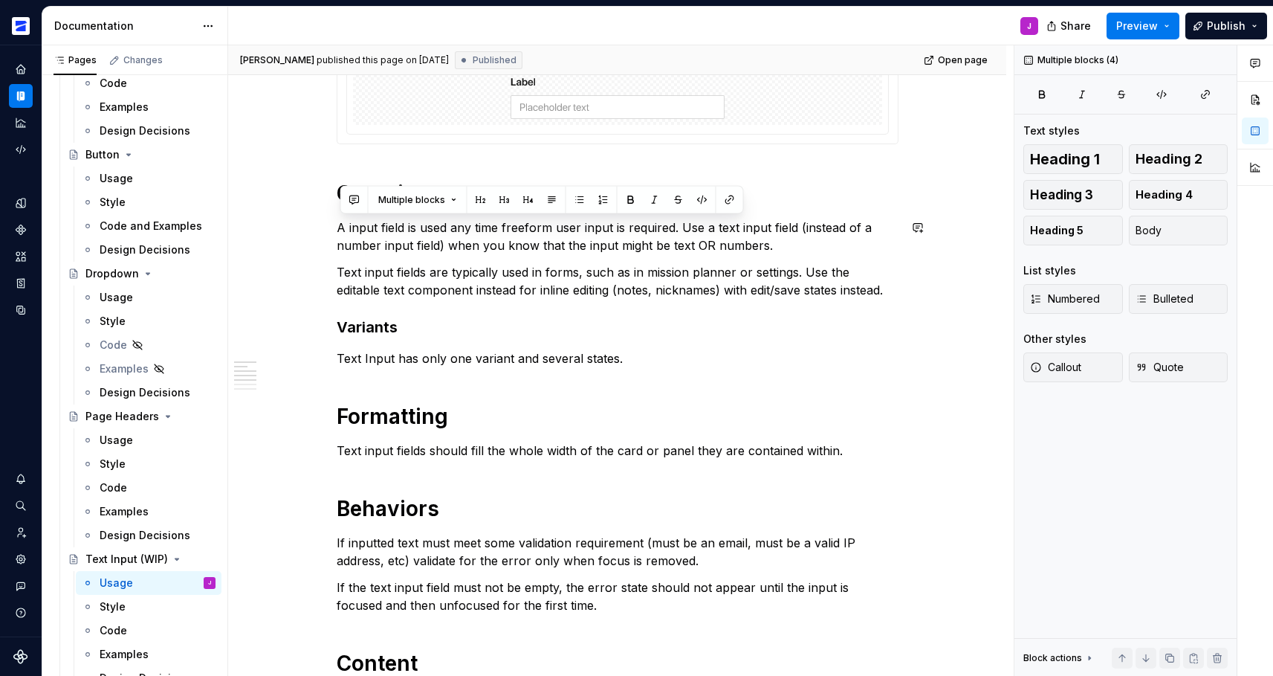
click at [378, 231] on p "A input field is used any time freeform user input is required. Use a text inpu…" at bounding box center [618, 236] width 562 height 36
drag, startPoint x: 881, startPoint y: 290, endPoint x: 308, endPoint y: 223, distance: 577.6
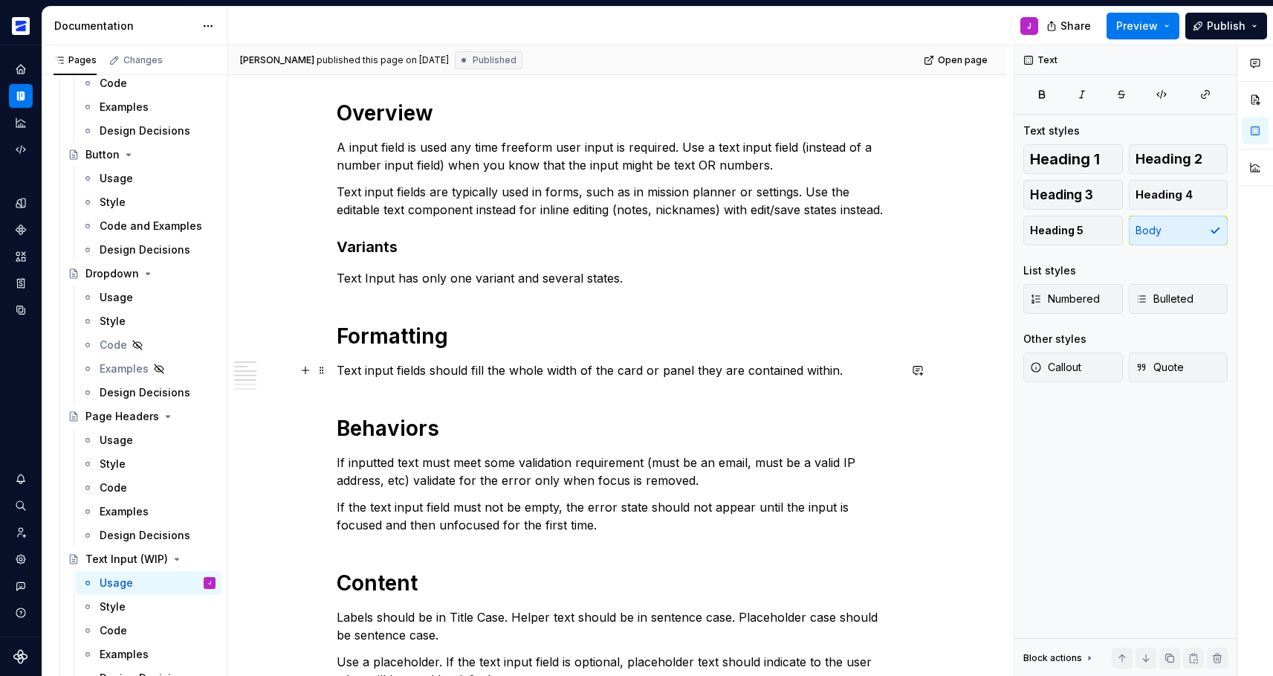
click at [609, 370] on p "Text input fields should fill the whole width of the card or panel they are con…" at bounding box center [618, 370] width 562 height 18
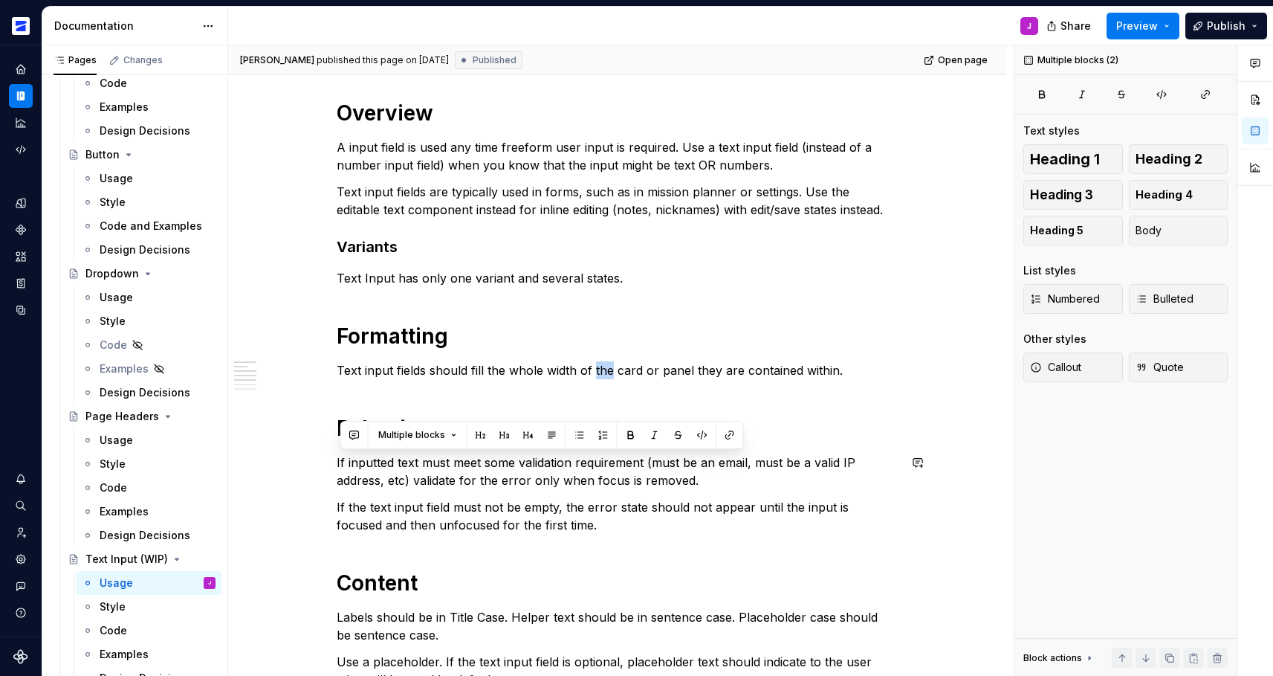
drag, startPoint x: 621, startPoint y: 525, endPoint x: 269, endPoint y: 447, distance: 360.8
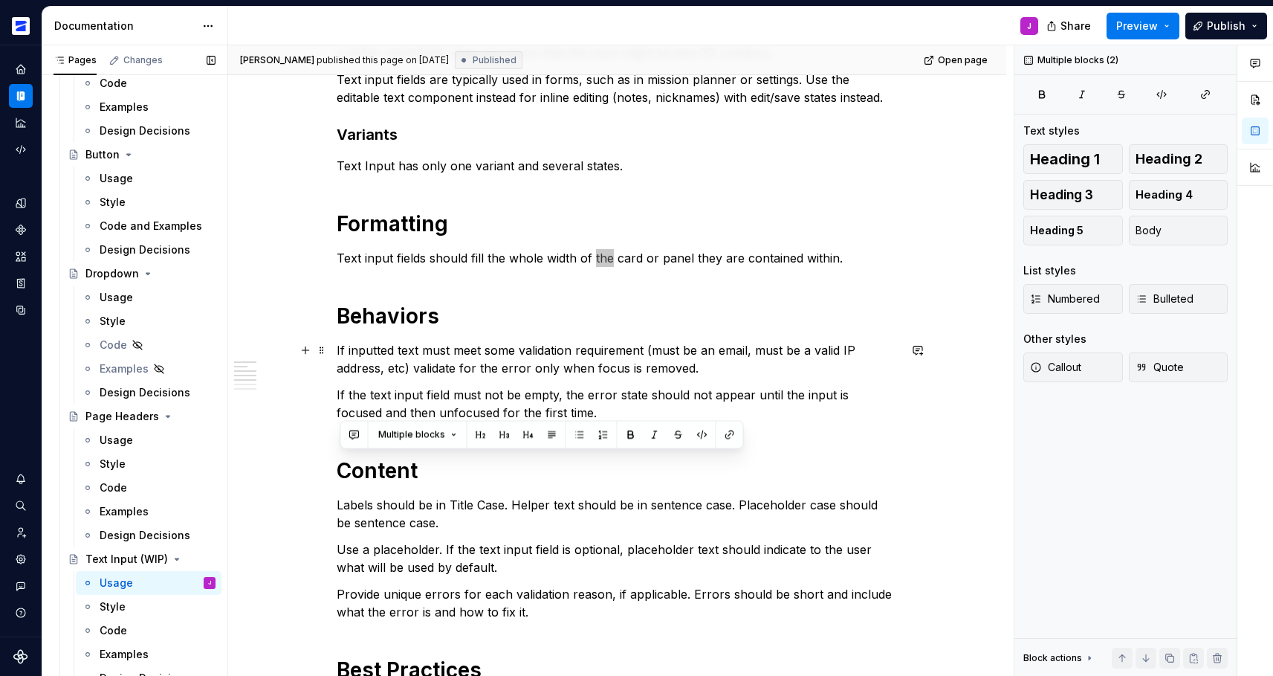
scroll to position [461, 0]
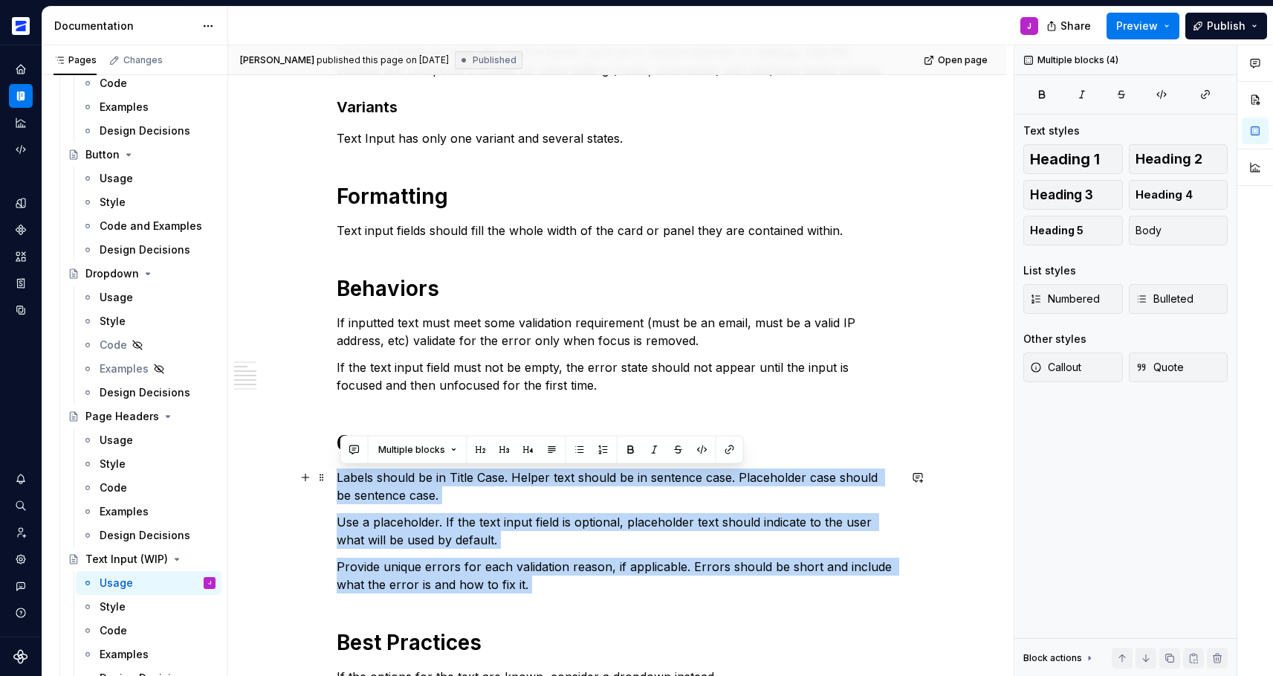
drag, startPoint x: 579, startPoint y: 603, endPoint x: 339, endPoint y: 472, distance: 273.7
click at [339, 472] on div "Overview A input field is used any time freeform user input is required. Use a …" at bounding box center [617, 617] width 778 height 1642
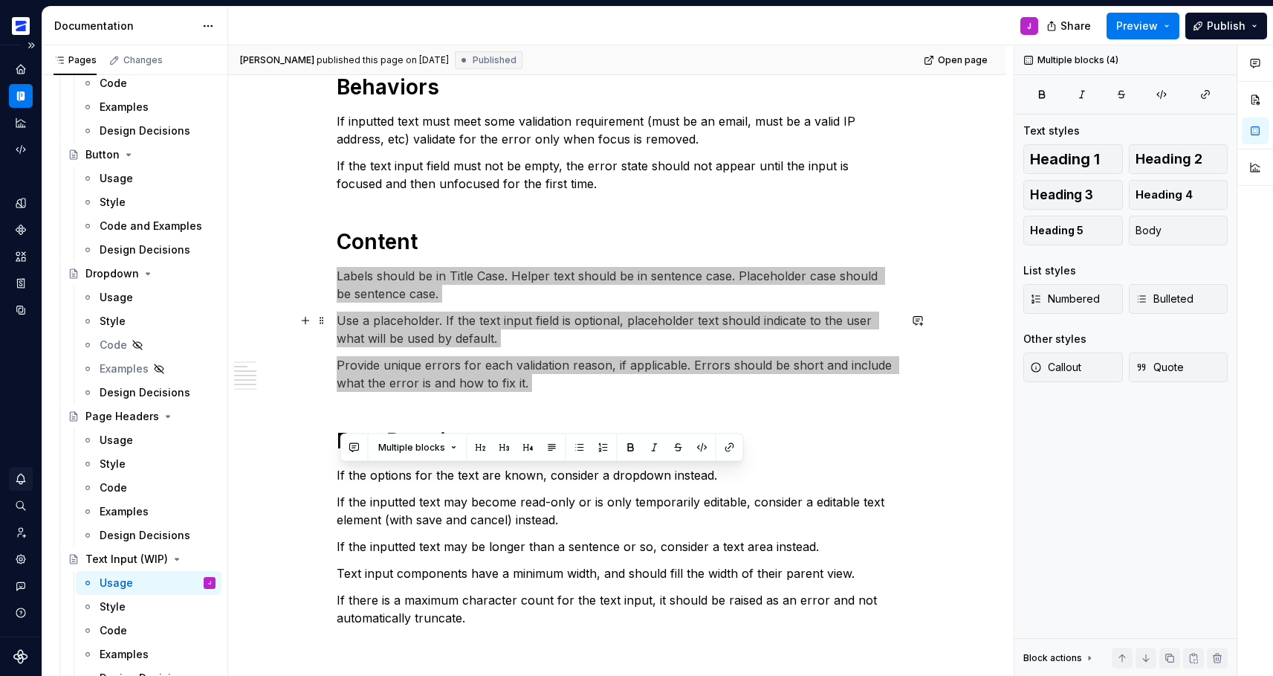
scroll to position [739, 0]
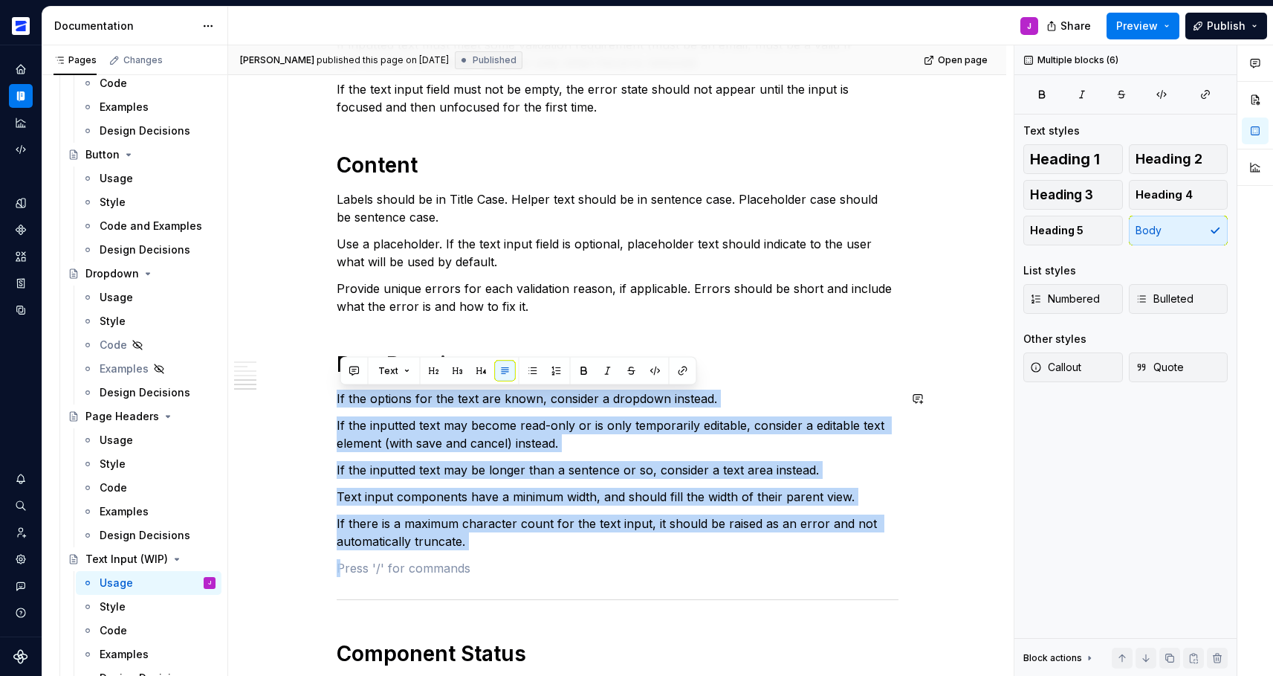
drag, startPoint x: 544, startPoint y: 573, endPoint x: 329, endPoint y: 397, distance: 277.7
click at [329, 397] on div "Overview A input field is used any time freeform user input is required. Use a …" at bounding box center [617, 339] width 778 height 1642
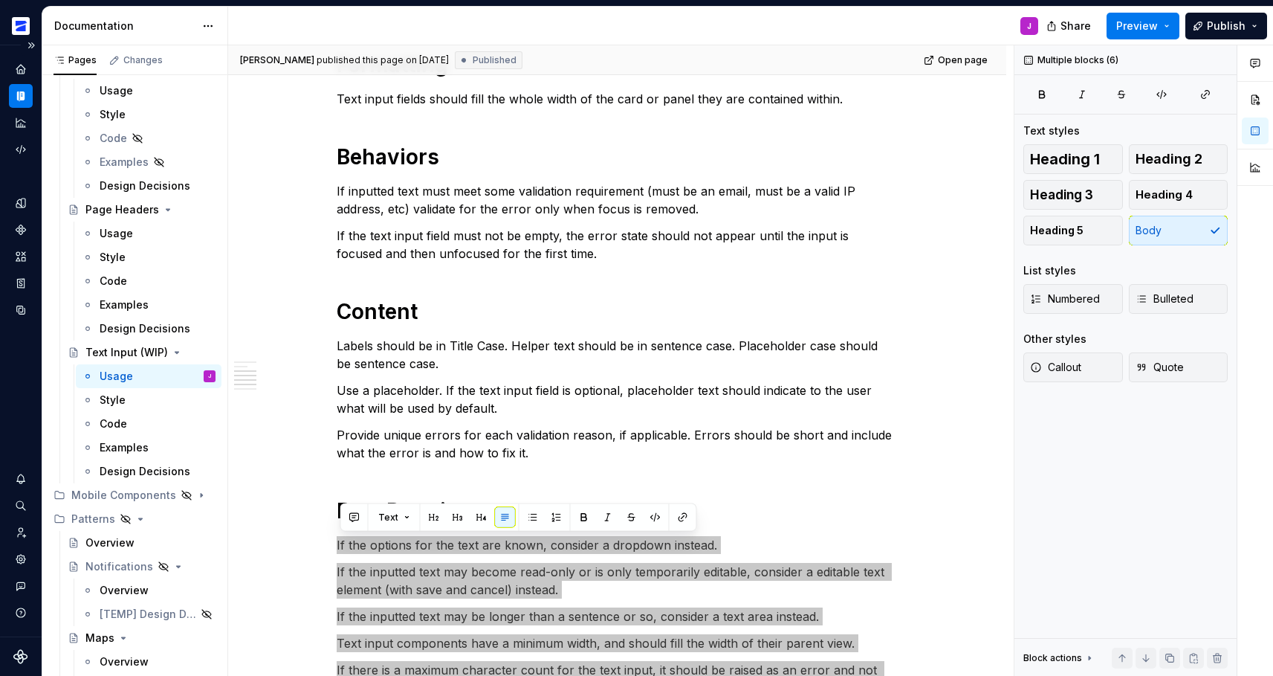
scroll to position [1250, 0]
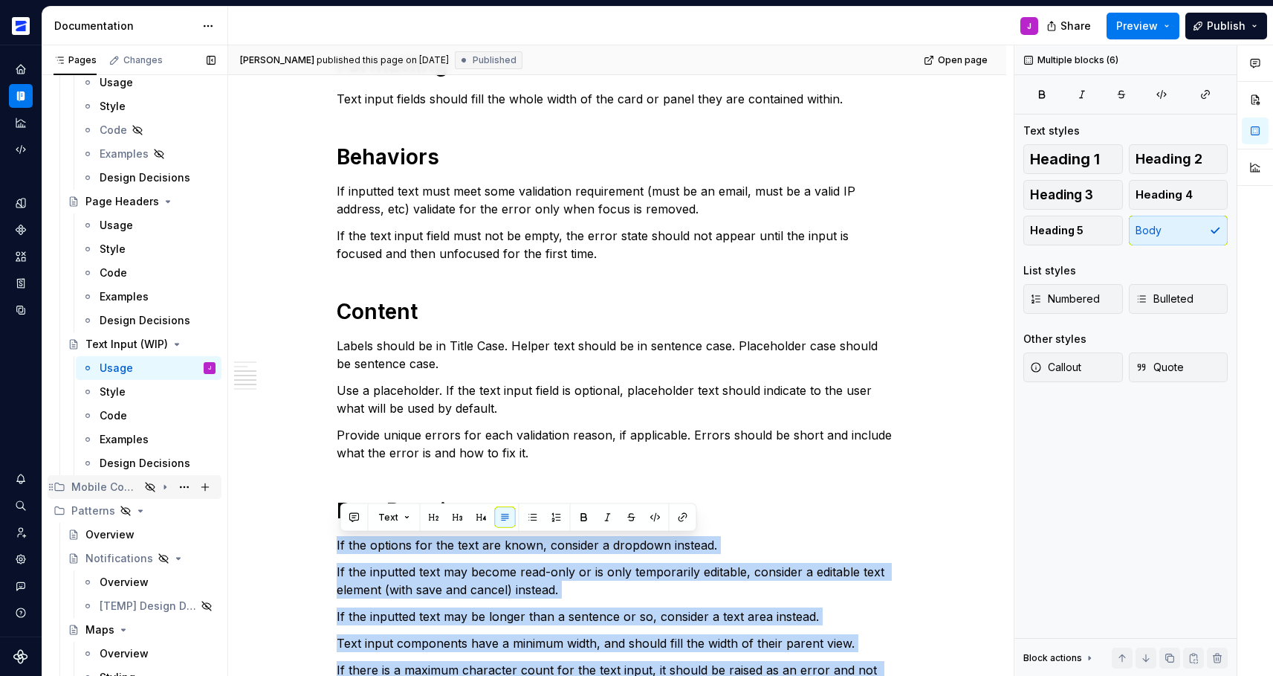
click at [103, 487] on div "Mobile Components" at bounding box center [105, 486] width 68 height 15
click at [103, 532] on div "Button" at bounding box center [102, 534] width 34 height 15
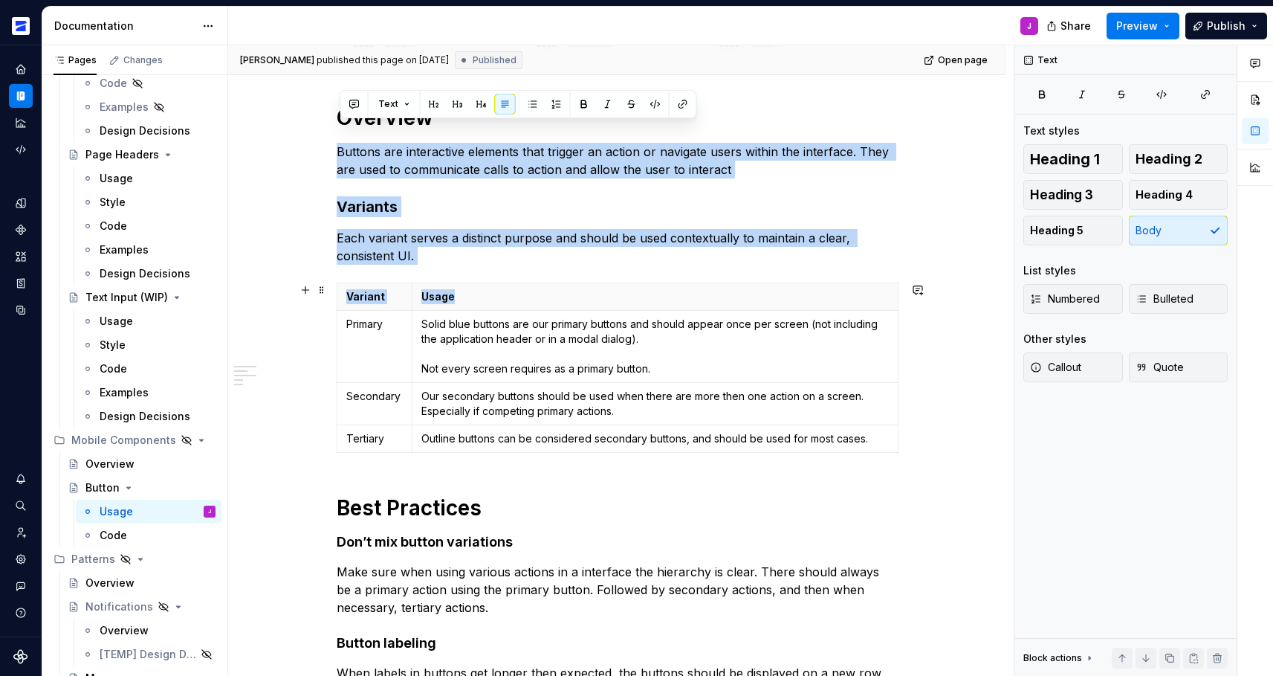
scroll to position [497, 0]
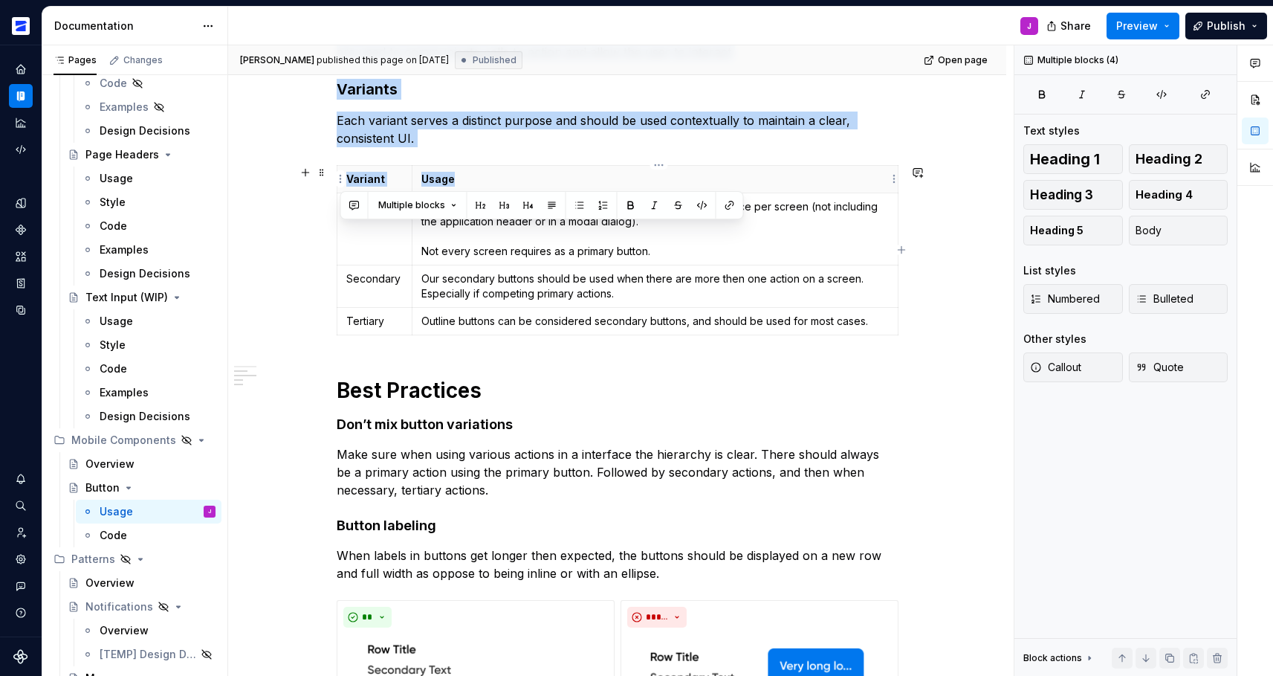
drag, startPoint x: 340, startPoint y: 149, endPoint x: 586, endPoint y: 178, distance: 248.4
click at [586, 178] on div "**********" at bounding box center [618, 417] width 562 height 1207
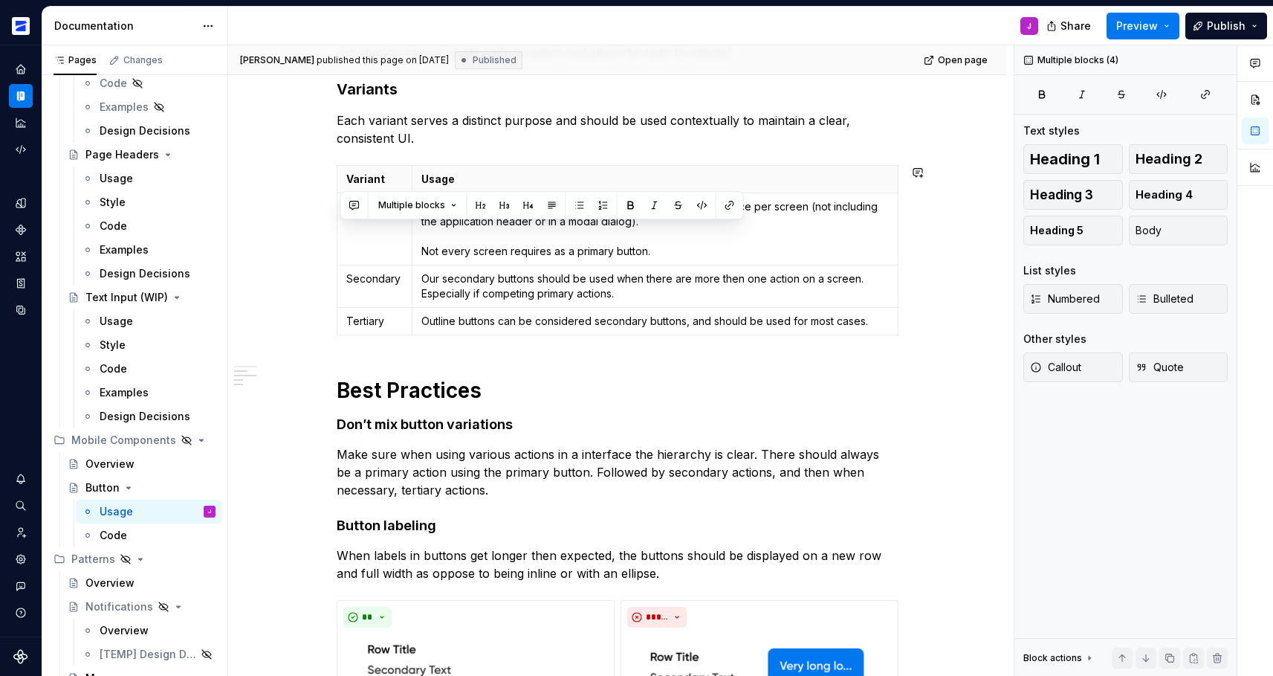
click at [681, 345] on div "**********" at bounding box center [618, 417] width 562 height 1207
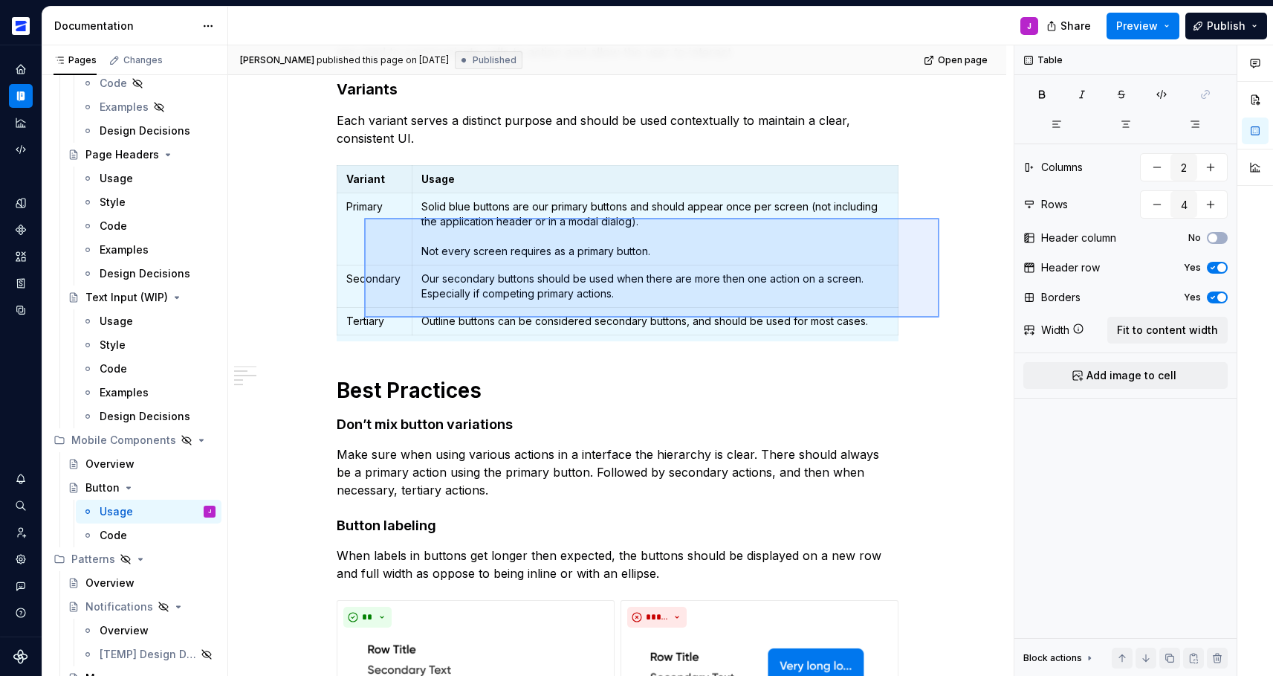
drag, startPoint x: 923, startPoint y: 315, endPoint x: 359, endPoint y: 202, distance: 575.2
click at [359, 202] on div "[PERSON_NAME] published this page on [DATE] Published Open page Hidden page But…" at bounding box center [620, 360] width 785 height 631
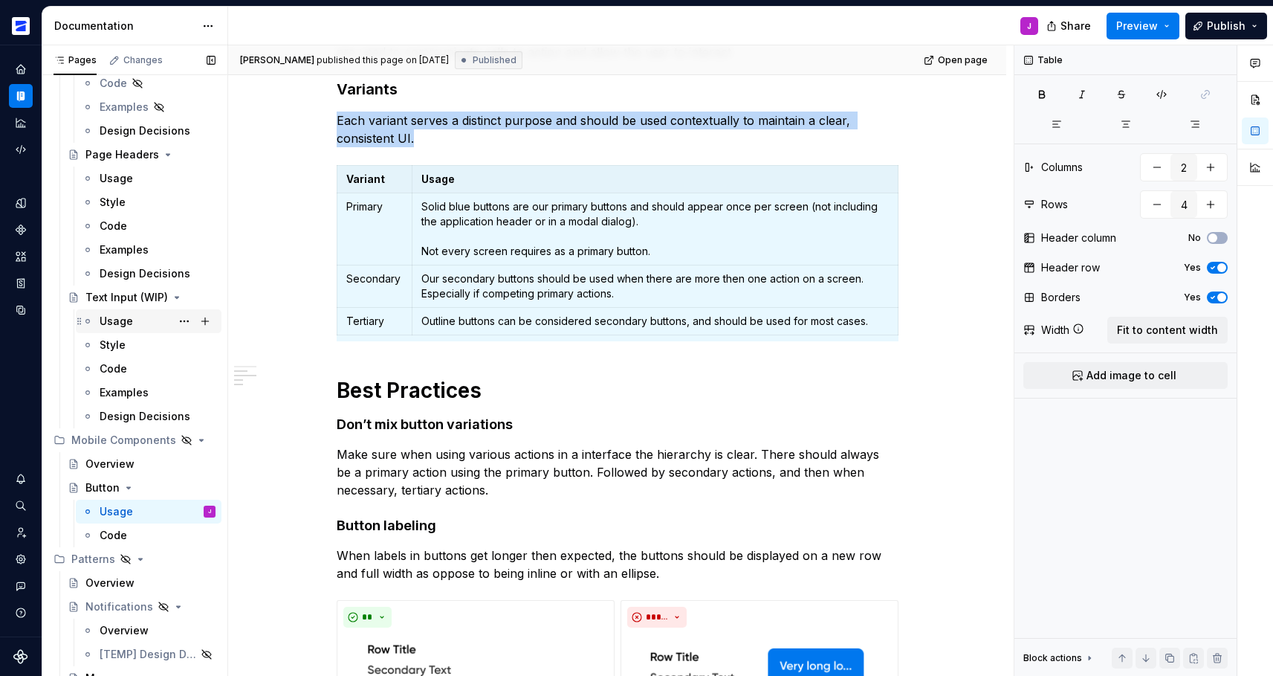
click at [120, 319] on div "Usage" at bounding box center [116, 321] width 33 height 15
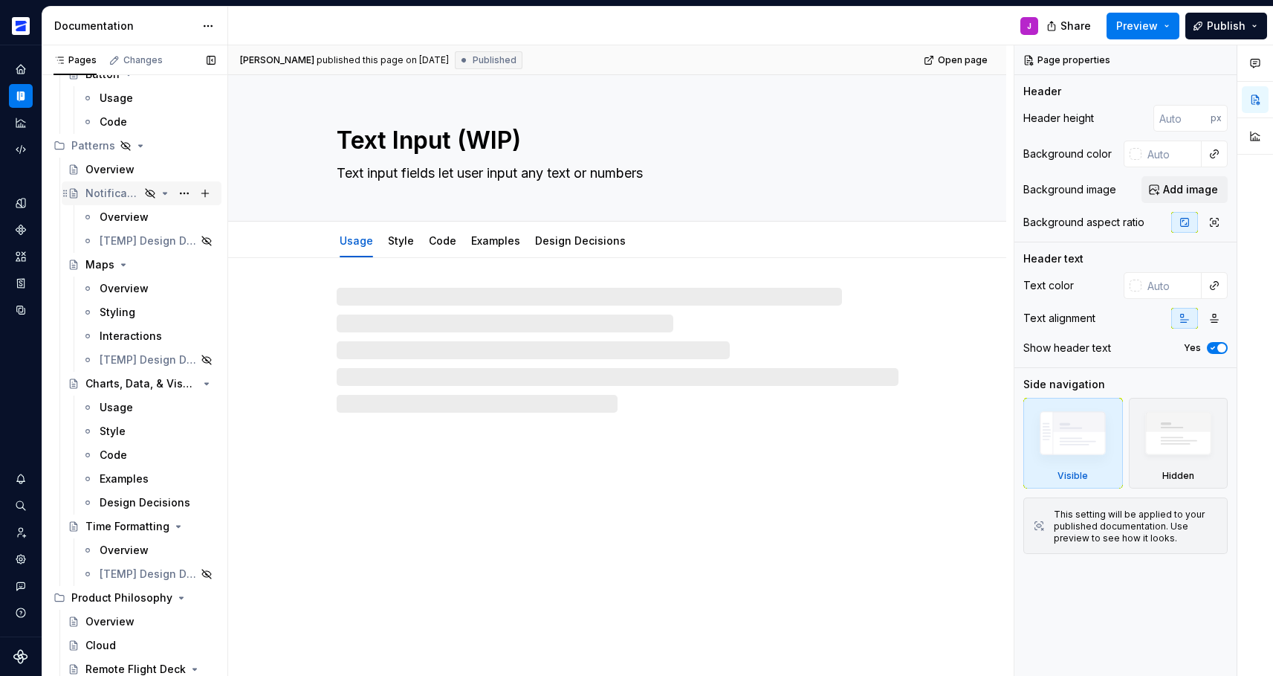
scroll to position [1708, 0]
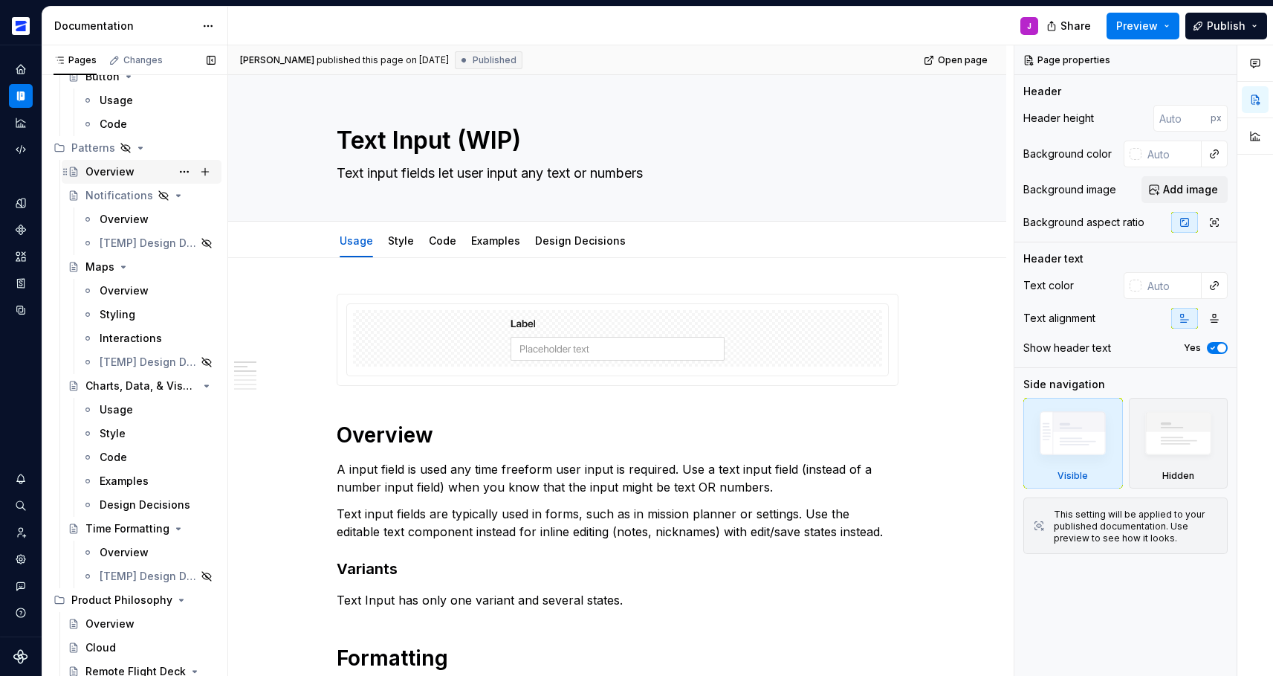
click at [117, 180] on div "Overview" at bounding box center [150, 171] width 130 height 21
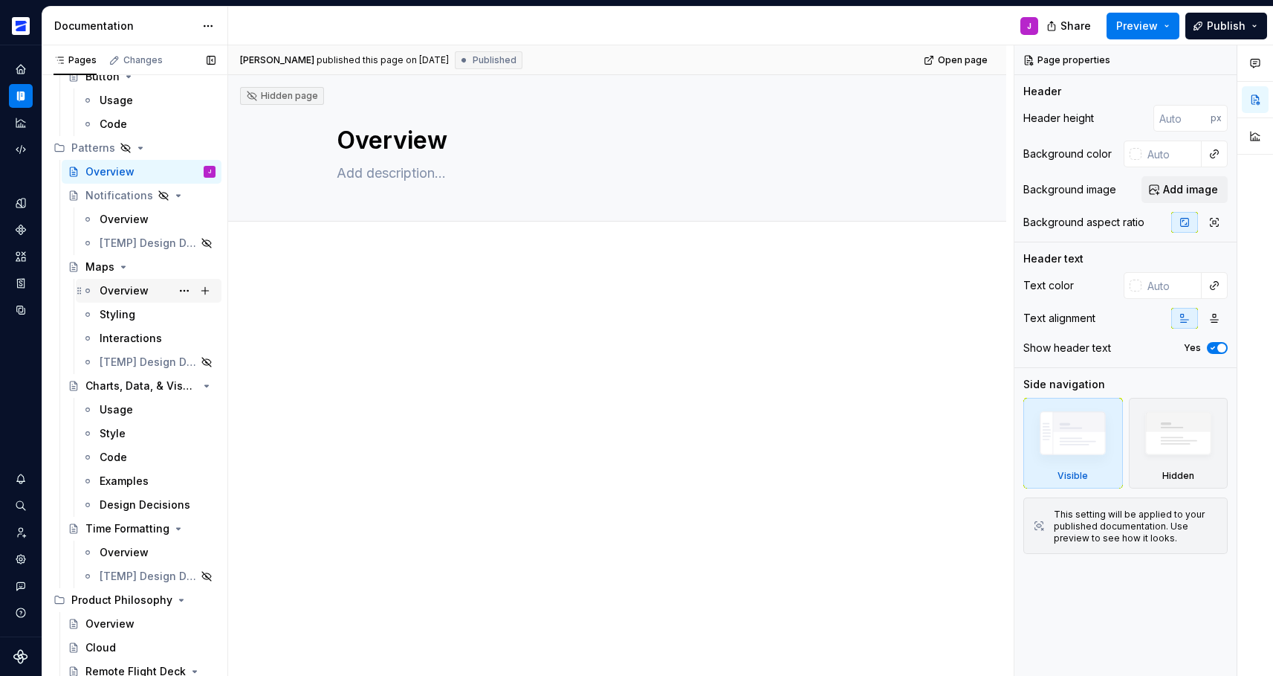
click at [135, 298] on div "Overview" at bounding box center [158, 290] width 116 height 21
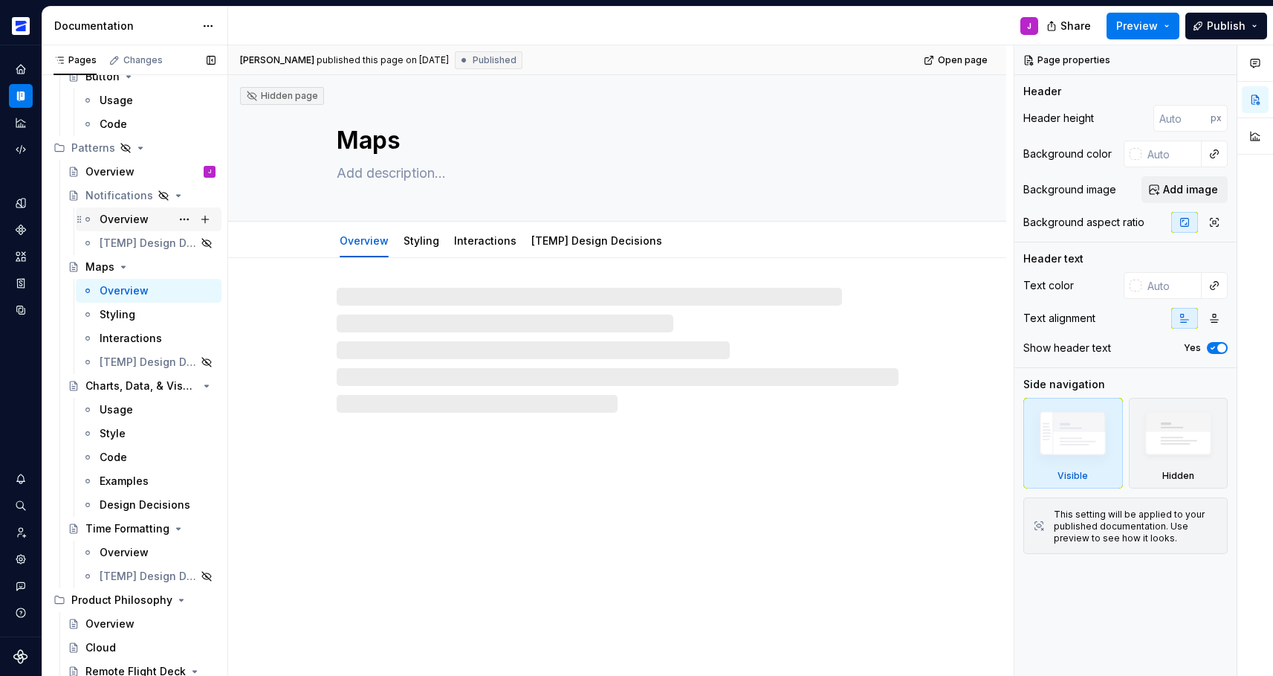
click at [128, 218] on div "Overview" at bounding box center [124, 219] width 49 height 15
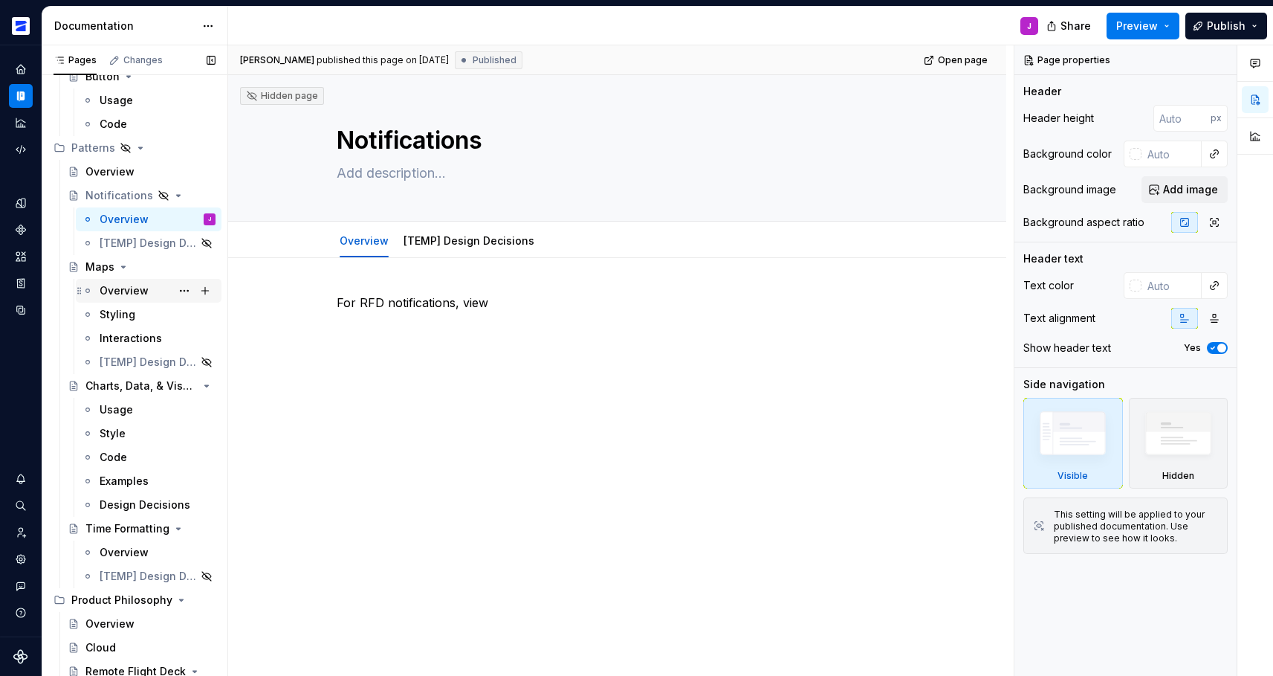
click at [136, 292] on div "Overview" at bounding box center [124, 290] width 49 height 15
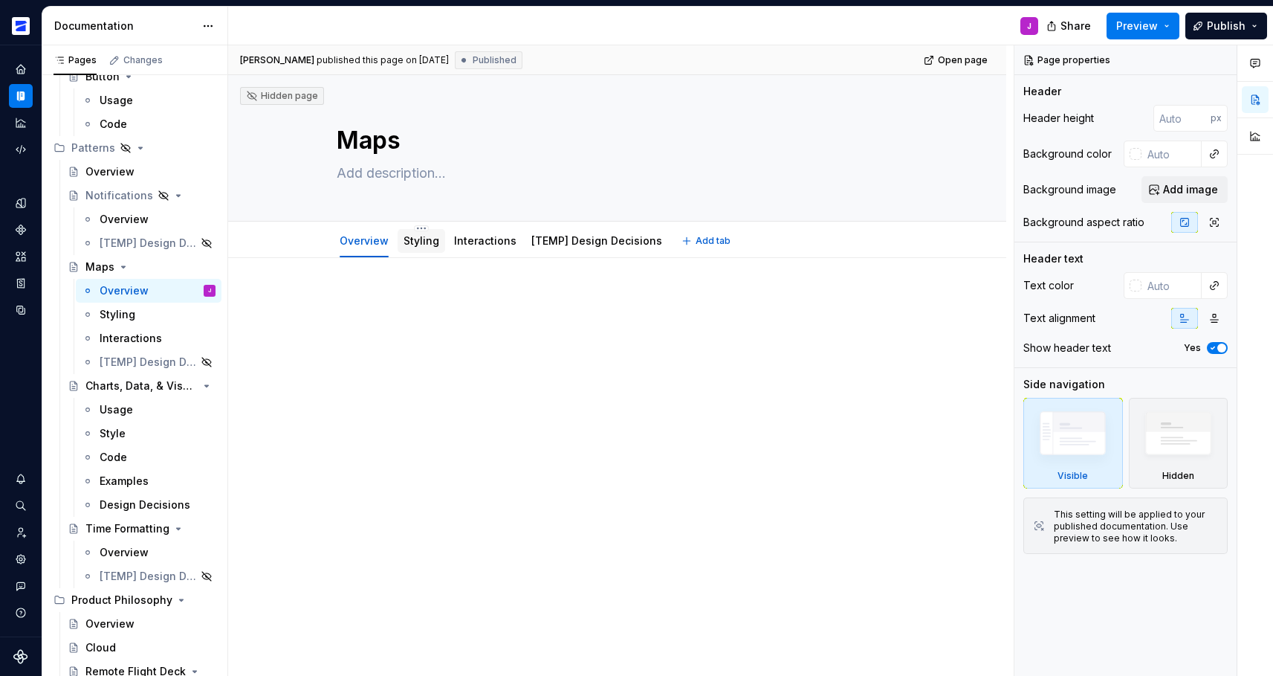
click at [410, 245] on link "Styling" at bounding box center [422, 240] width 36 height 13
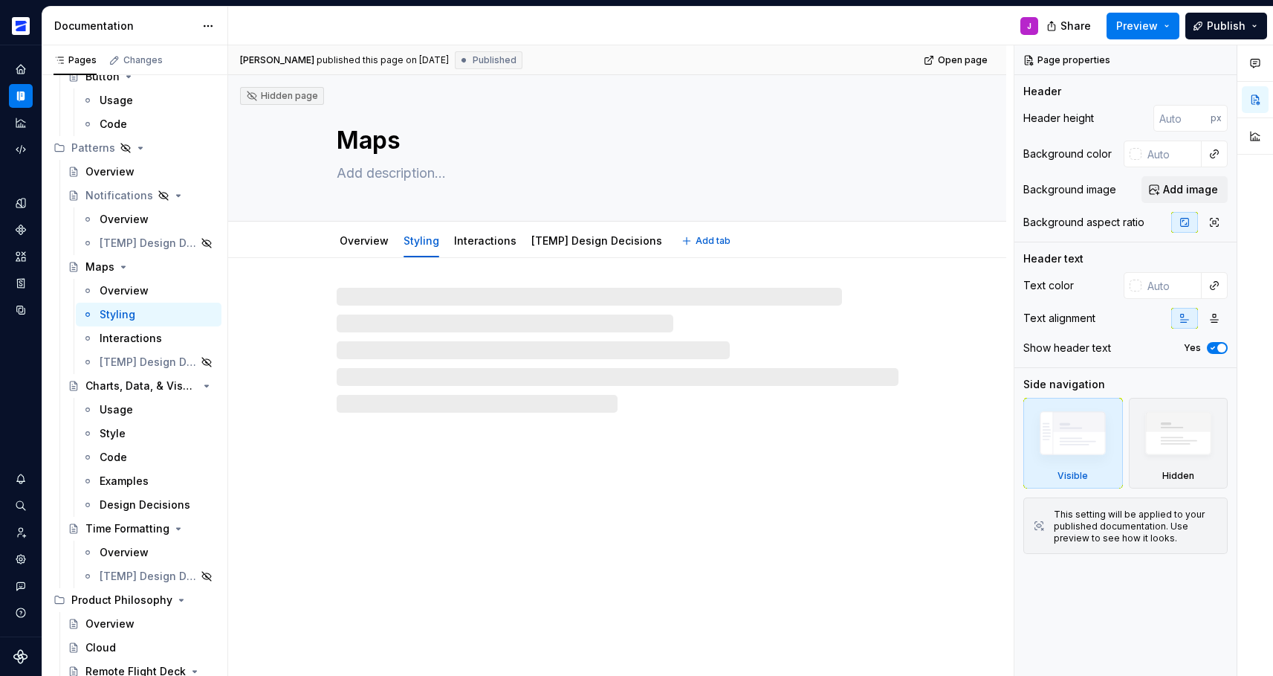
click at [466, 244] on link "Interactions" at bounding box center [485, 240] width 62 height 13
click at [415, 247] on link "Styling" at bounding box center [422, 240] width 36 height 13
click at [135, 409] on div "Usage" at bounding box center [158, 409] width 116 height 21
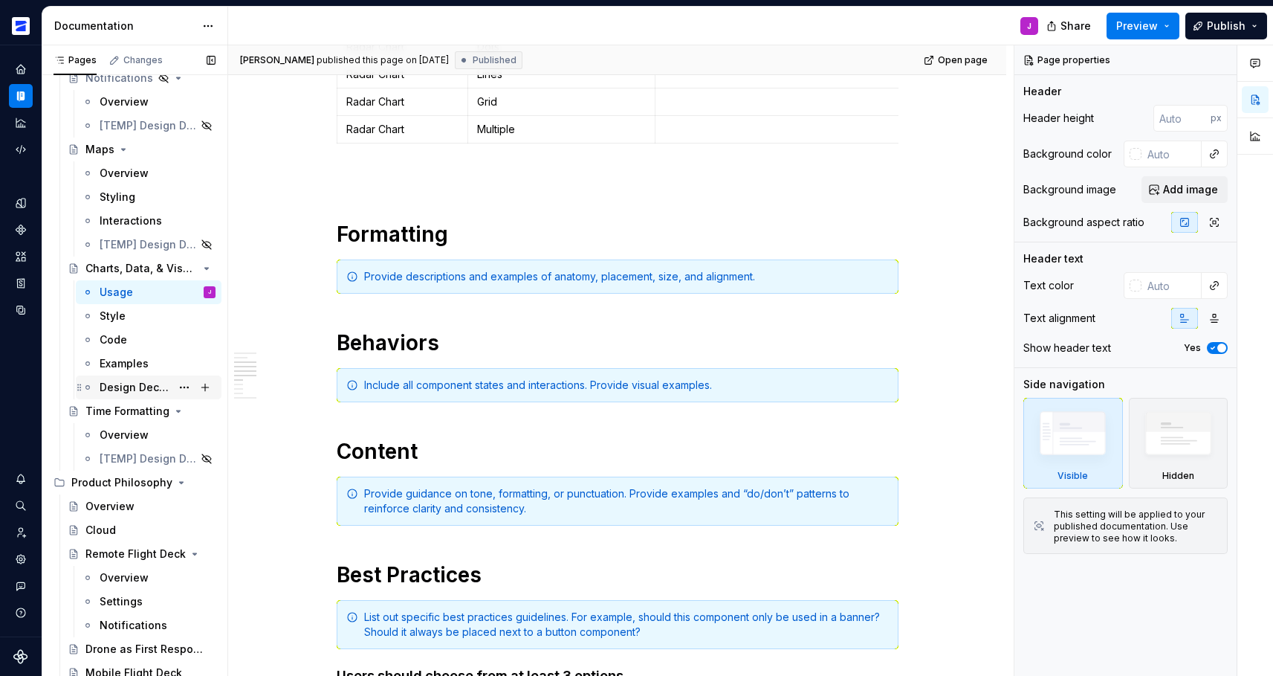
scroll to position [1830, 0]
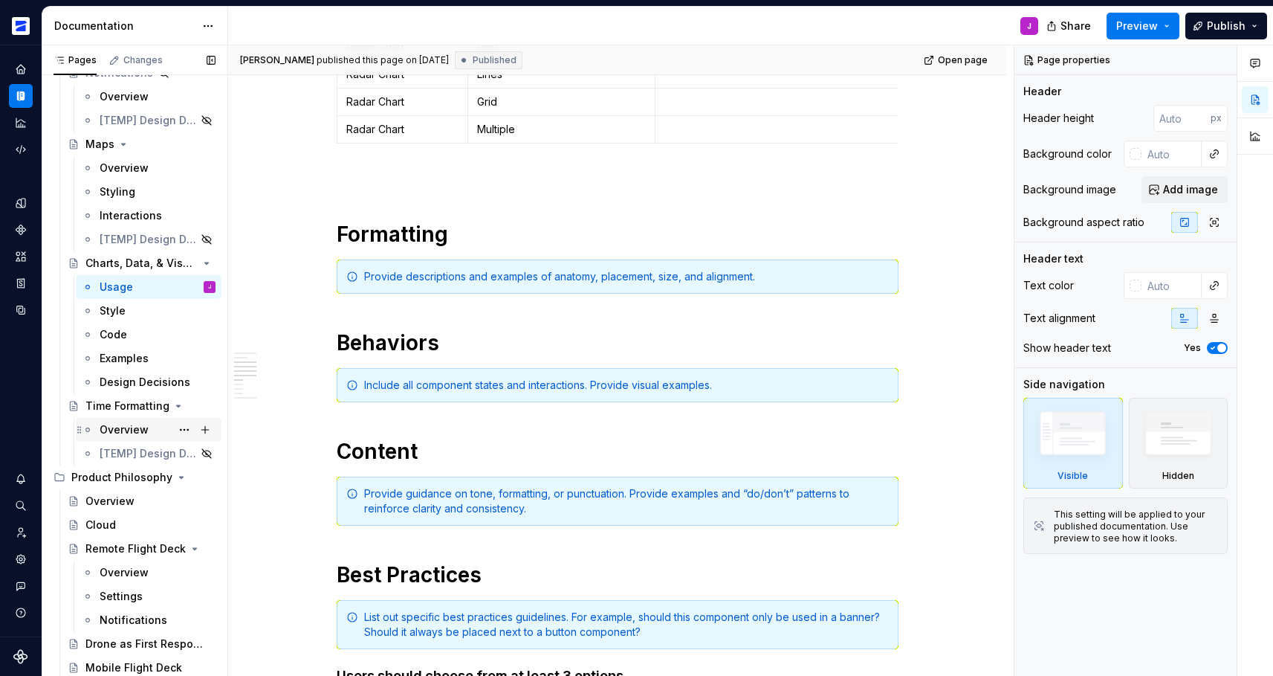
click at [118, 426] on div "Overview" at bounding box center [124, 429] width 49 height 15
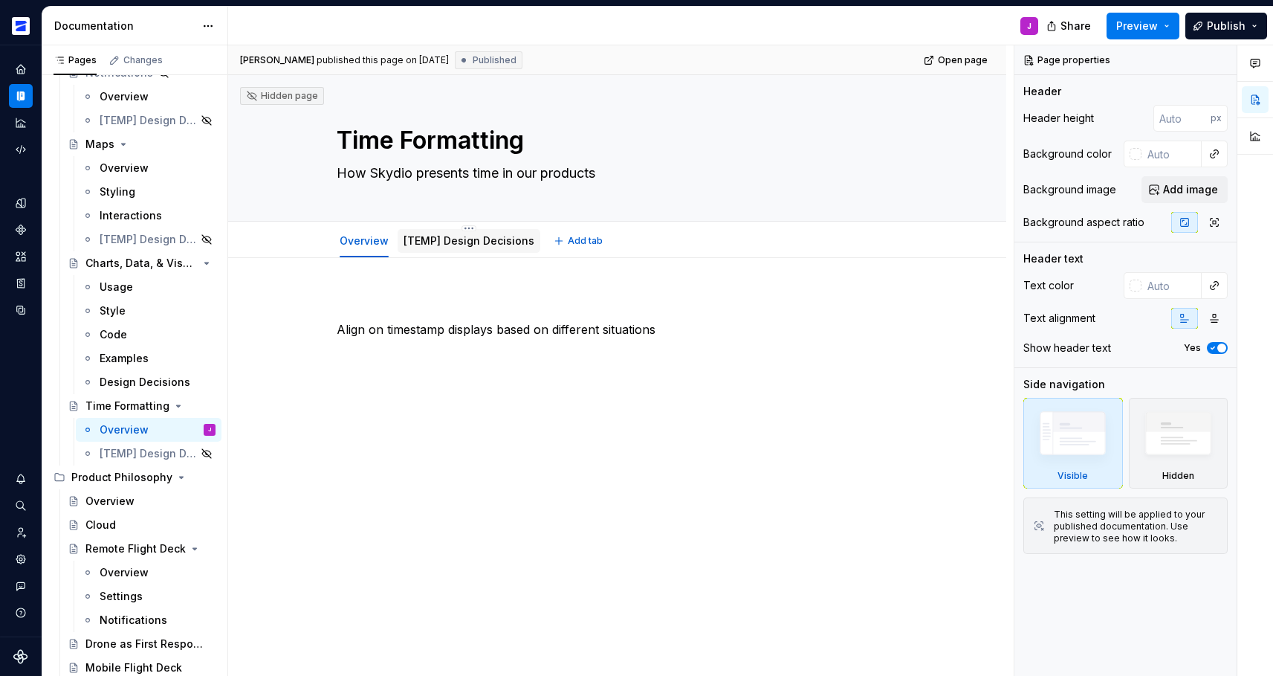
click at [482, 238] on link "[TEMP] Design Decisions" at bounding box center [469, 240] width 131 height 13
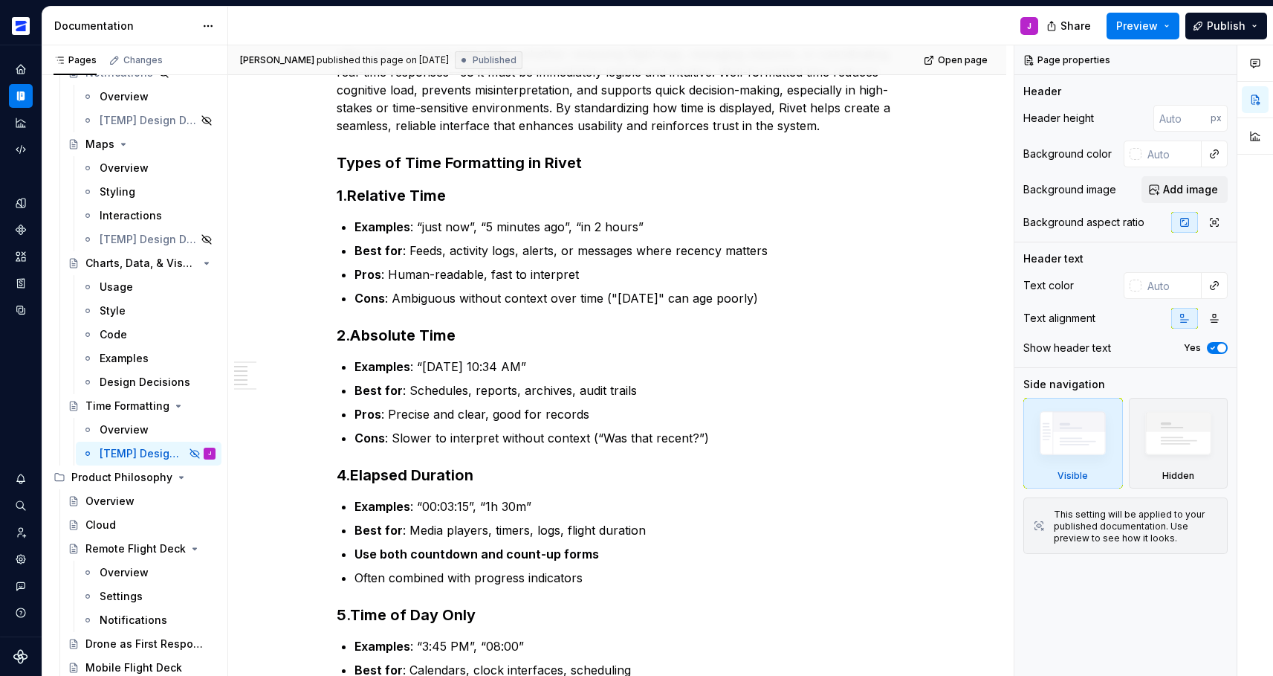
scroll to position [334, 0]
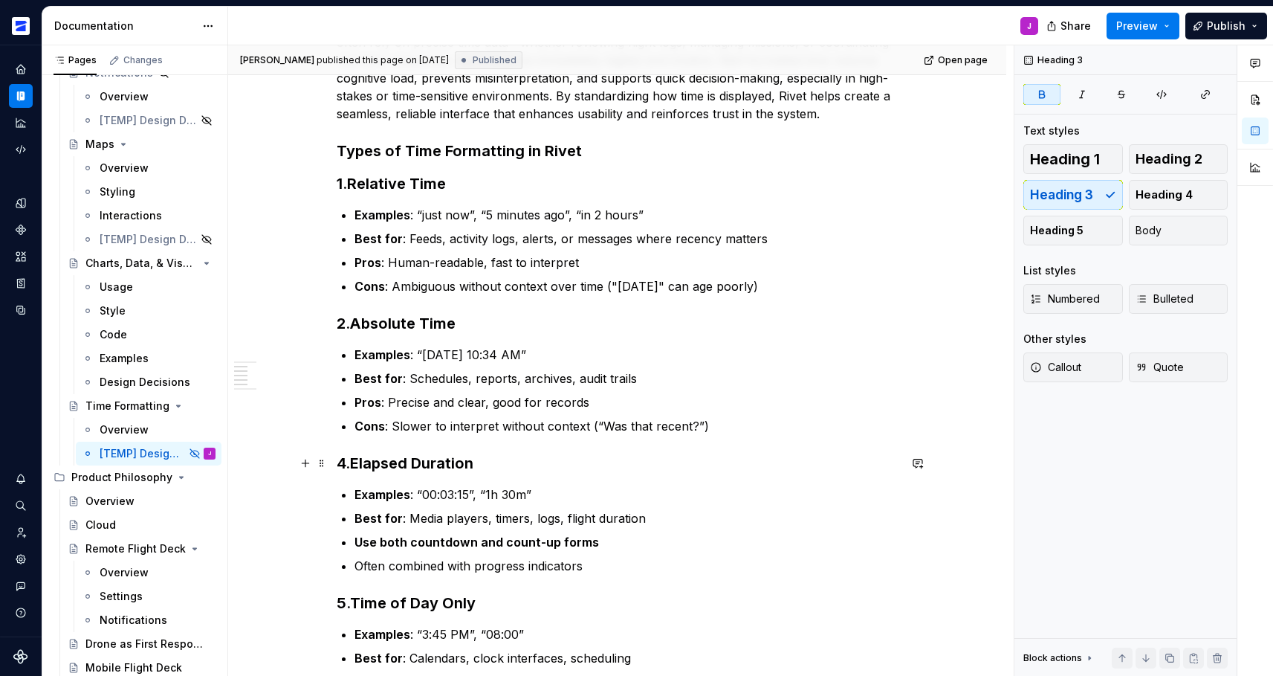
click at [522, 453] on h3 "4. Elapsed Duration" at bounding box center [618, 463] width 562 height 21
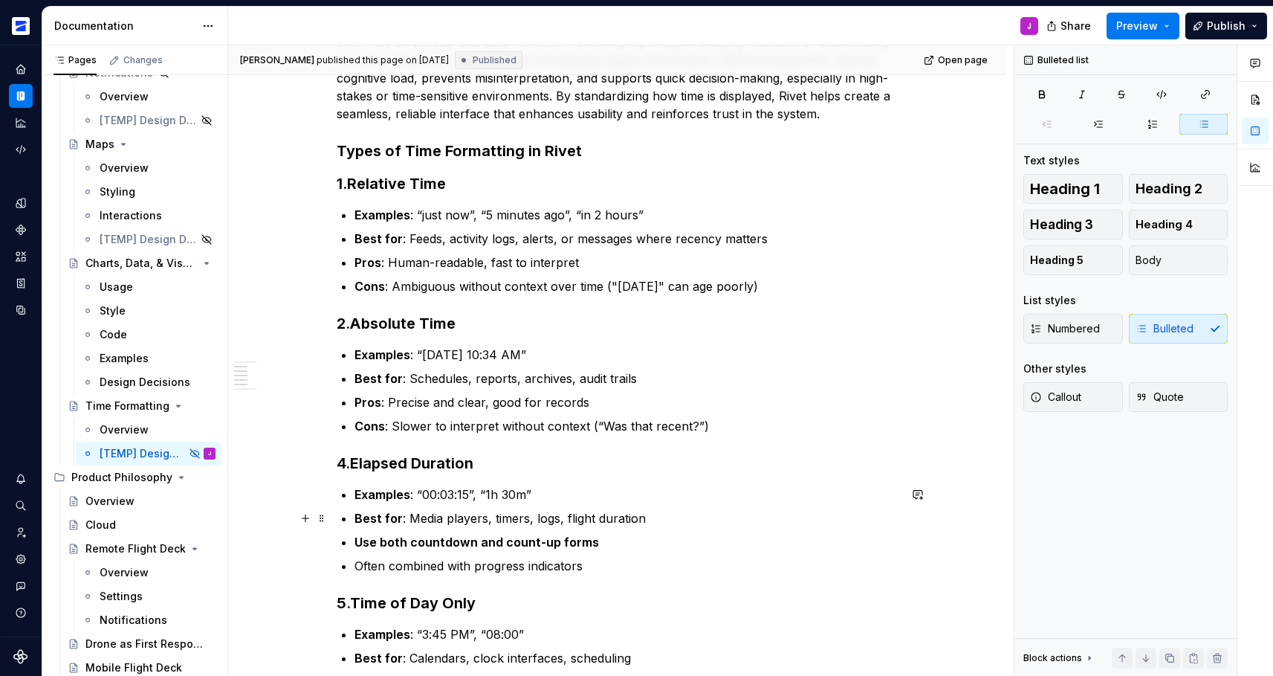
click at [529, 514] on p "Best for : Media players, timers, logs, flight duration" at bounding box center [626, 518] width 544 height 18
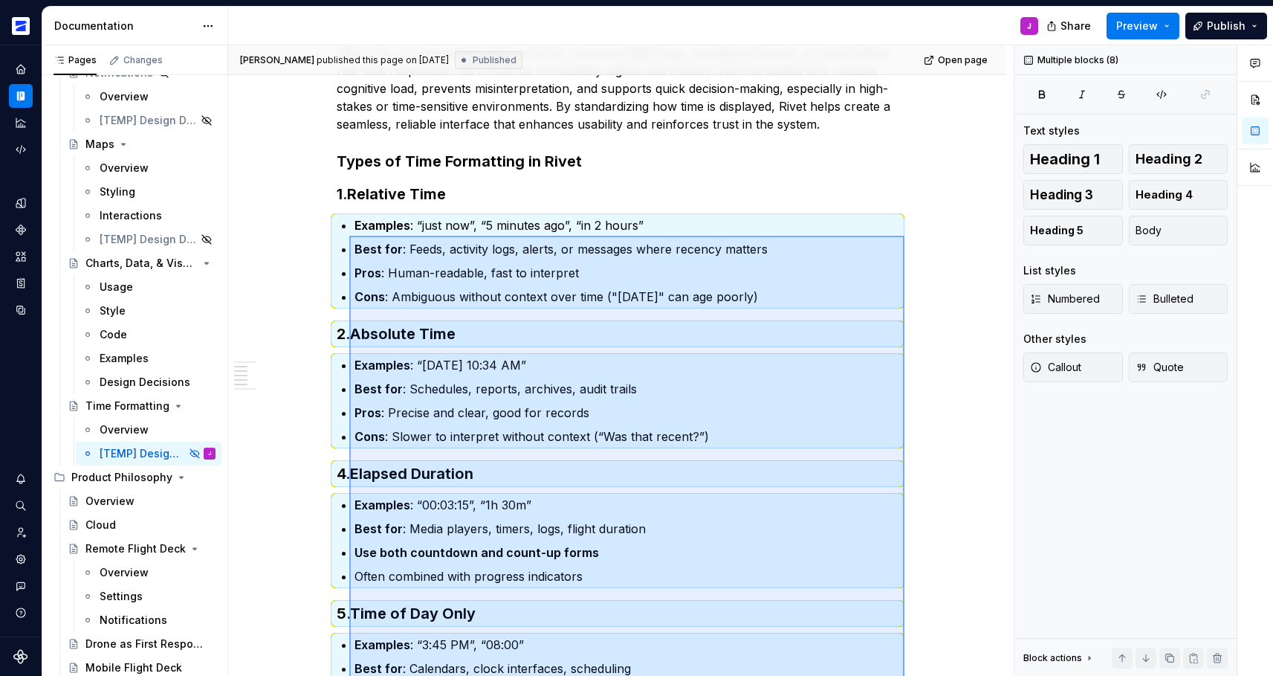
scroll to position [101, 0]
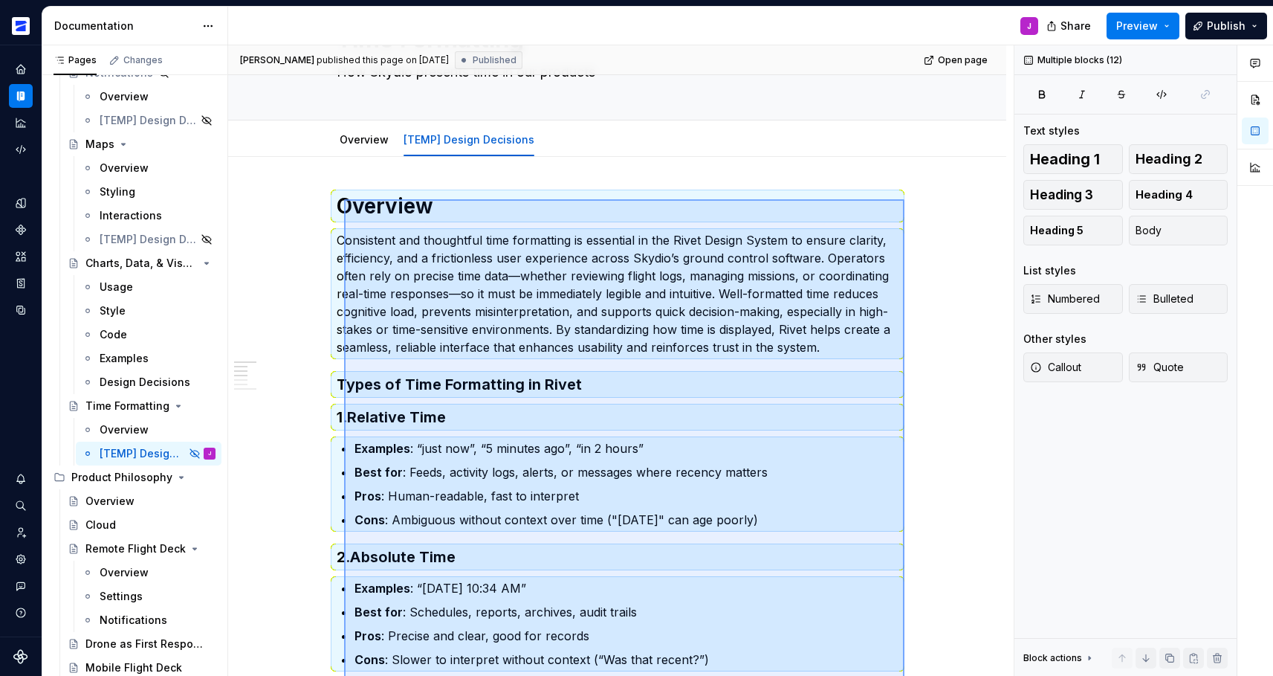
drag, startPoint x: 904, startPoint y: 323, endPoint x: 344, endPoint y: 199, distance: 573.9
click at [344, 199] on div "[PERSON_NAME] published this page on [DATE] Published Open page Hidden page Tim…" at bounding box center [620, 360] width 785 height 631
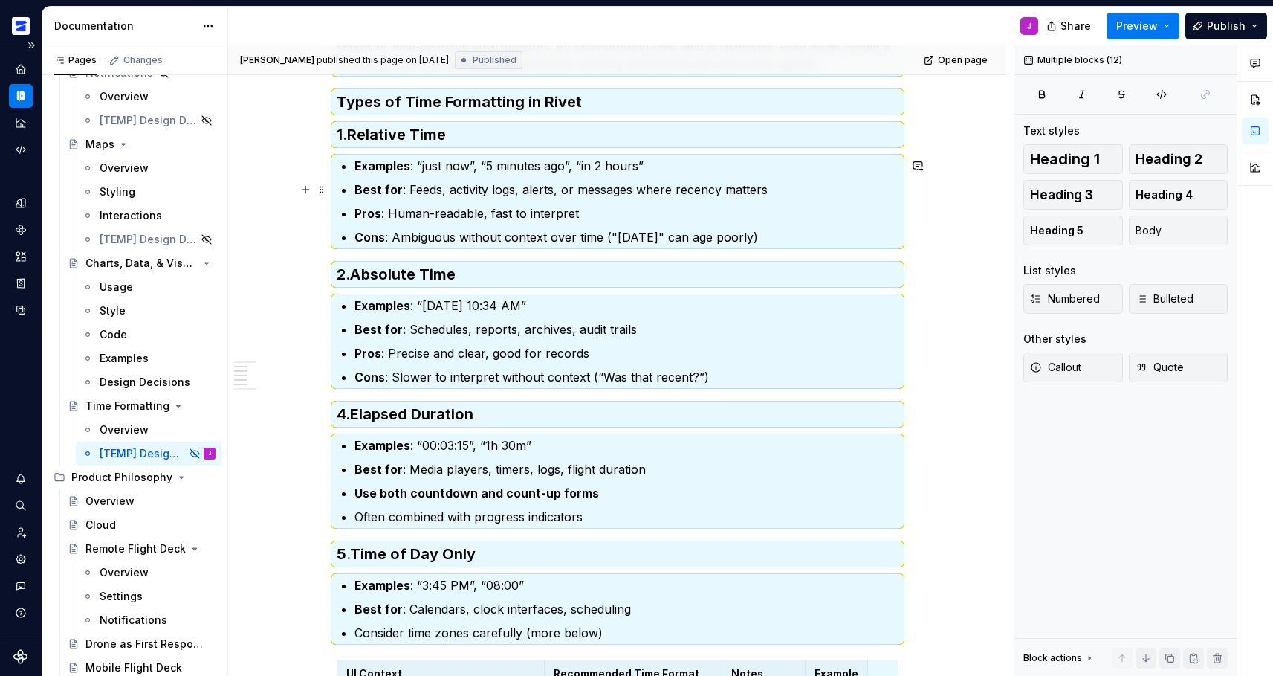
scroll to position [577, 0]
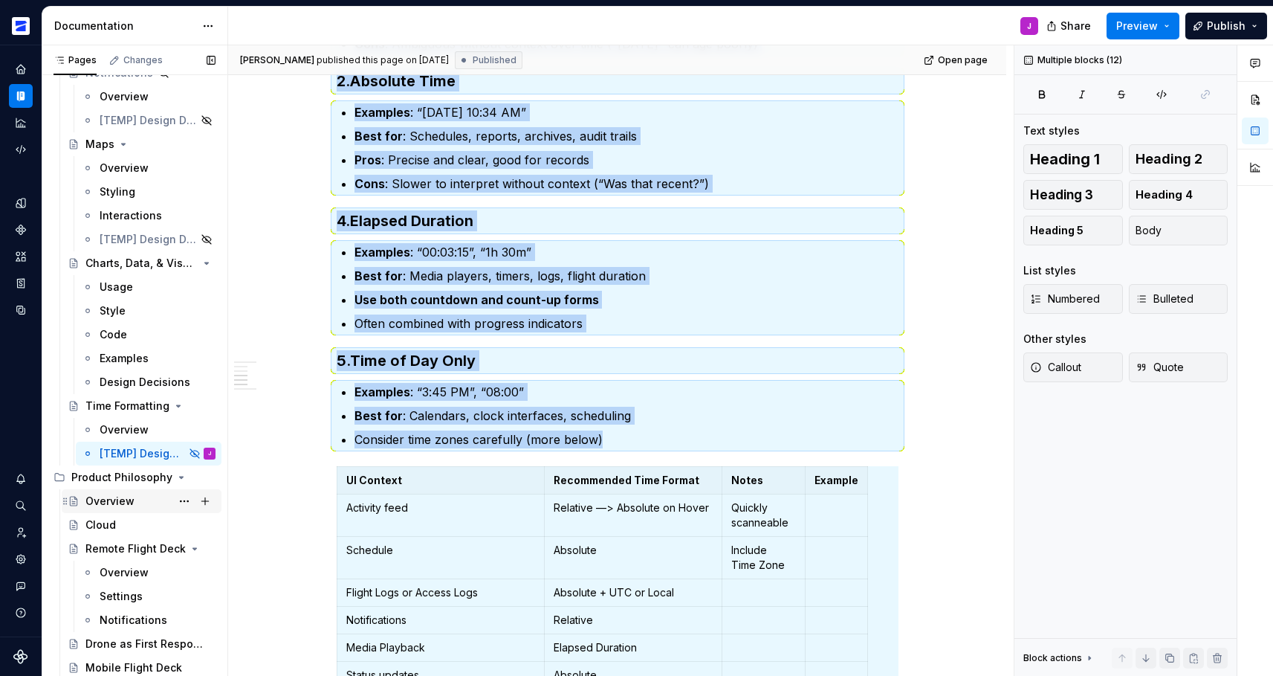
click at [117, 501] on div "Overview" at bounding box center [109, 500] width 49 height 15
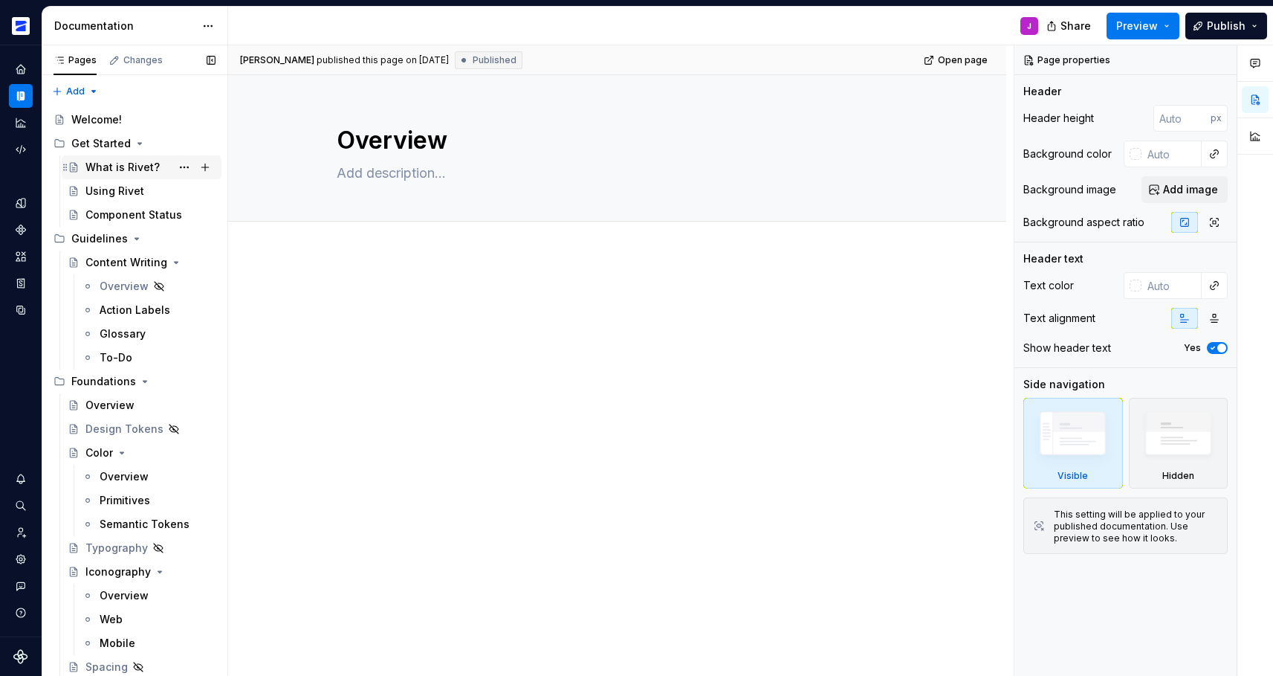
click at [133, 170] on div "What is Rivet?" at bounding box center [122, 167] width 74 height 15
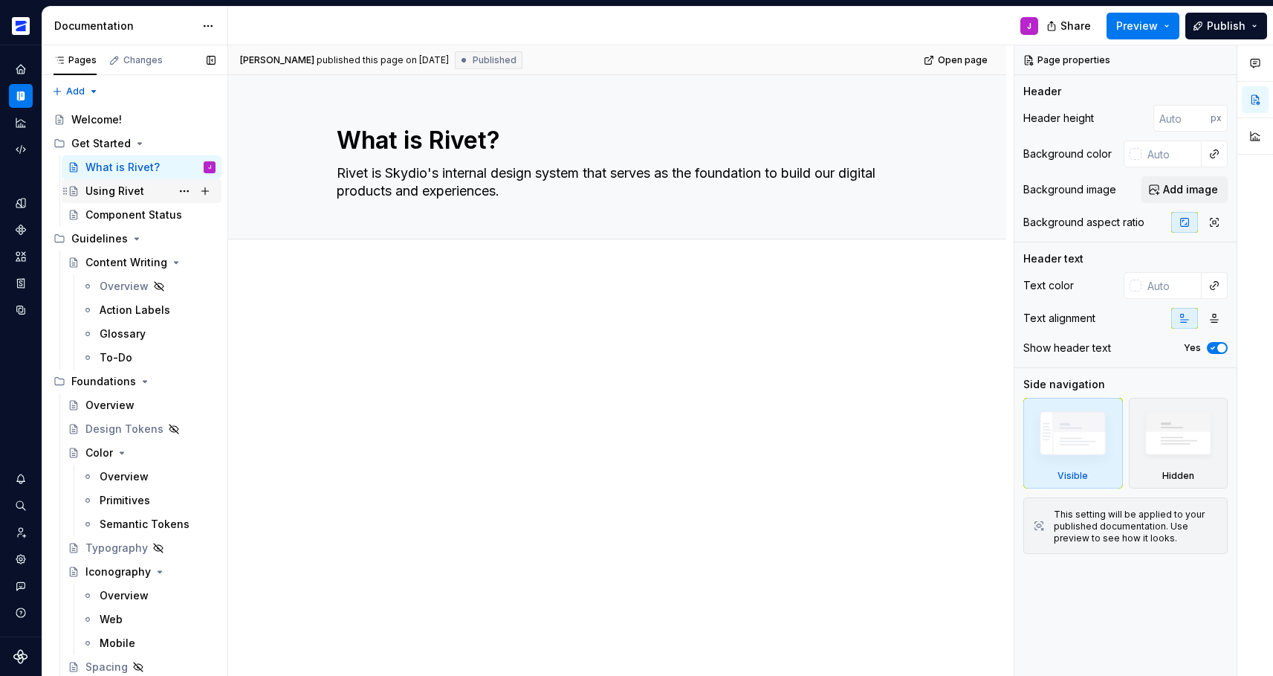
click at [127, 198] on div "Using Rivet" at bounding box center [150, 191] width 130 height 21
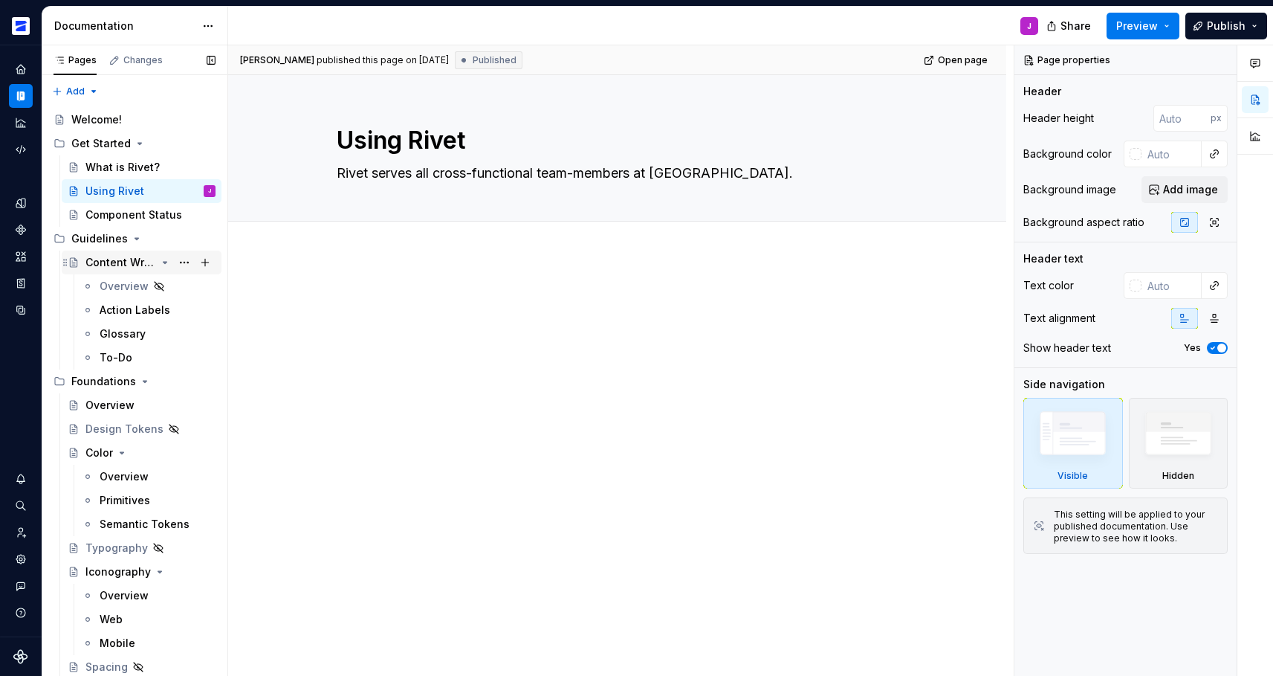
click at [117, 267] on div "Content Writing" at bounding box center [120, 262] width 71 height 15
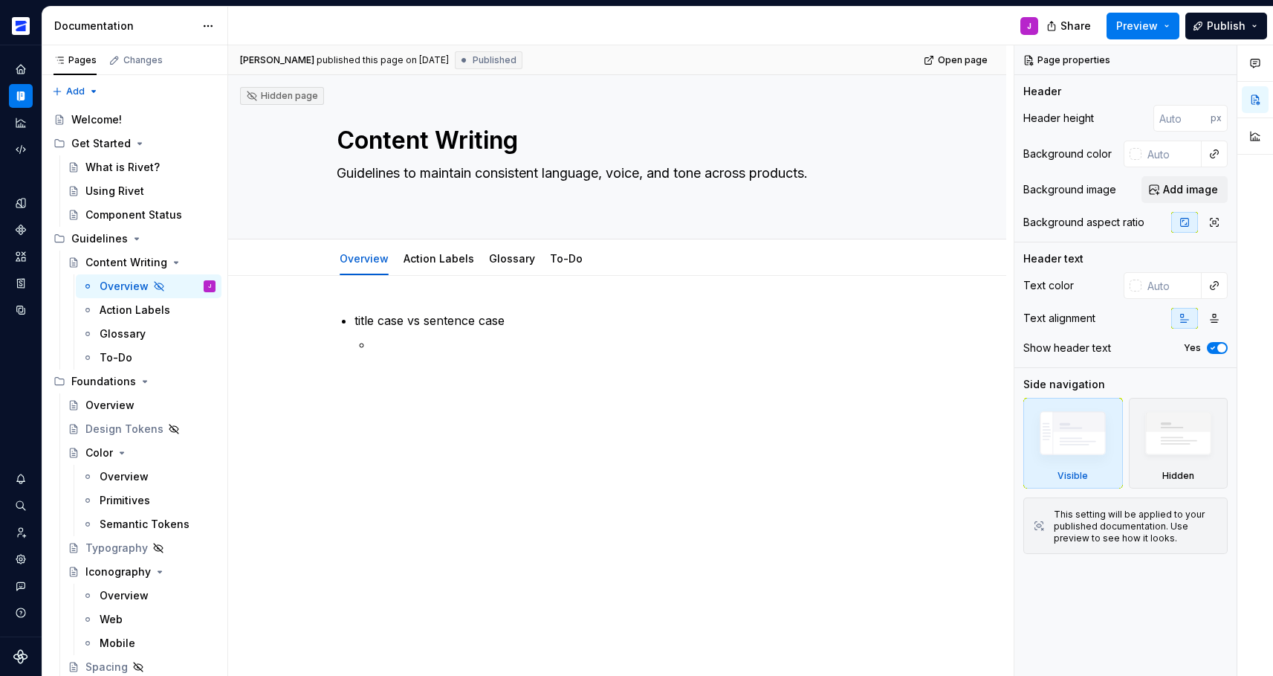
type textarea "*"
